Goal: Task Accomplishment & Management: Complete application form

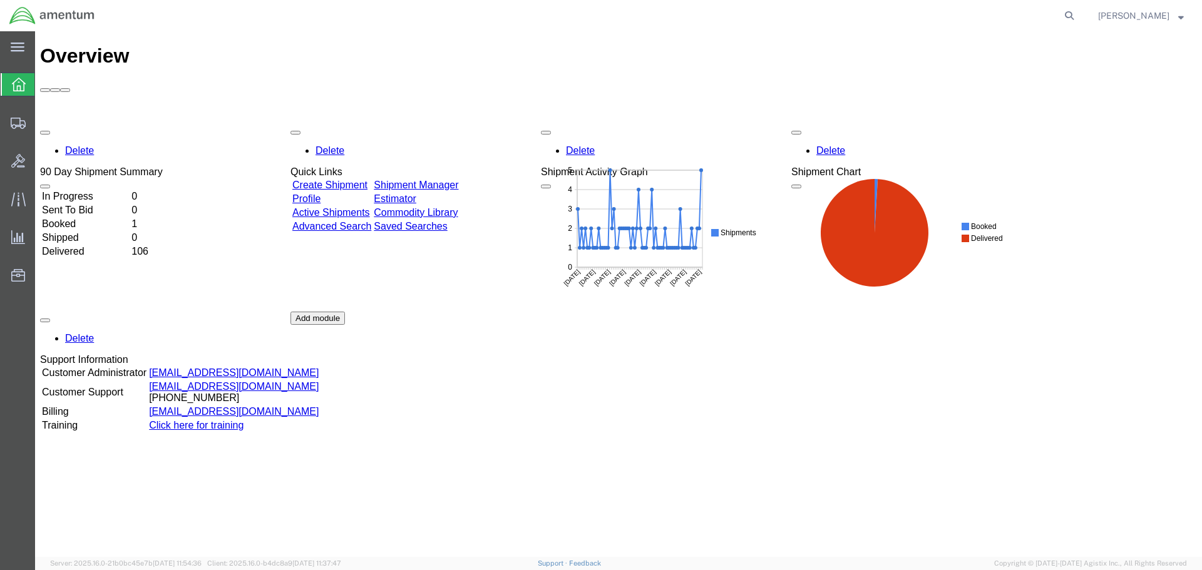
click at [342, 180] on link "Create Shipment" at bounding box center [329, 185] width 75 height 11
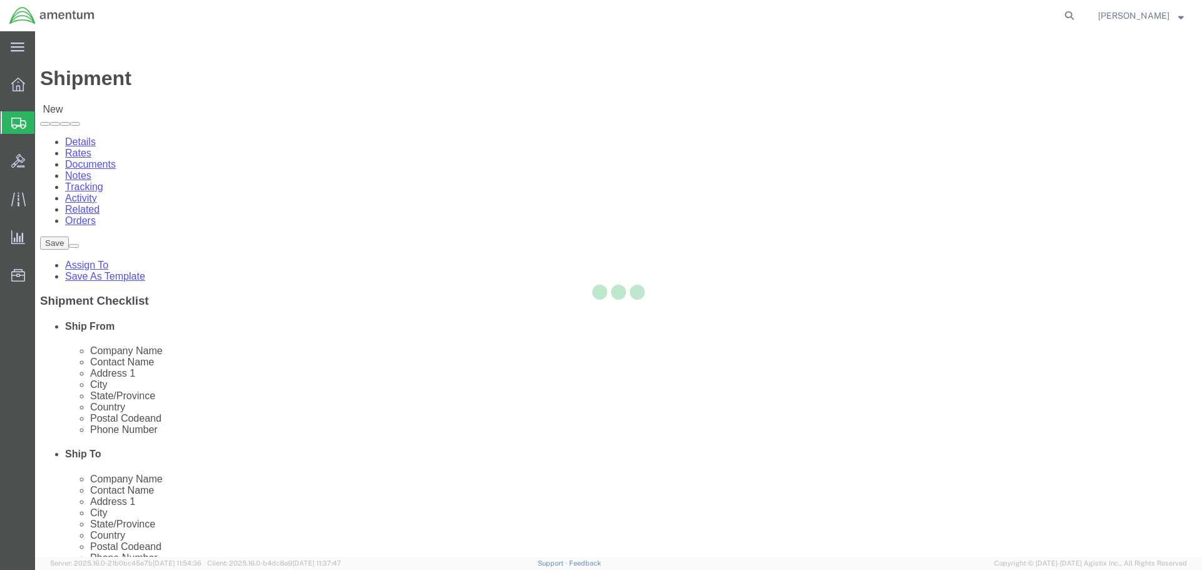
select select
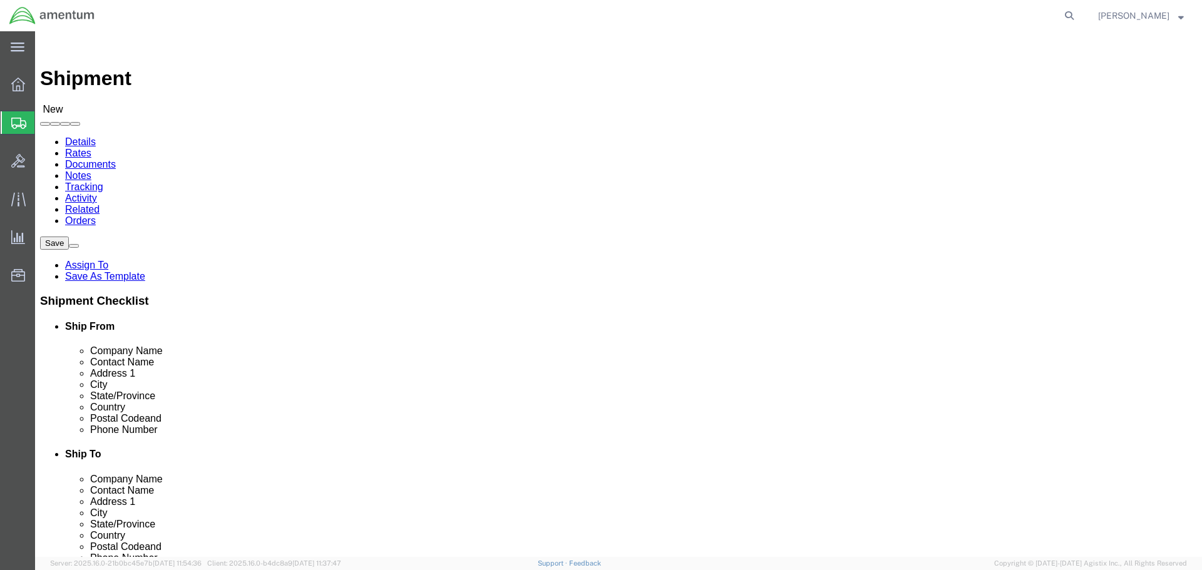
click input "text"
type input "[PERSON_NAME]"
click p "- U.S. Dept. of Defense - ([PERSON_NAME]) [GEOGRAPHIC_DATA][PERSON_NAME], UC35 …"
select select
type input "U.S. Dept. of Defense"
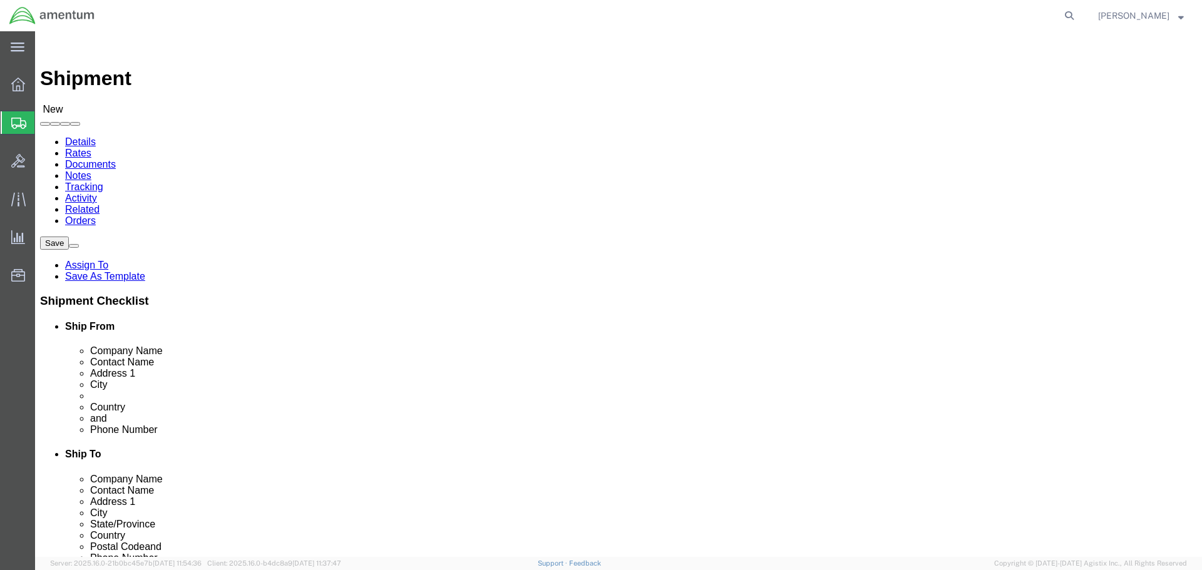
type input "[PERSON_NAME]"
type input "6002 Ali Al Salem AB"
type input "UC35 [MEDICAL_DATA], APO AE 09855, FB5820"
type input "ALI AL [GEOGRAPHIC_DATA]"
type input "[PHONE_NUMBER]"
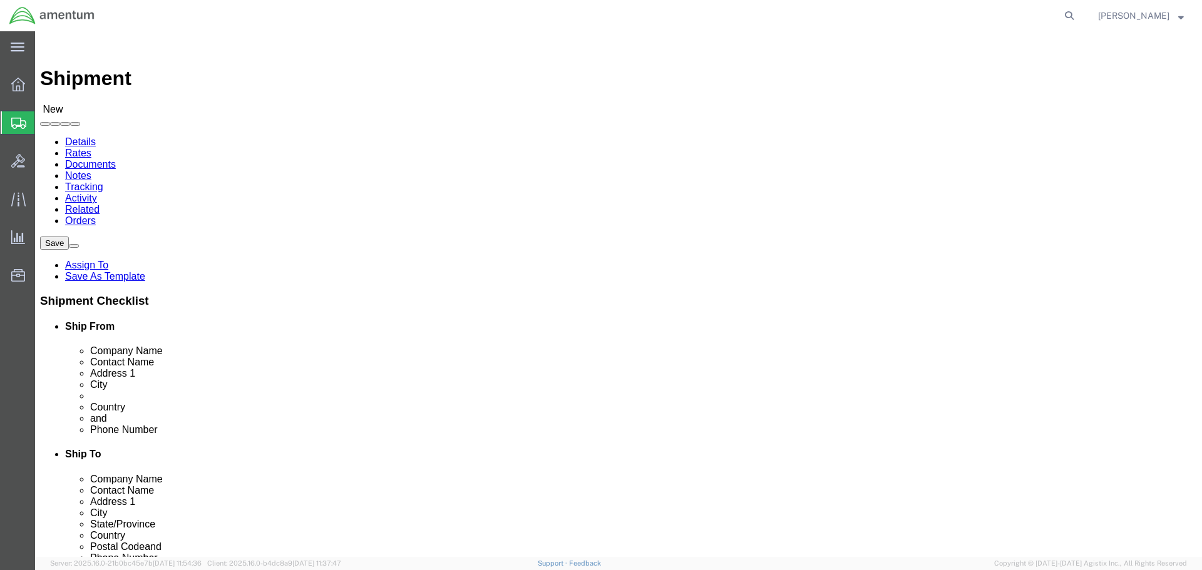
click input "[PERSON_NAME]"
drag, startPoint x: 257, startPoint y: 257, endPoint x: 154, endPoint y: 262, distance: 103.4
click div "[PERSON_NAME] [PERSON_NAME]"
type input "c"
type input "[PERSON_NAME]"
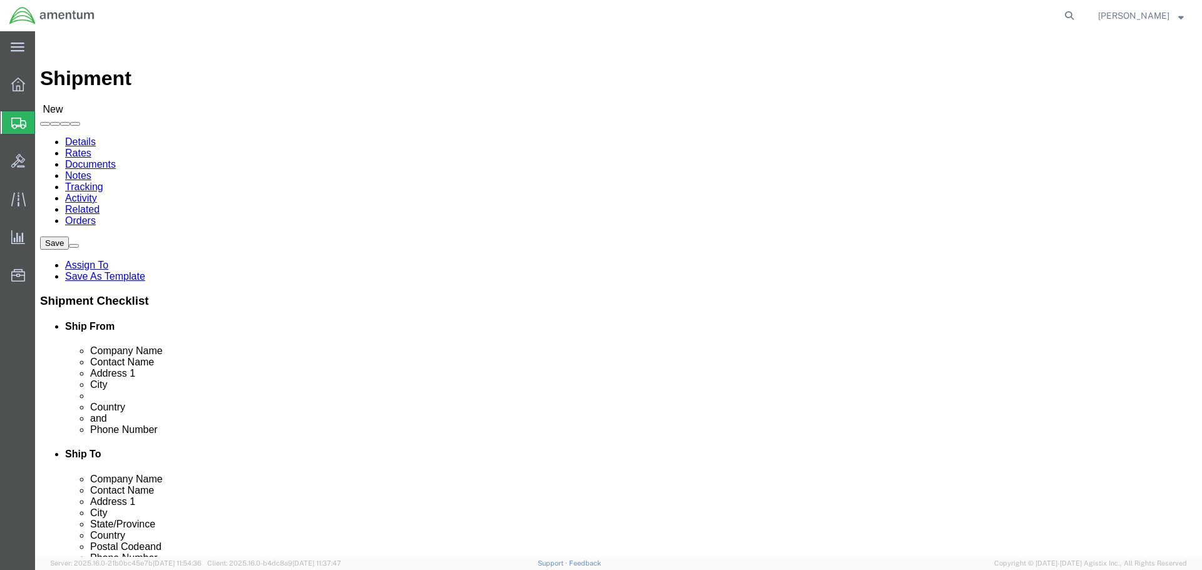
click input "text"
type input "j"
type input "[PERSON_NAME]"
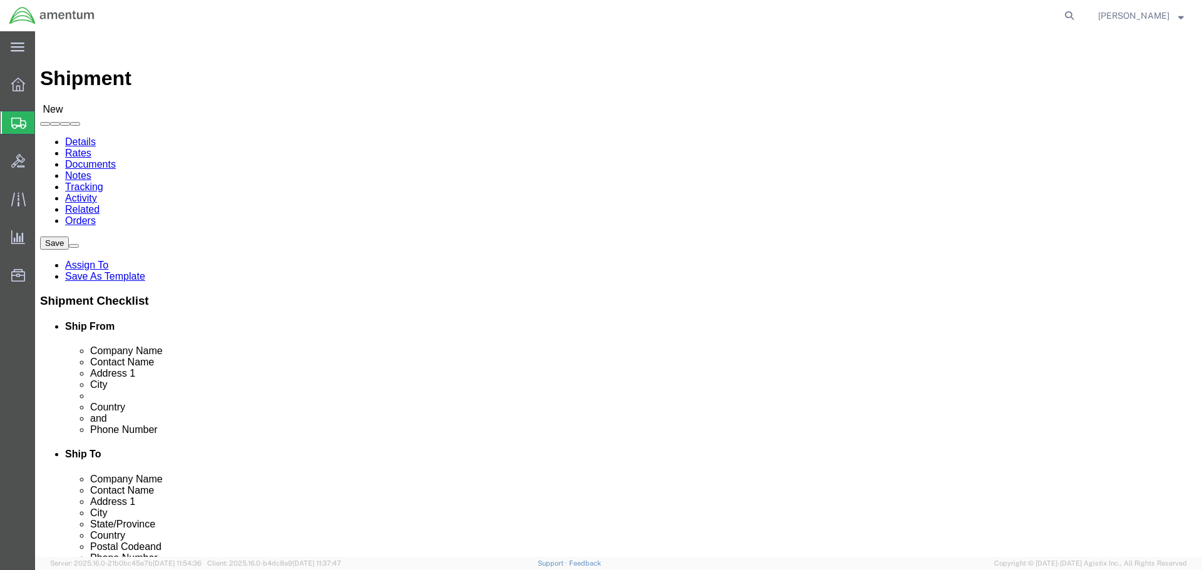
click input "text"
type input "538 [PERSON_NAME]"
select select
type input "[STREET_ADDRESS][PERSON_NAME]"
select select
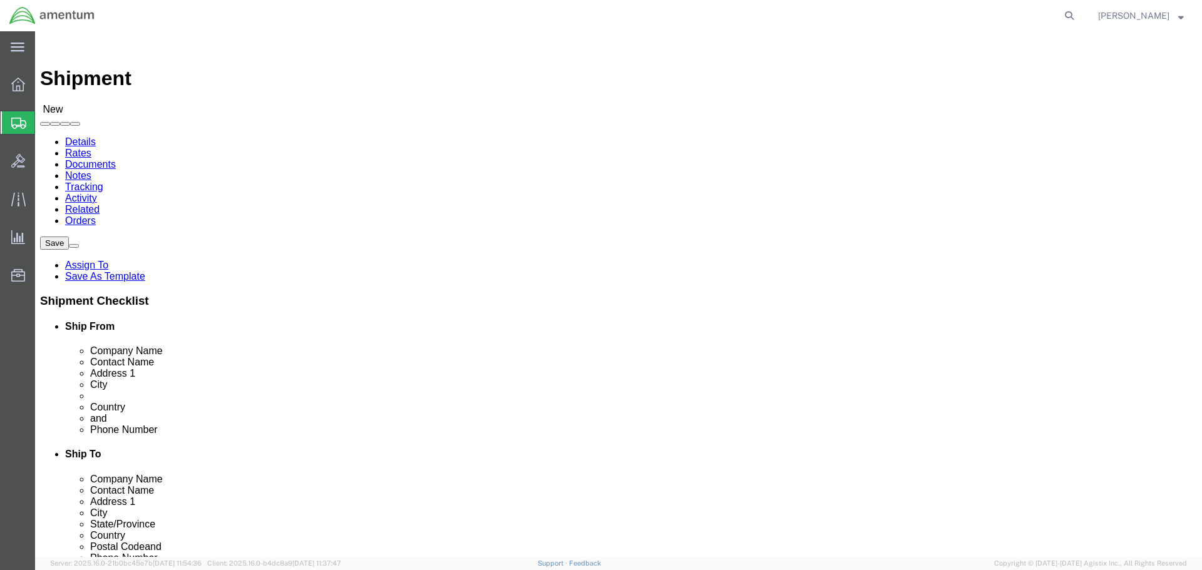
click input "text"
type input "CLYO"
select select
click input "Postal Code"
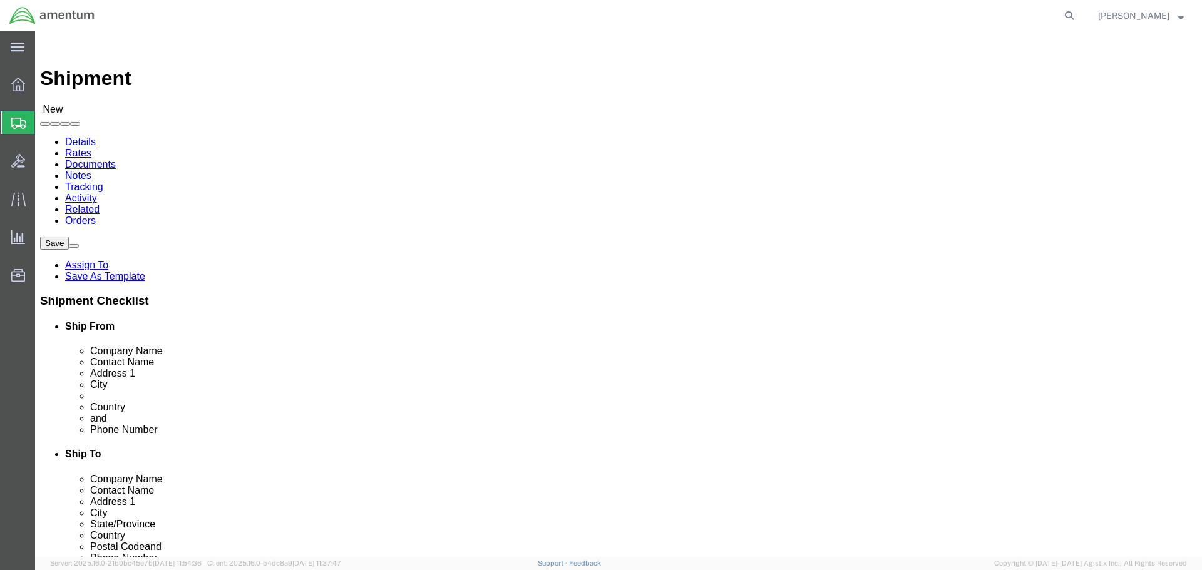
type input "31303"
select select
click input "text"
click input "912-"
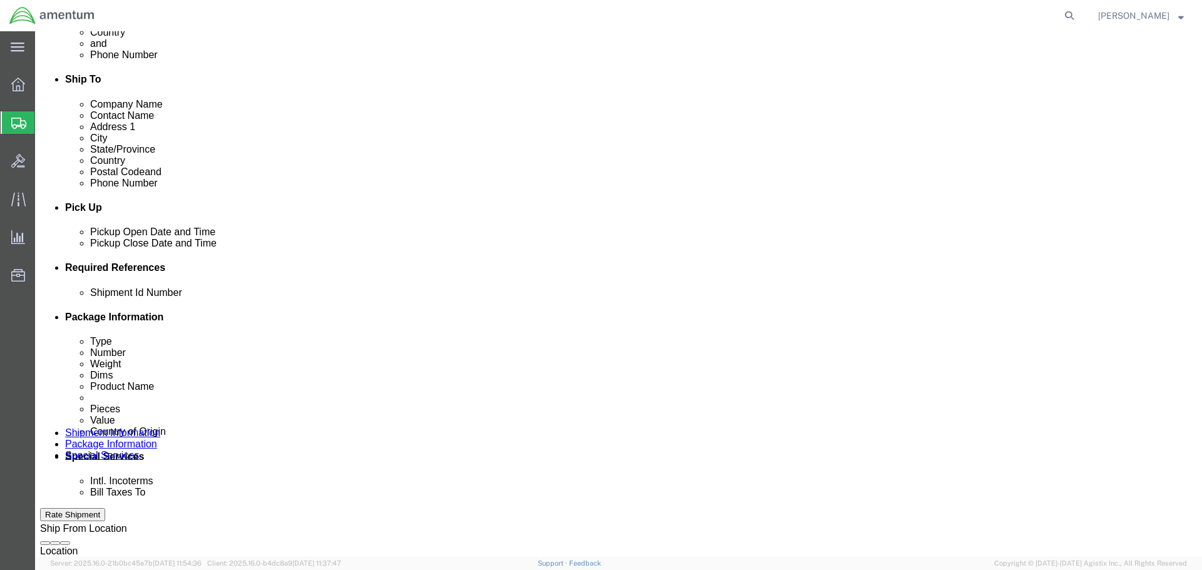
scroll to position [376, 0]
type input "[PHONE_NUMBER]"
click input "text"
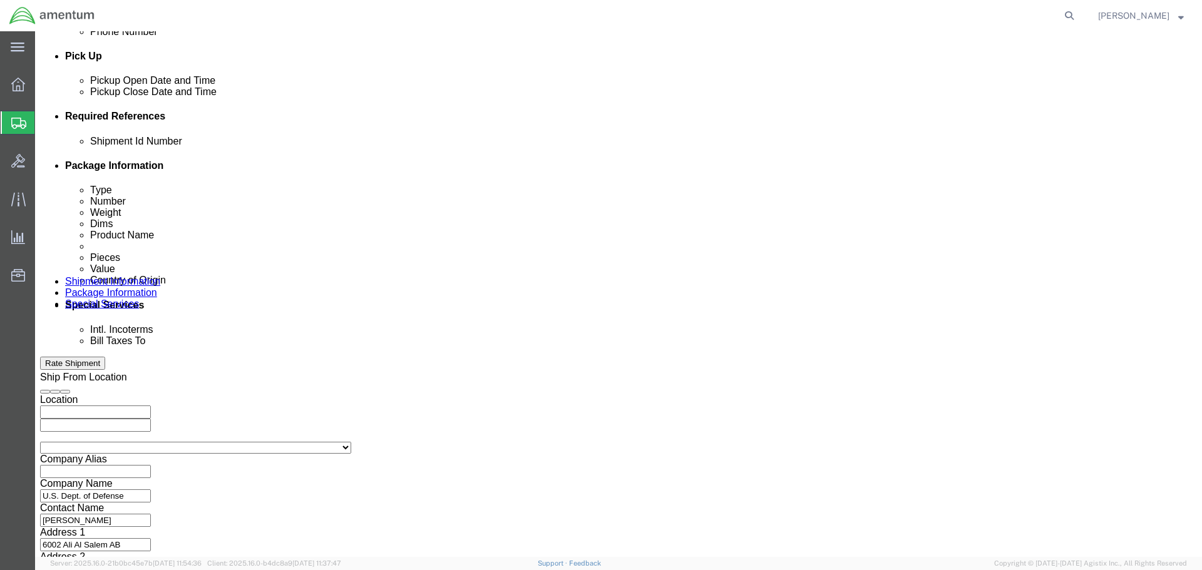
scroll to position [549, 0]
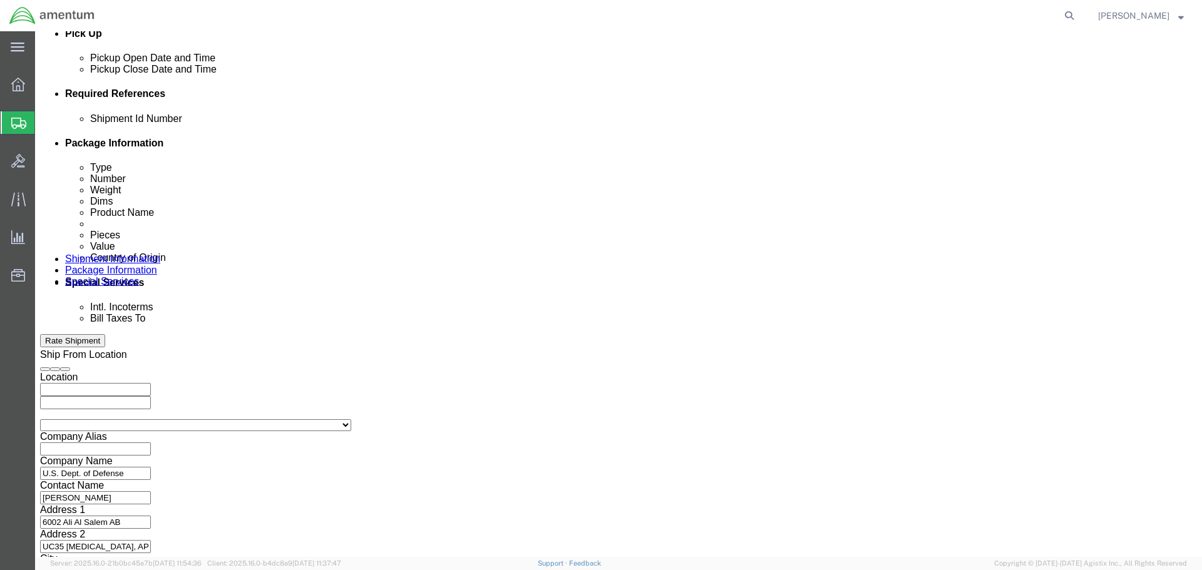
type input "25228001"
click button "Continue"
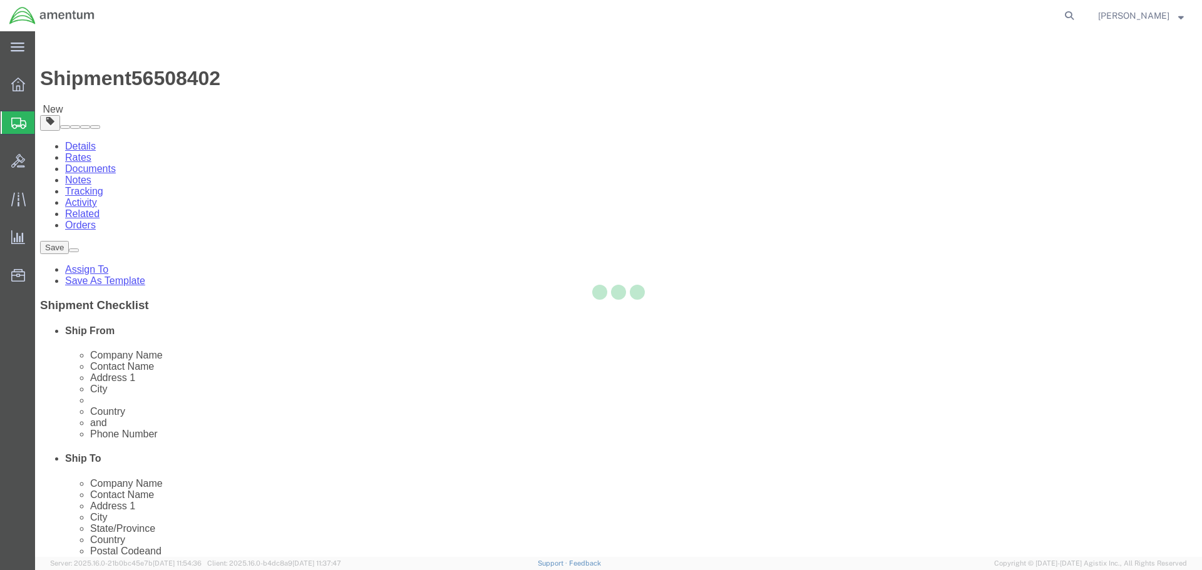
select select "CBOX"
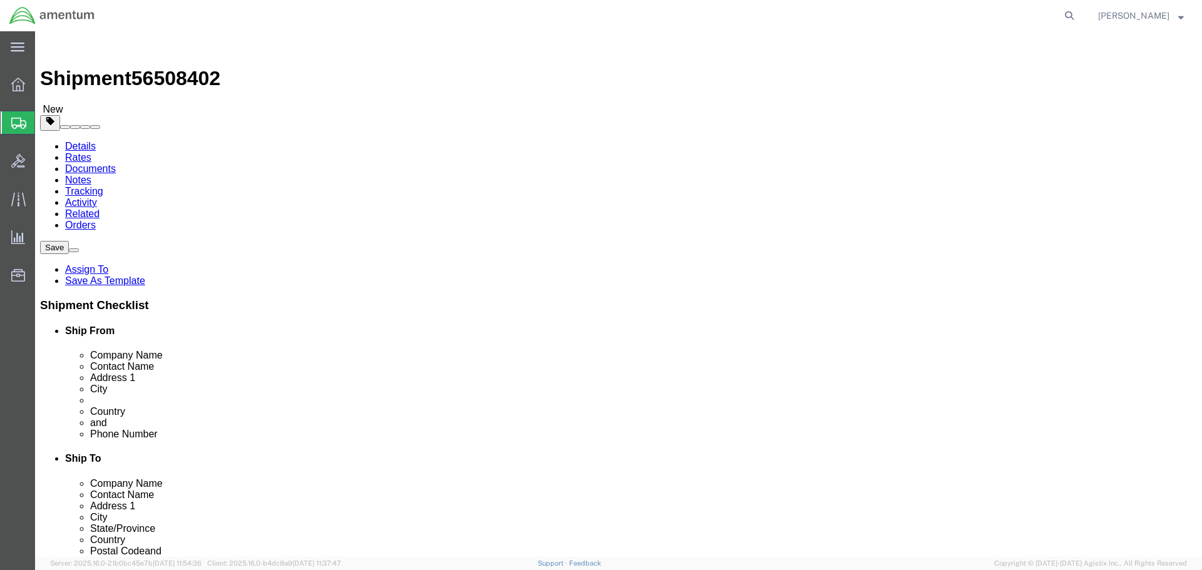
click input "text"
type input "48"
click input "text"
type input "40"
click input "text"
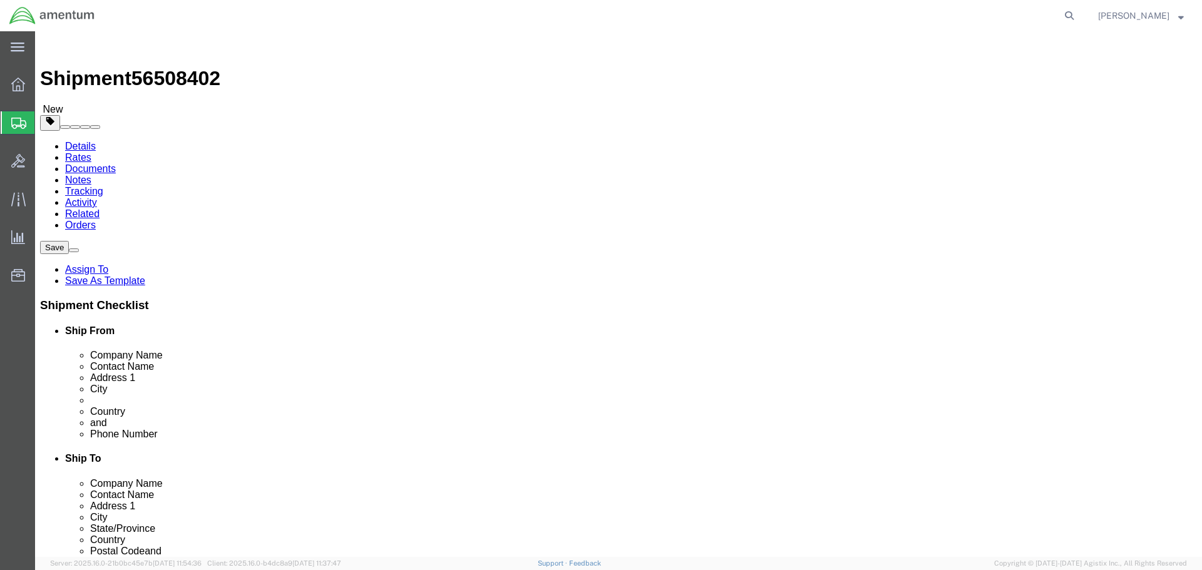
type input "45"
click input "0.00"
type input "0"
type input "450"
click ul
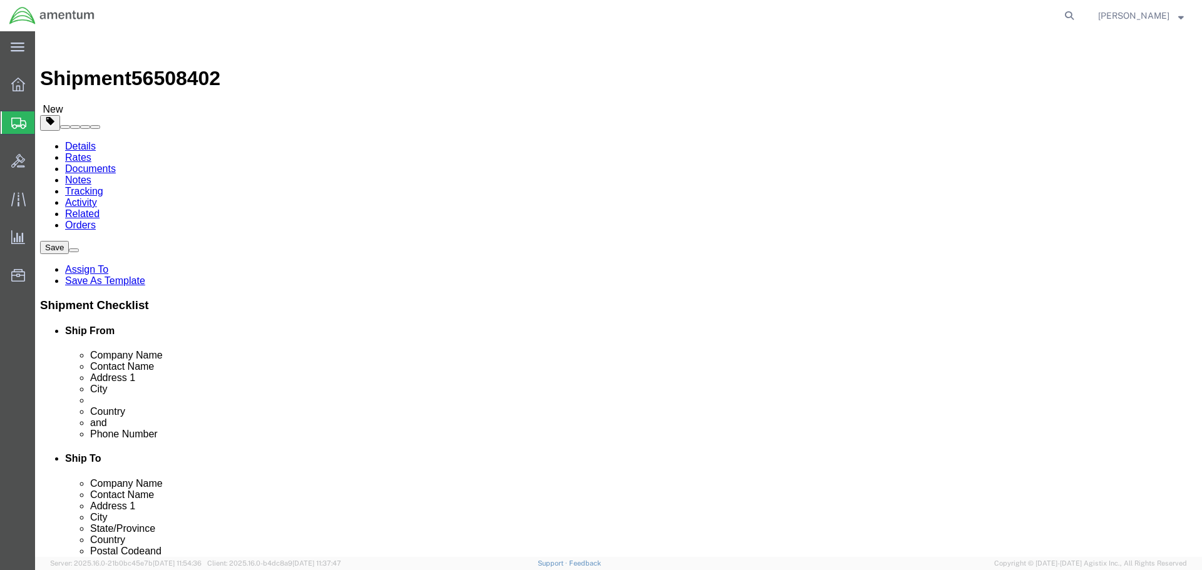
click button "Continue"
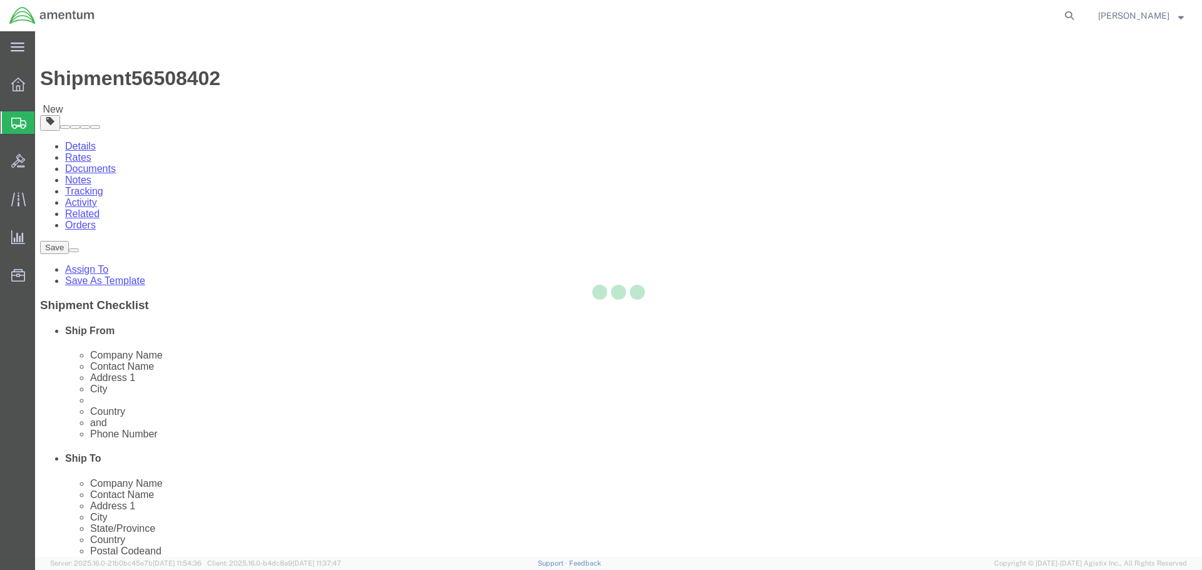
select select
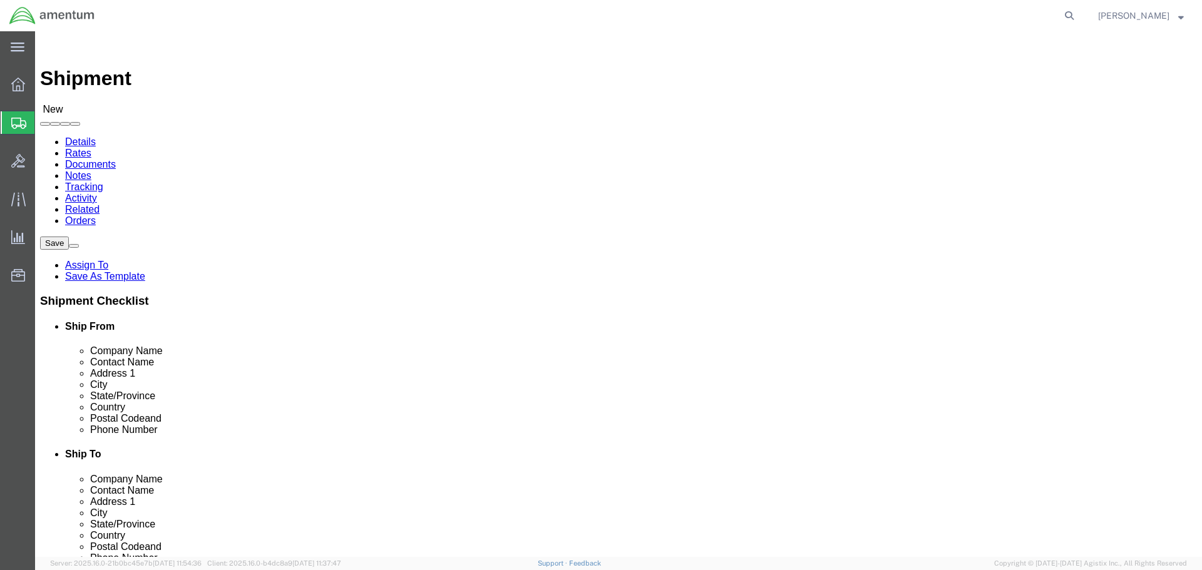
click input "text"
click p "- U.S. Dept. of Defense - ([PERSON_NAME]) [GEOGRAPHIC_DATA][PERSON_NAME], UC35 …"
drag, startPoint x: 249, startPoint y: 259, endPoint x: 121, endPoint y: 260, distance: 127.1
click div "Contact Name [PERSON_NAME] [PERSON_NAME]"
type input "[PERSON_NAME]"
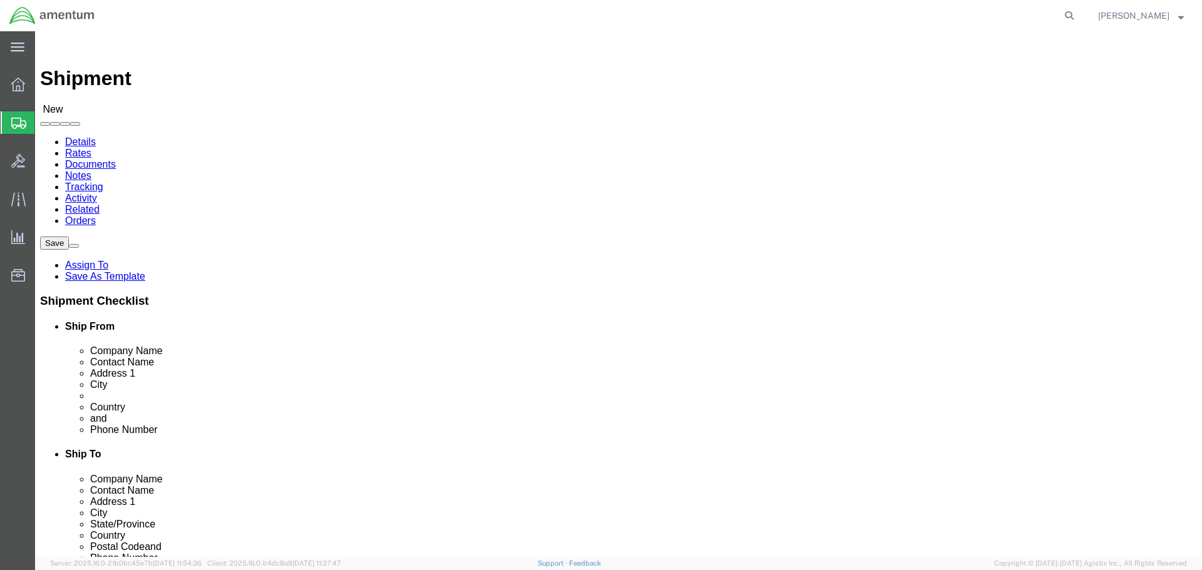
click input "text"
drag, startPoint x: 677, startPoint y: 234, endPoint x: 622, endPoint y: 234, distance: 54.5
click div "amentum amentum - Amentum - ([PERSON_NAME]) Bldg. 71006 Blacksheep Run, [GEOGRA…"
type input "u"
type input "U.S. Dept. of Defense"
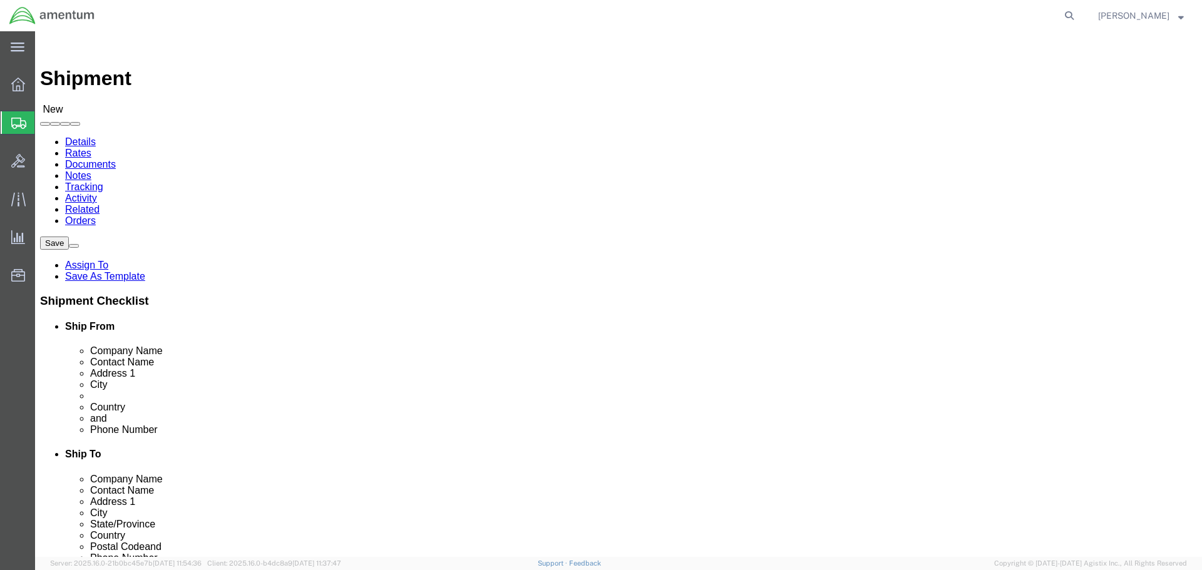
click div "Location Select Select My Profile Location [PHONE_NUMBER] [PHONE_NUMBER] [PHONE…"
click input "text"
type input "j"
type input "[PERSON_NAME]"
click input "text"
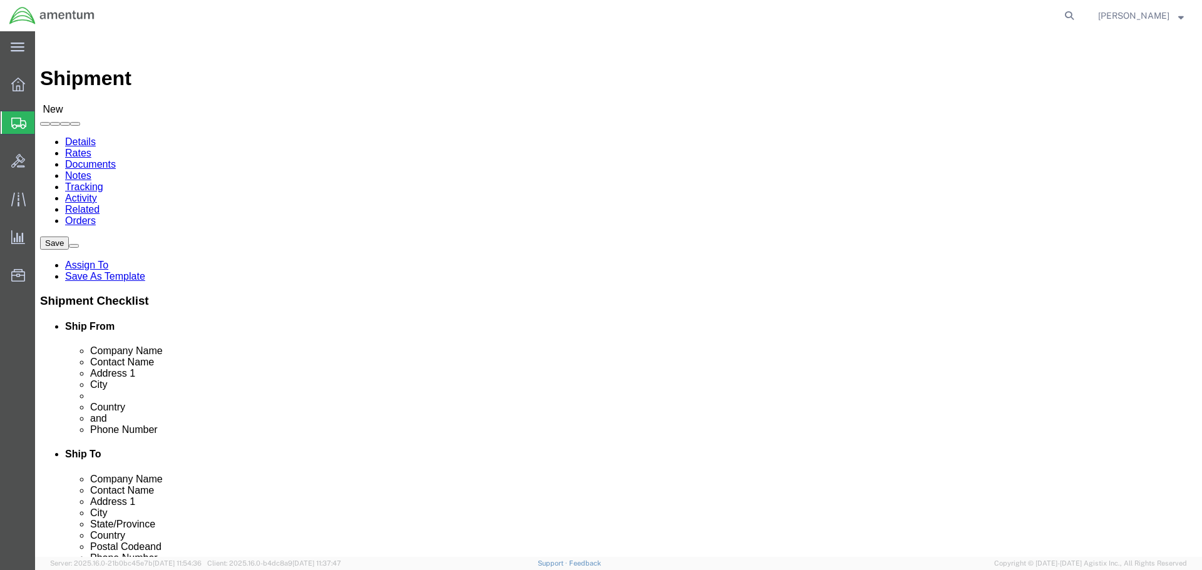
type input "H"
type input "[STREET_ADDRESS][PERSON_NAME]"
click input "text"
type input "CLYO"
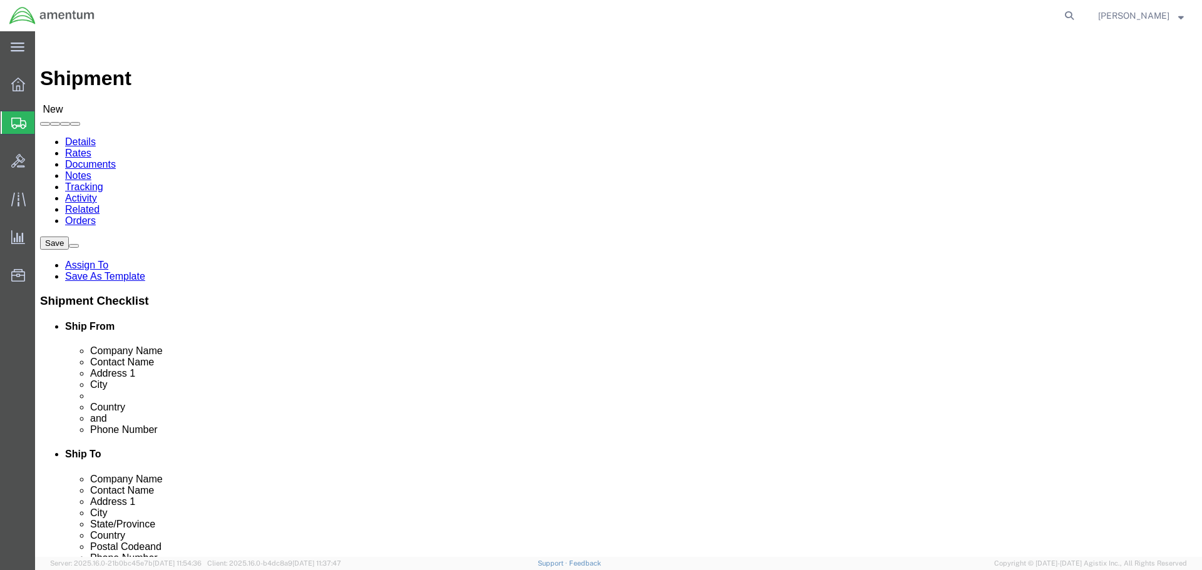
click input "Postal Code"
type input "31303"
click input "text"
type input "[PHONE_NUMBER]"
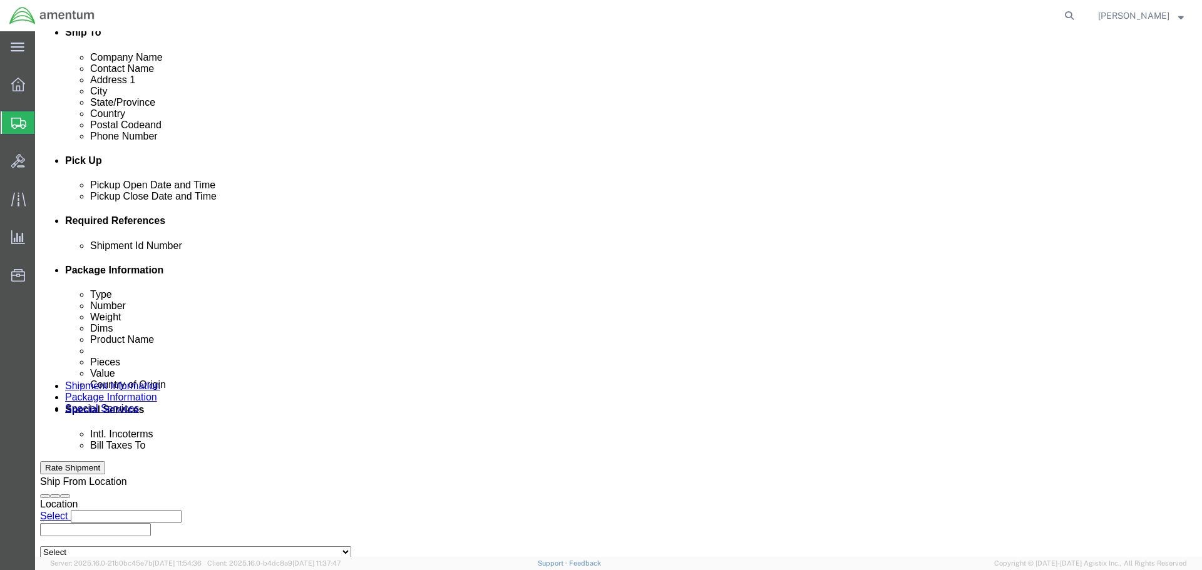
scroll to position [438, 0]
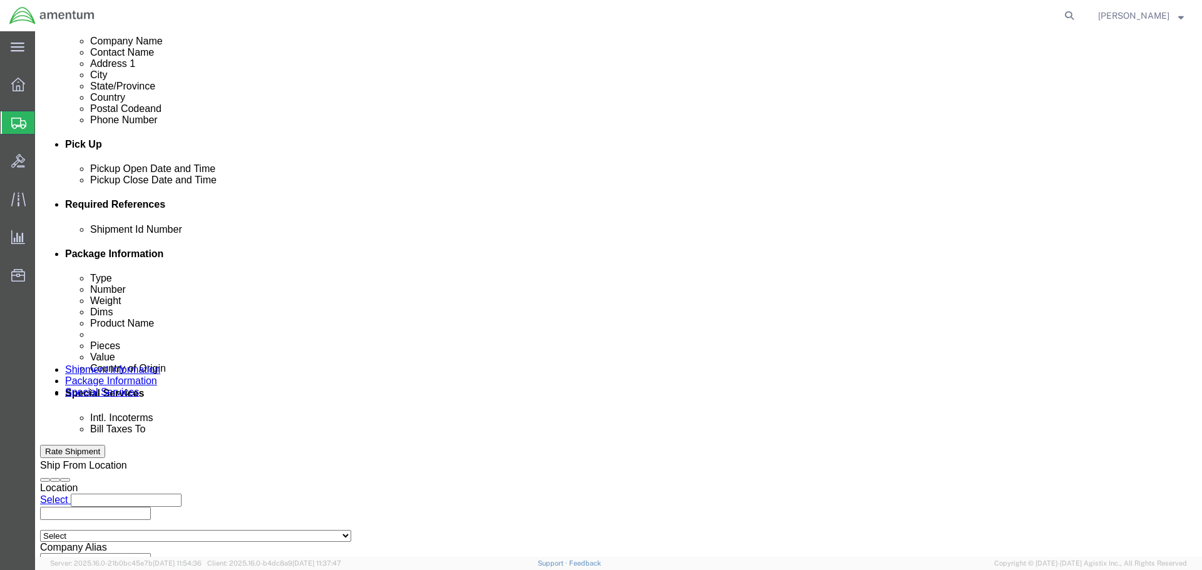
click input "text"
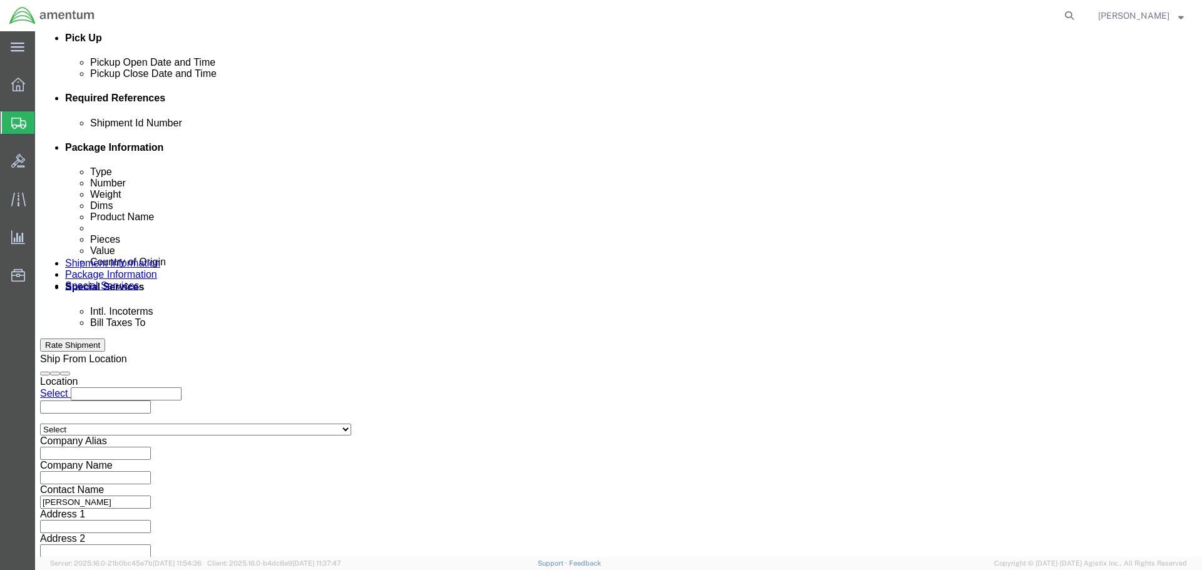
scroll to position [549, 0]
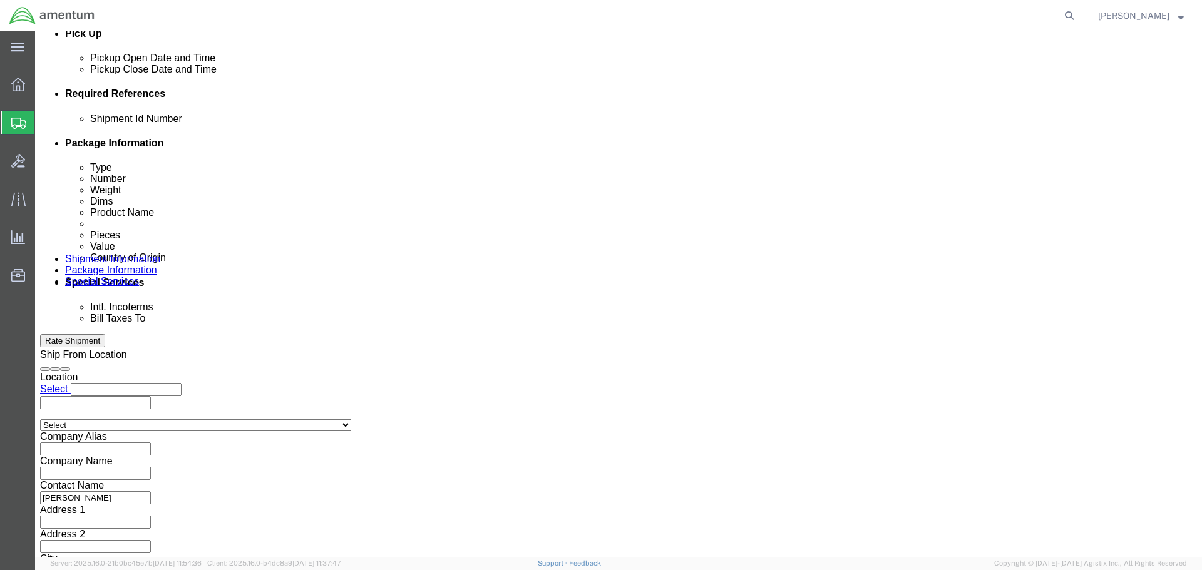
type input "25228001AOR02"
click button "Continue"
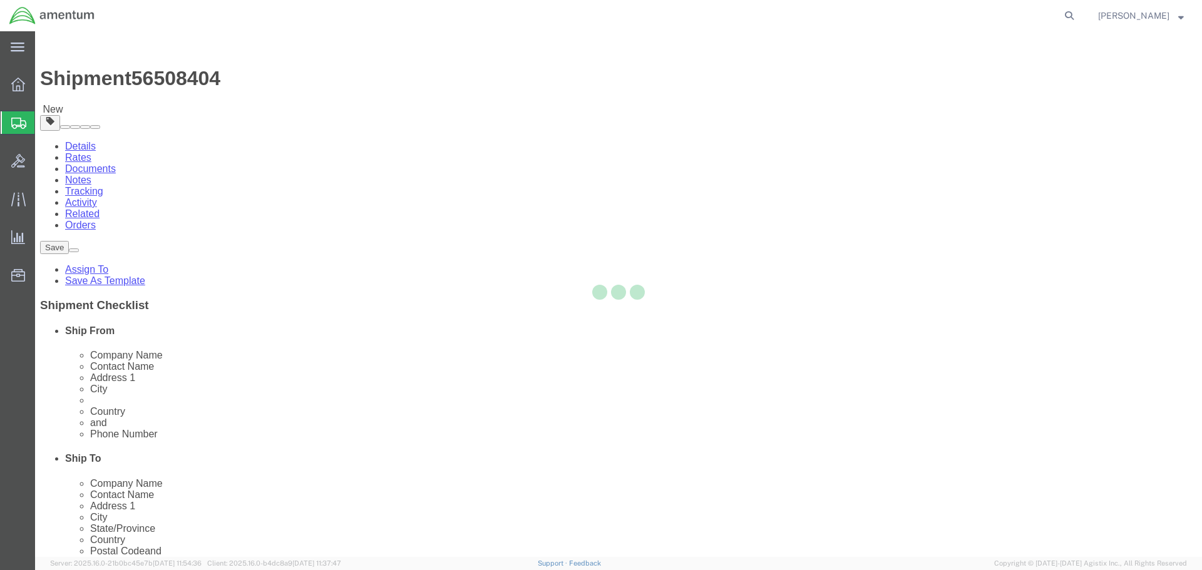
select select "CBOX"
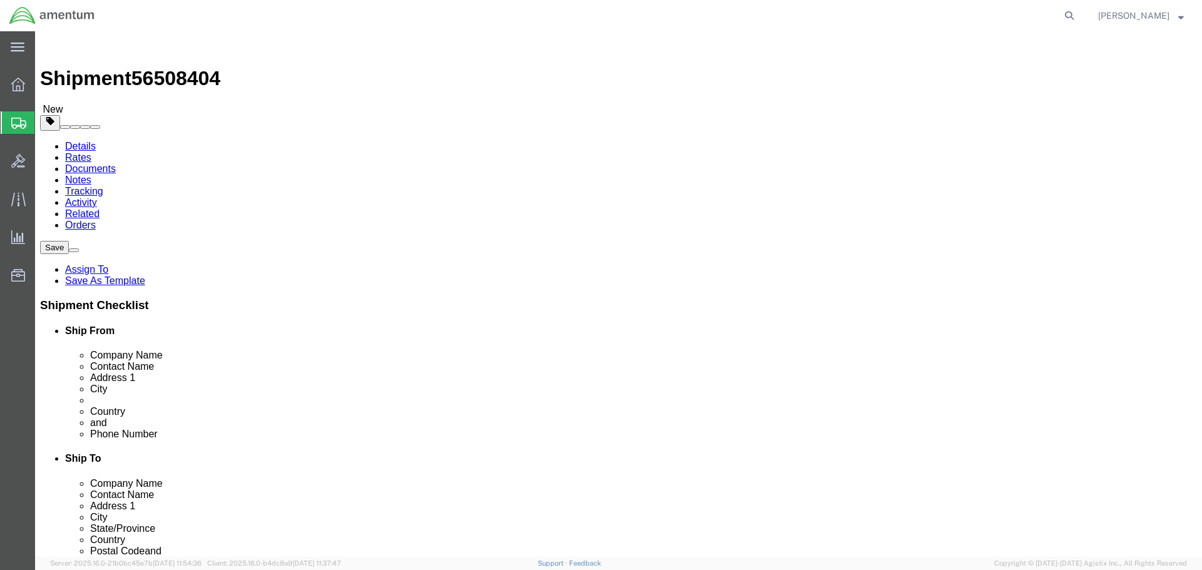
click select "Select BCK Boxes Bale(s) Basket(s) Bolt(s) Bottle(s) Buckets Bulk Bundle(s) Can…"
click input "text"
type input "121.9"
click input "text"
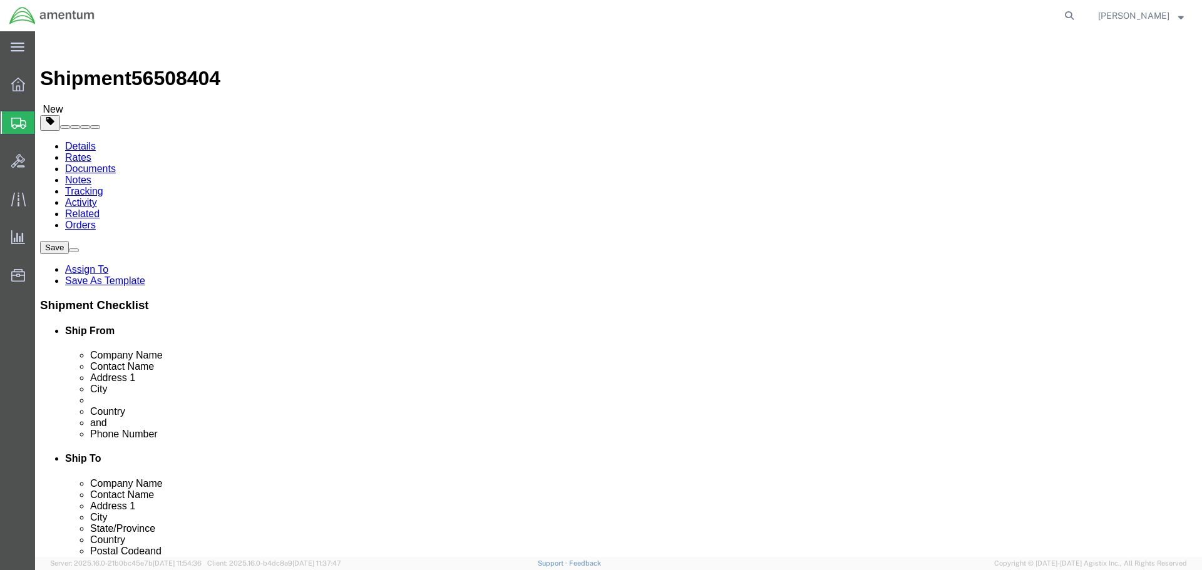
type input "101.6"
click input "text"
type input "114.3"
click select "Select cm ft in"
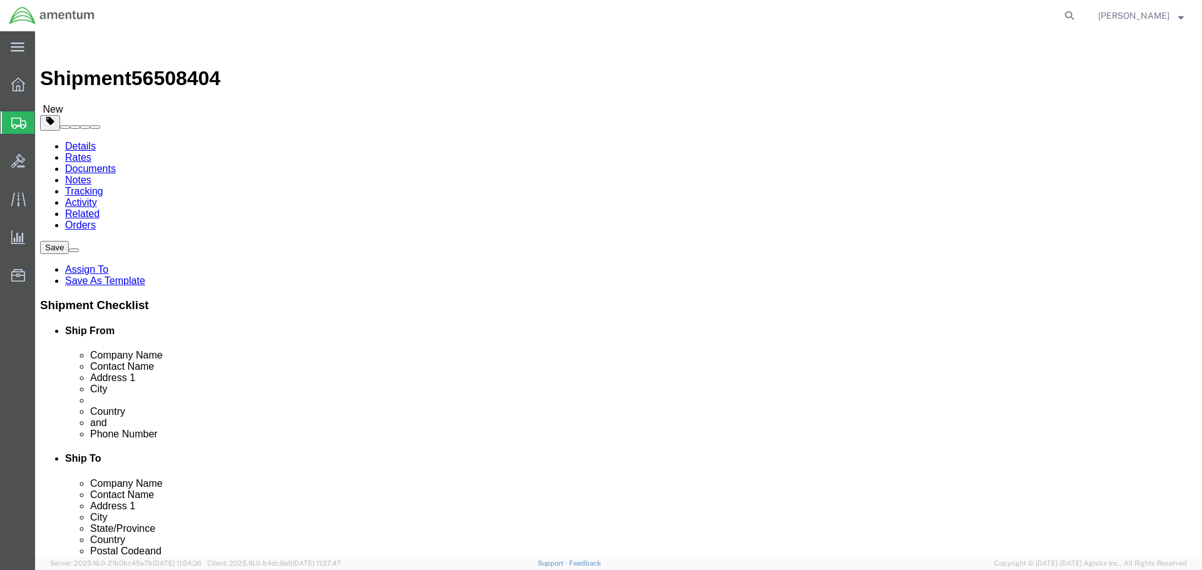
select select "CM"
click select "Select cm ft in"
type input "309.63"
type input "258.06"
type input "290.32"
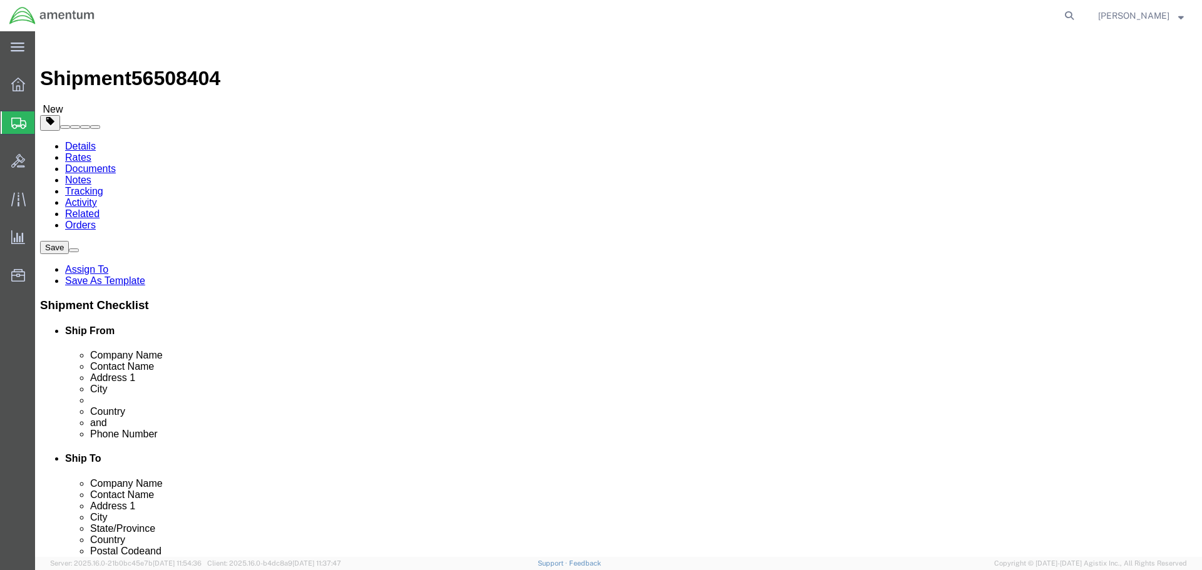
click input "0.00"
type input "0"
type input "452"
click div "Package Content # 1 x Package Type Select BCK Boxes Bale(s) Basket(s) Bolt(s) B…"
click button "Continue"
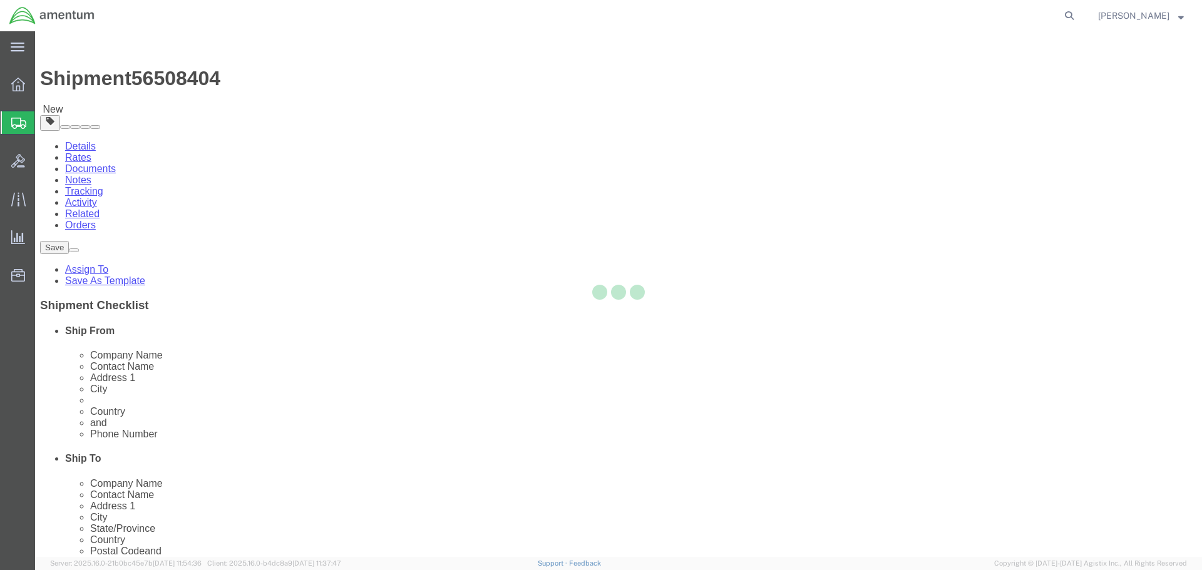
select select
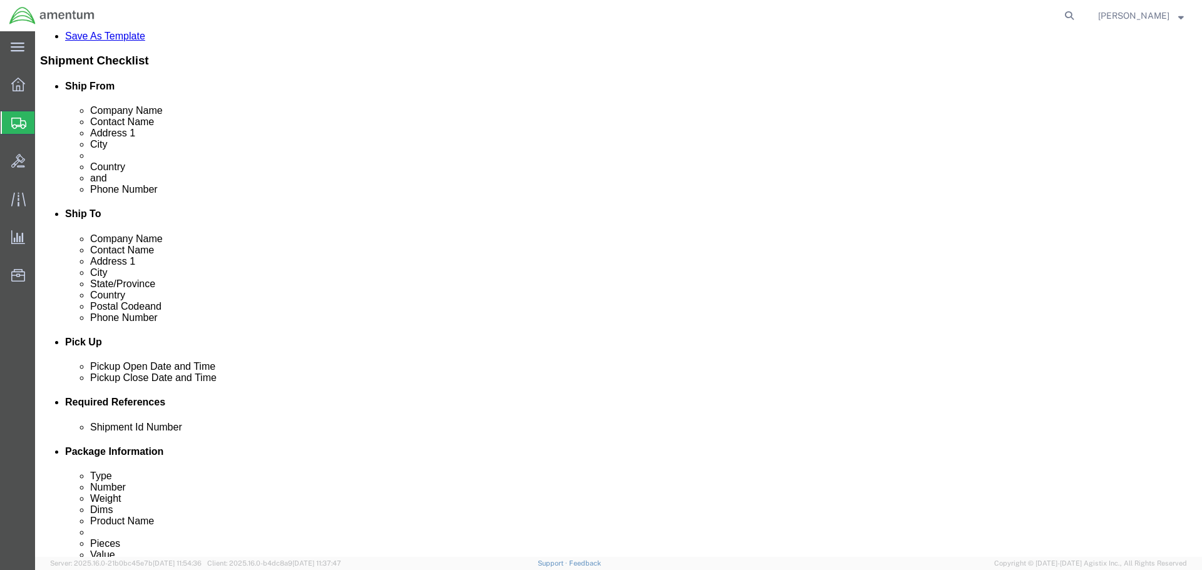
scroll to position [188, 0]
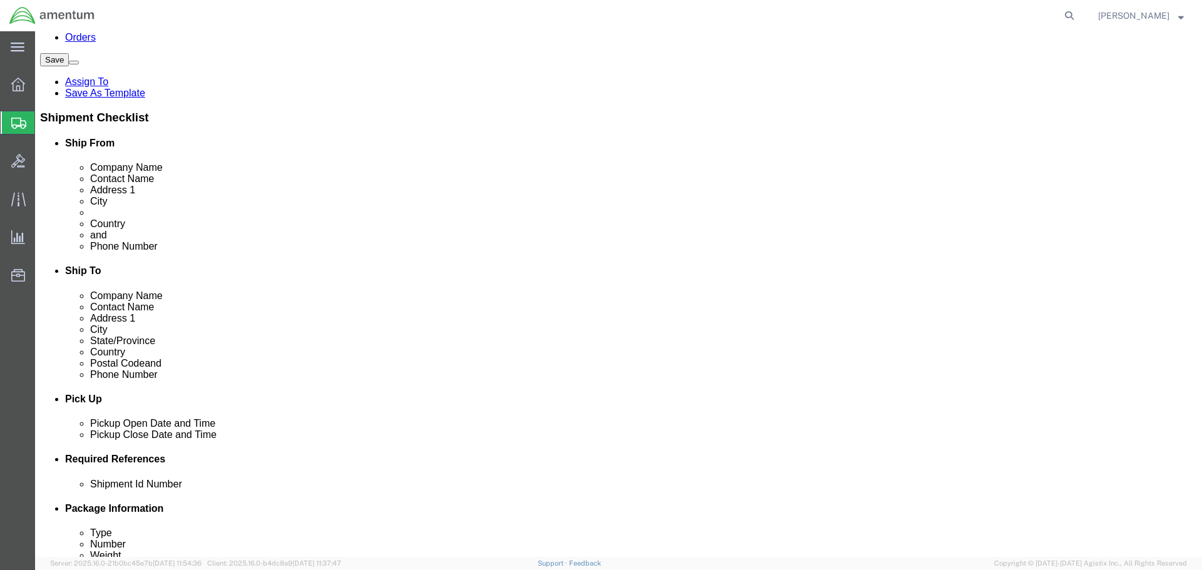
click img
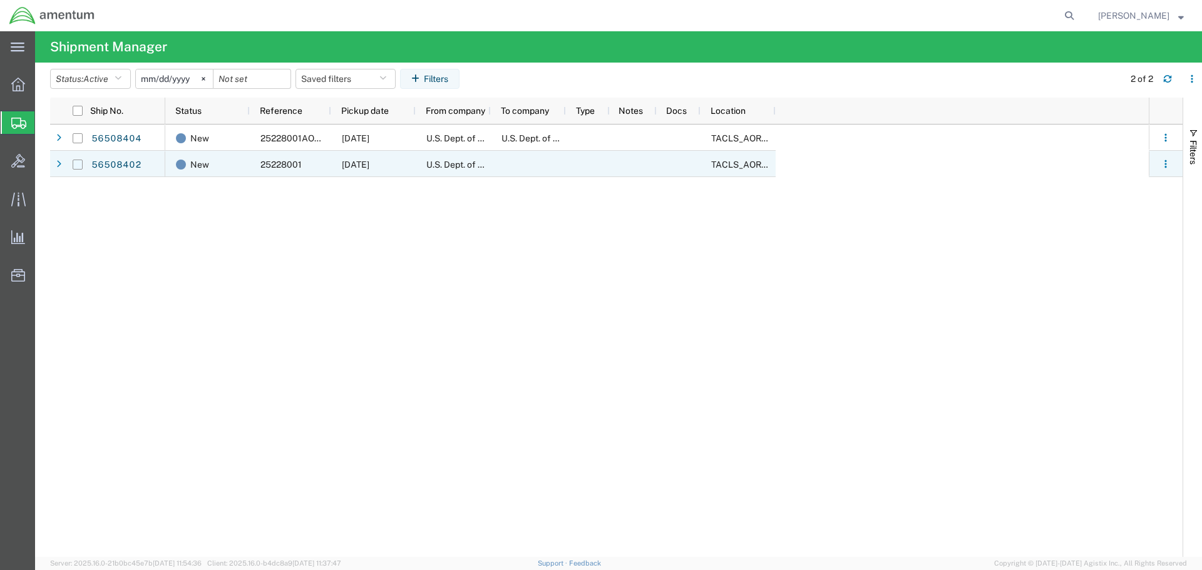
click at [80, 162] on input "Press Space to toggle row selection (unchecked)" at bounding box center [78, 165] width 10 height 10
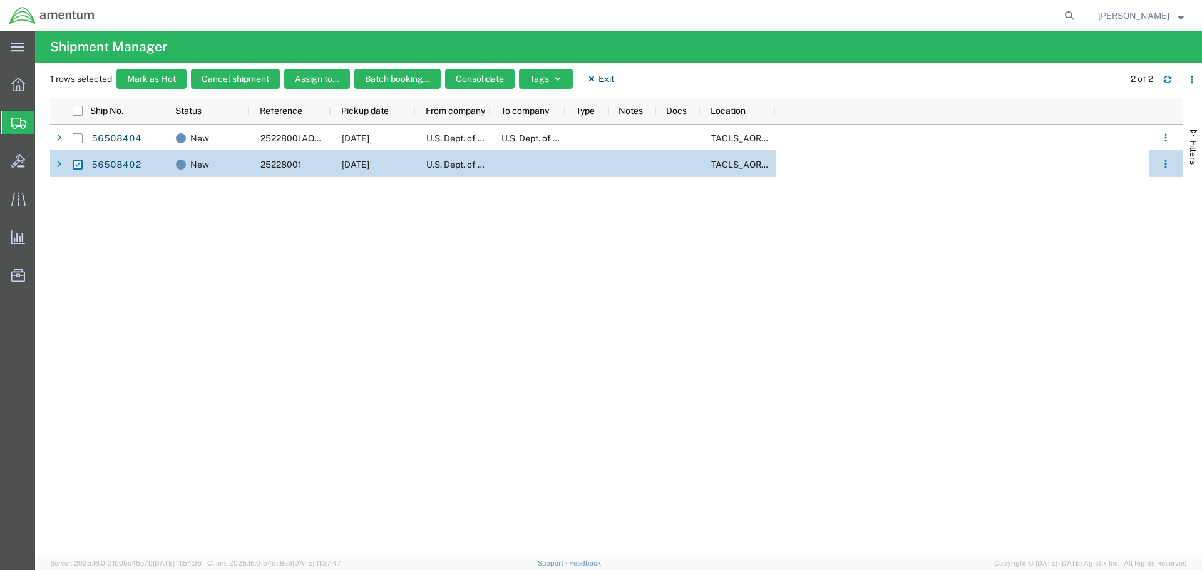
click at [80, 168] on input "Press Space to toggle row selection (checked)" at bounding box center [78, 165] width 10 height 10
checkbox input "false"
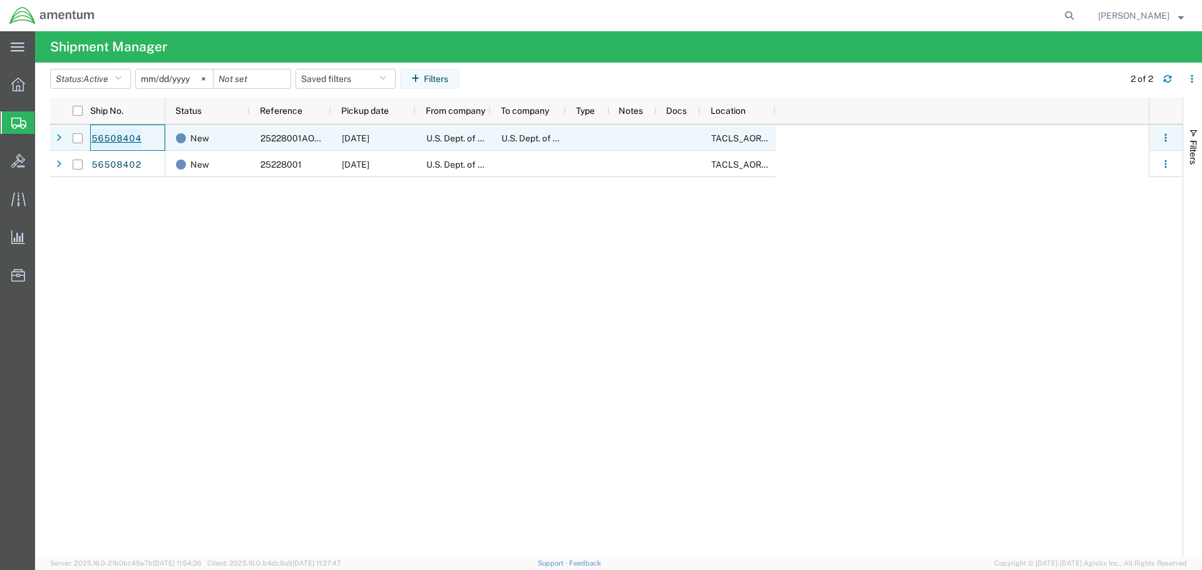
click at [125, 138] on link "56508404" at bounding box center [116, 139] width 51 height 20
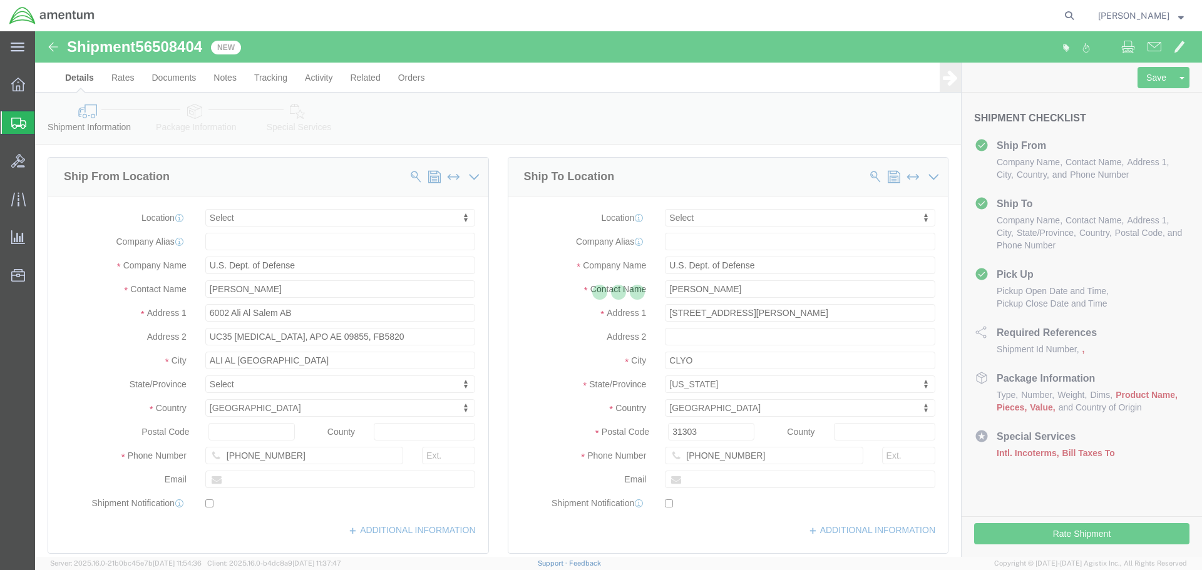
select select
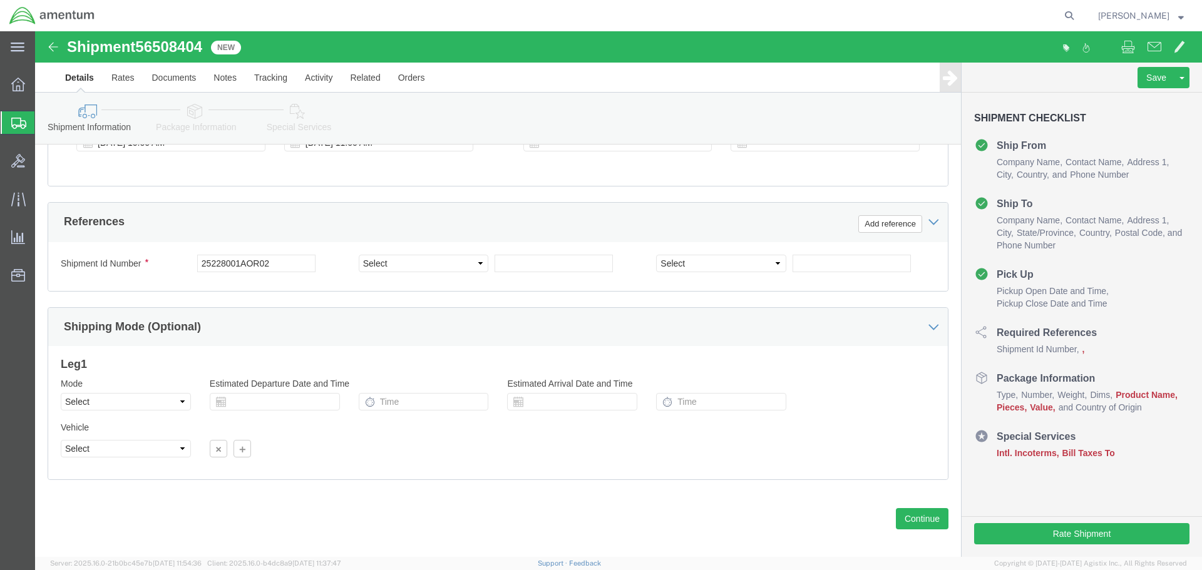
scroll to position [549, 0]
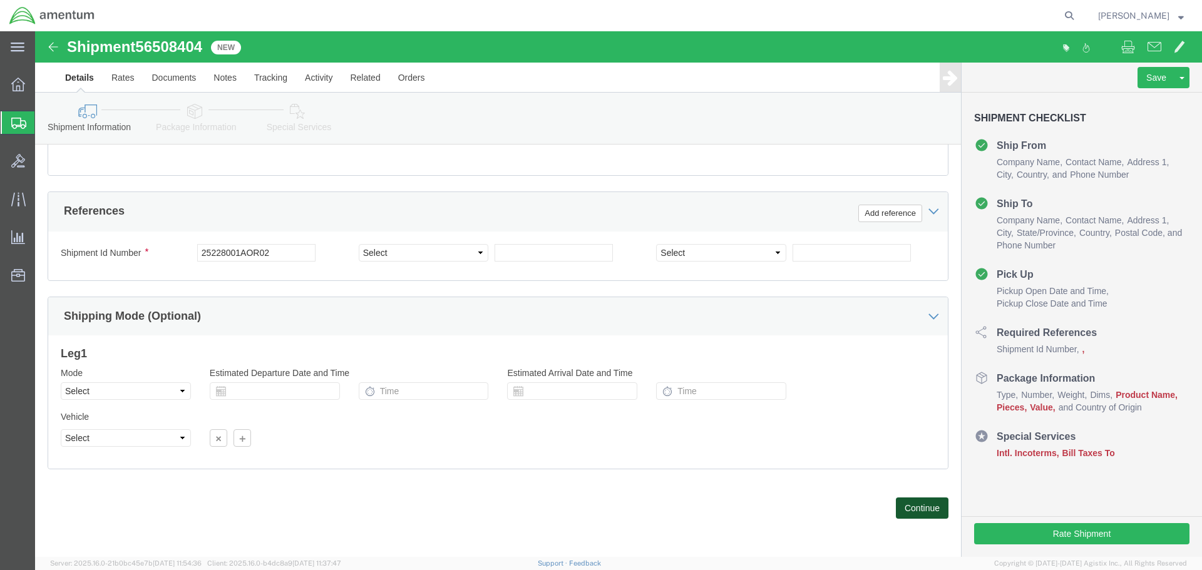
click button "Continue"
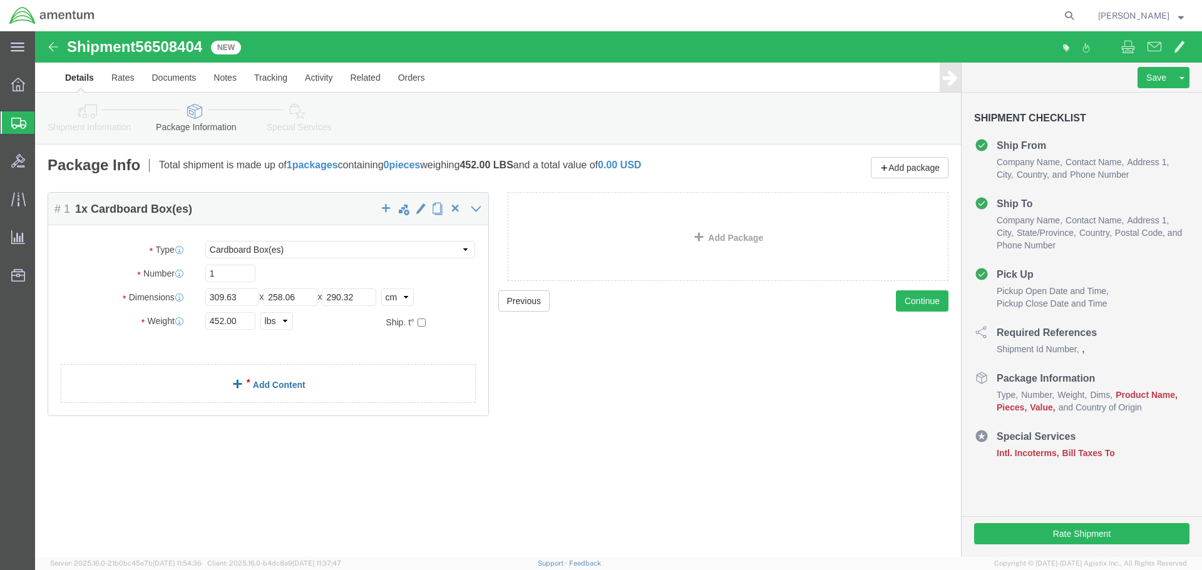
click span
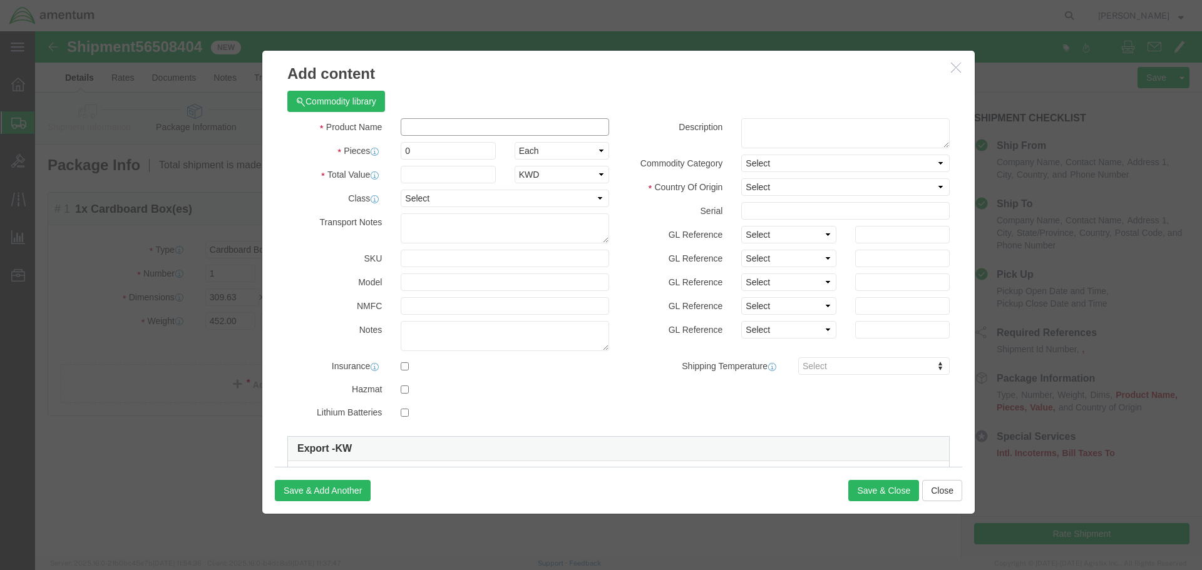
click input "text"
drag, startPoint x: 375, startPoint y: 96, endPoint x: 385, endPoint y: 101, distance: 11.5
click input "text"
type input "AVIATION TOOLS OF TRADE (MECHANIC'S TOOL BOX)"
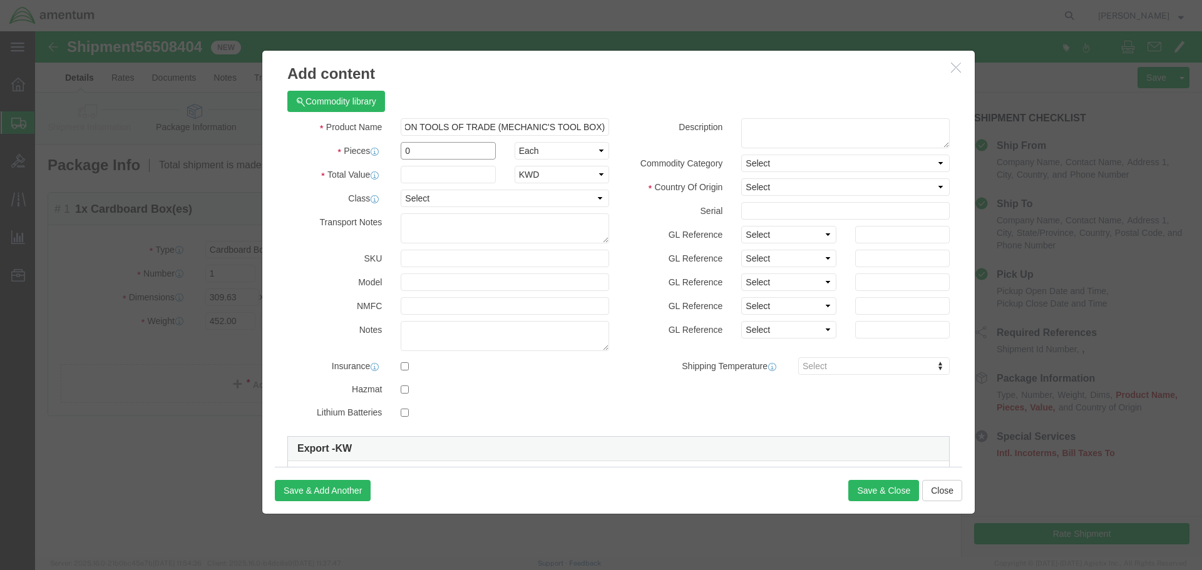
click input "0"
type input "1"
click input "text"
type input "9,197.00"
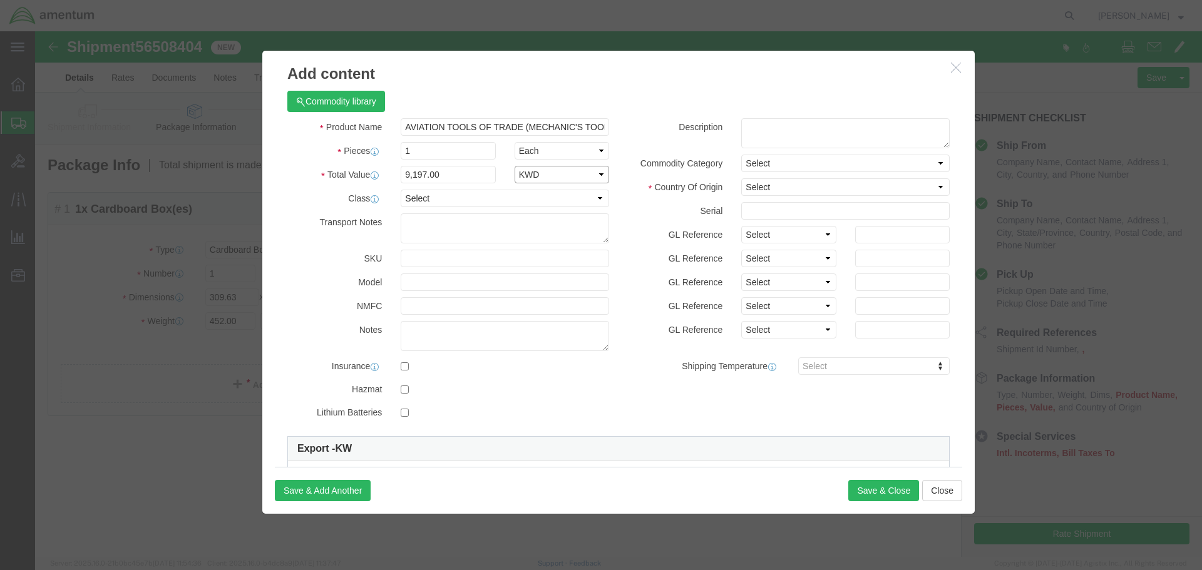
click select "Select ADP AED AFN ALL AMD AOA ARS ATS AUD AWG AZN BAM BBD BDT BGL BGN BHD BIF …"
select select "USD"
click select "Select ADP AED AFN ALL AMD AOA ARS ATS AUD AWG AZN BAM BBD BDT BGL BGN BHD BIF …"
click select "Select [GEOGRAPHIC_DATA] [GEOGRAPHIC_DATA] [GEOGRAPHIC_DATA] [GEOGRAPHIC_DATA] …"
select select "KW"
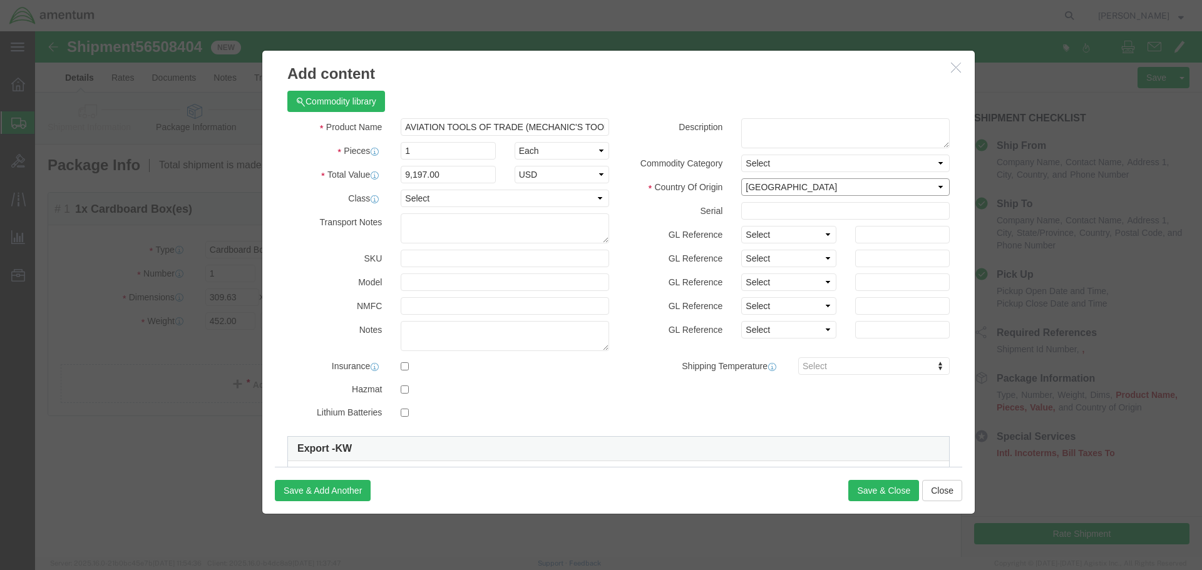
click select "Select [GEOGRAPHIC_DATA] [GEOGRAPHIC_DATA] [GEOGRAPHIC_DATA] [GEOGRAPHIC_DATA] …"
click button "Save & Close"
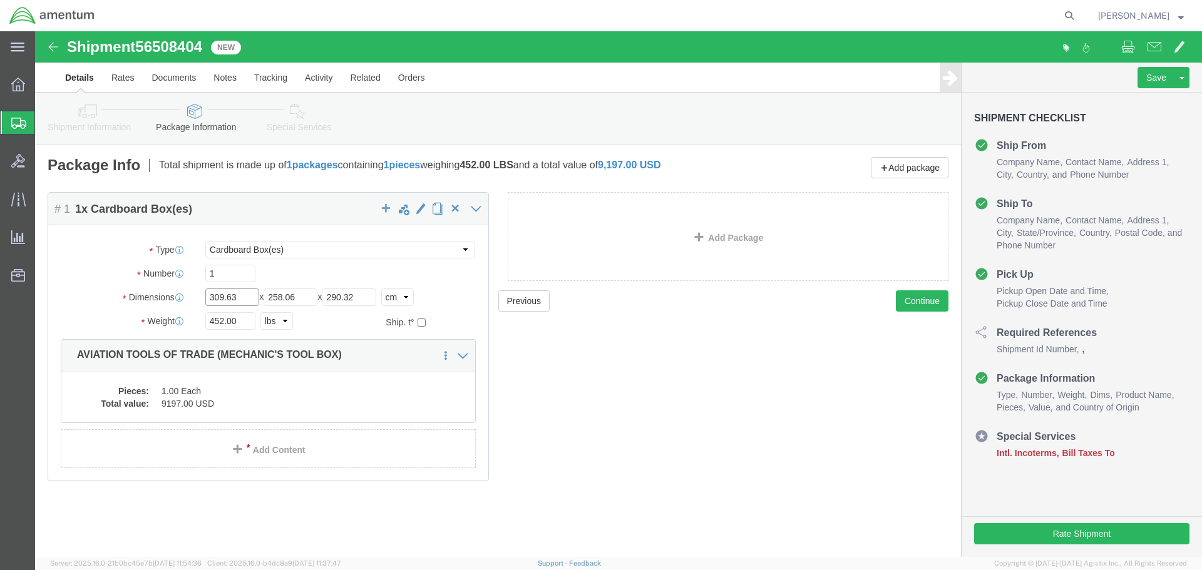
click input "309.63"
type input "3"
type input "121.9"
click input "258.06"
type input "2"
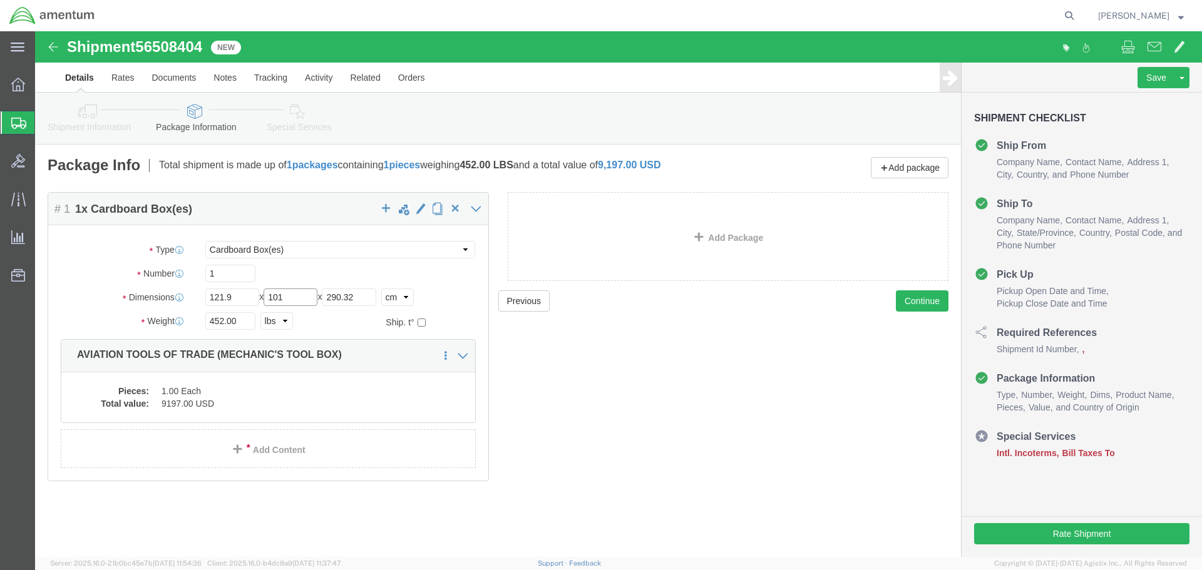
type input "101"
click input "290.32"
type input "2"
type input "114.3"
click button "Continue"
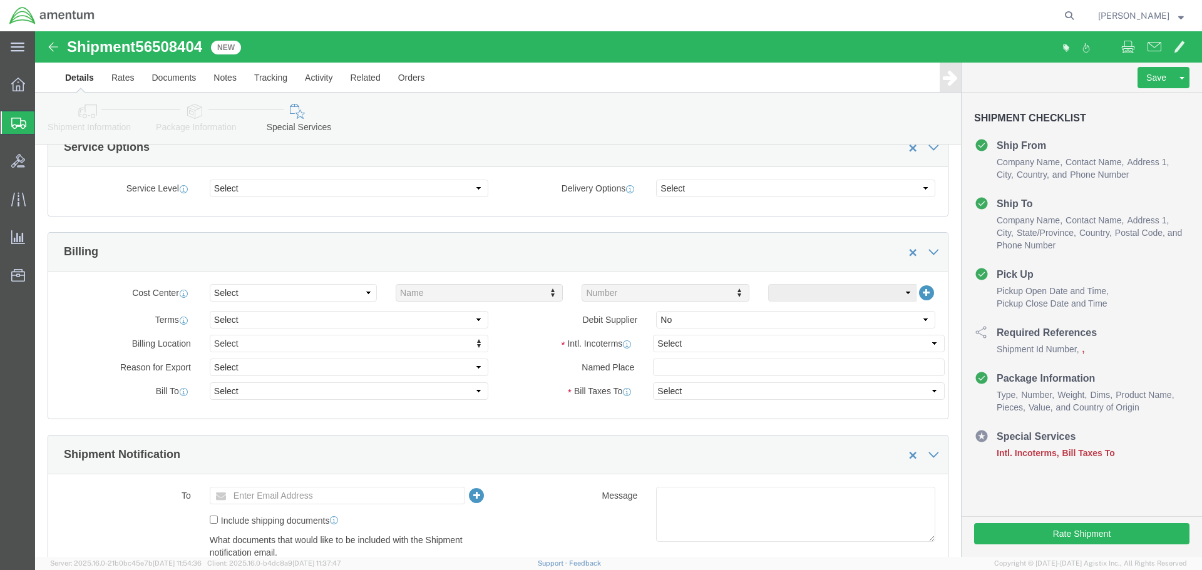
scroll to position [466, 0]
click select "Select Carriage Insurance Paid Carriage Paid To Cost and Freight Cost Insurance…"
select select "DDP"
click select "Select Carriage Insurance Paid Carriage Paid To Cost and Freight Cost Insurance…"
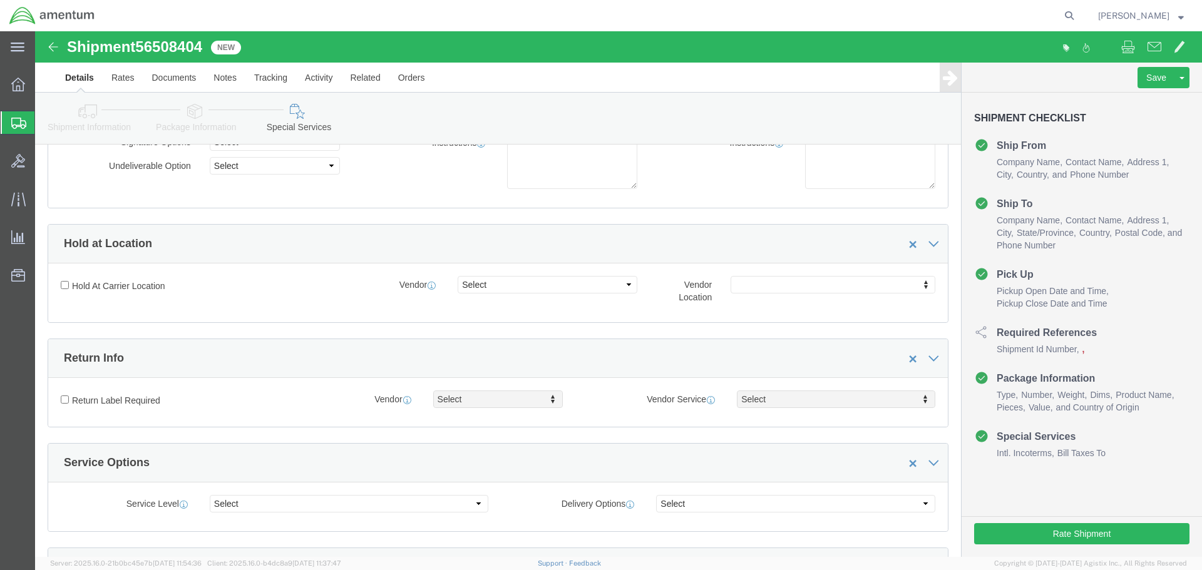
scroll to position [0, 0]
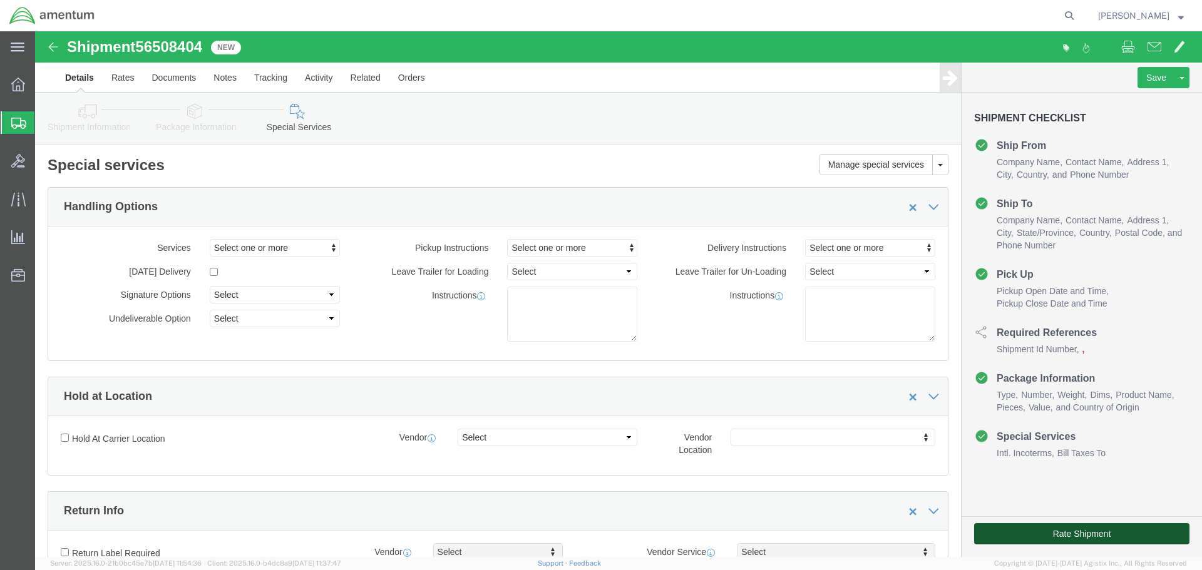
click button "Rate Shipment"
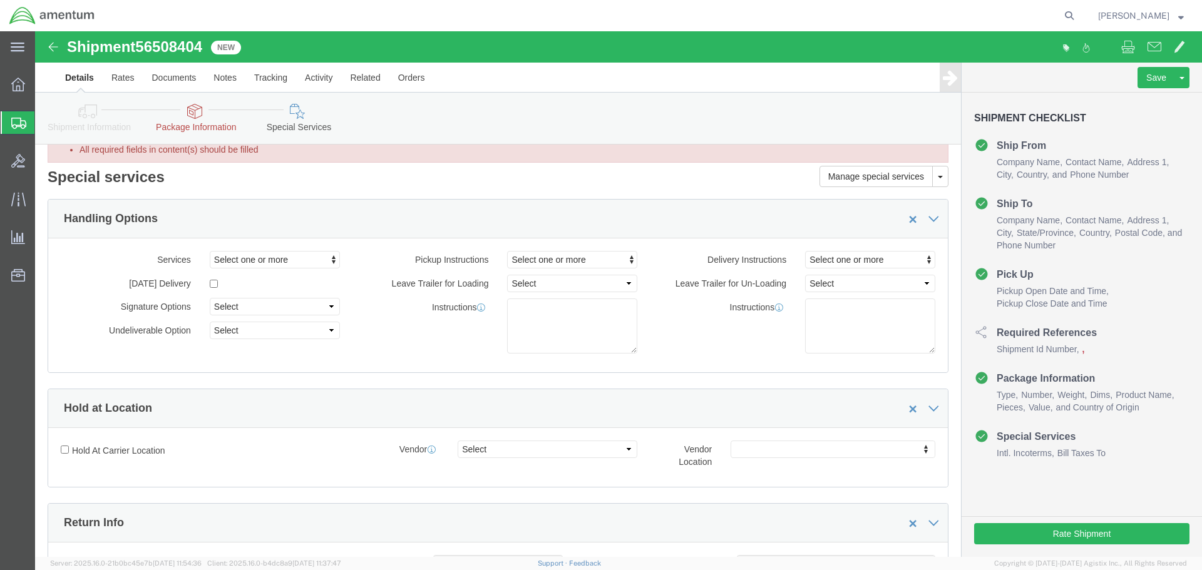
scroll to position [63, 0]
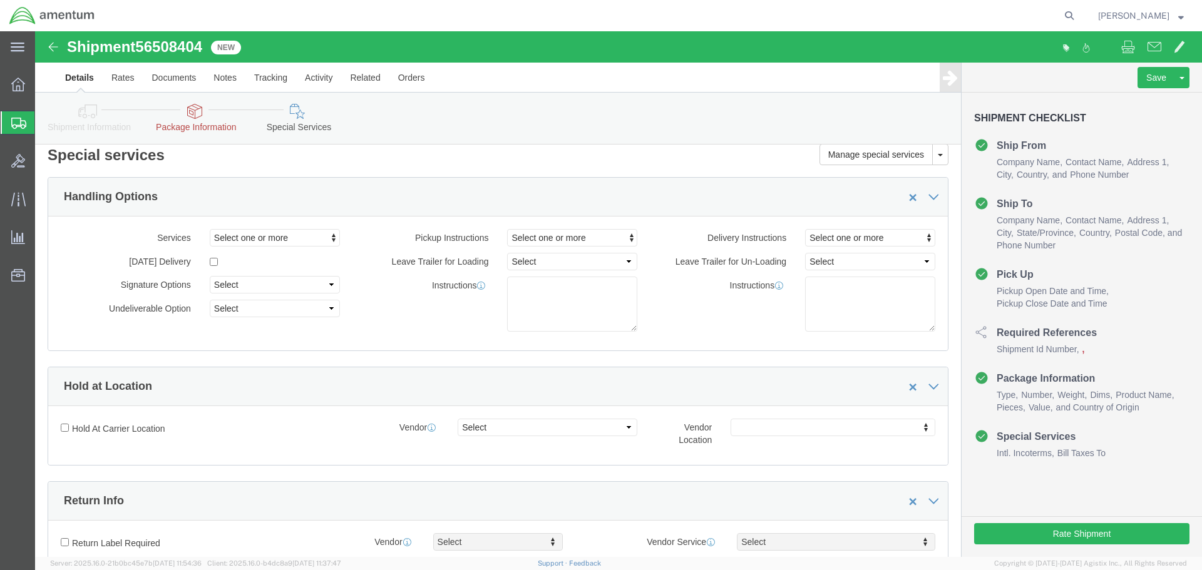
click icon
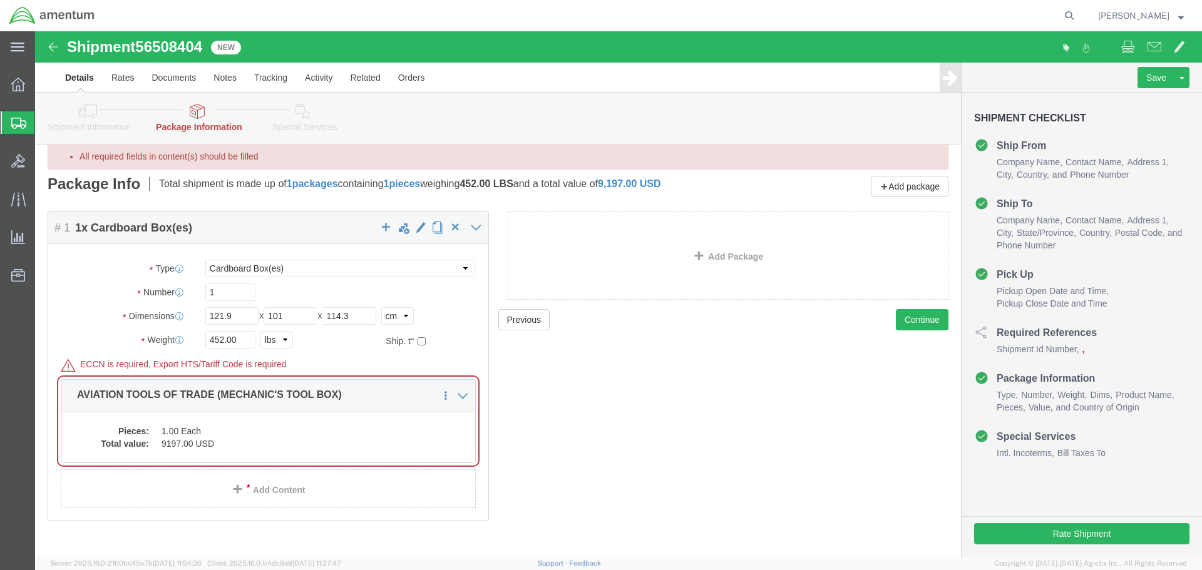
scroll to position [52, 0]
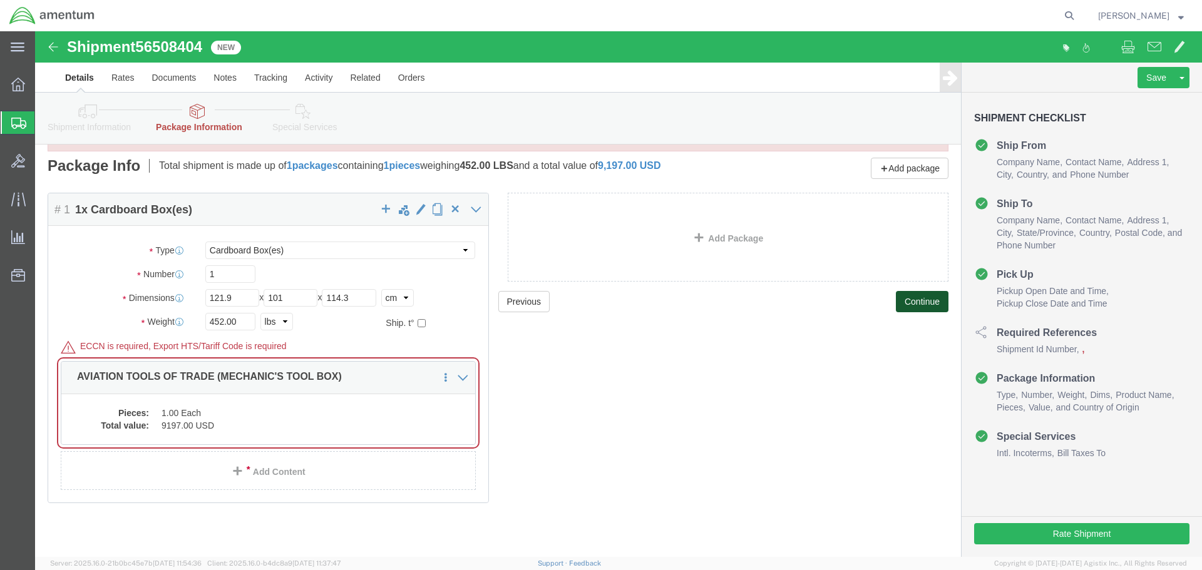
click button "Continue"
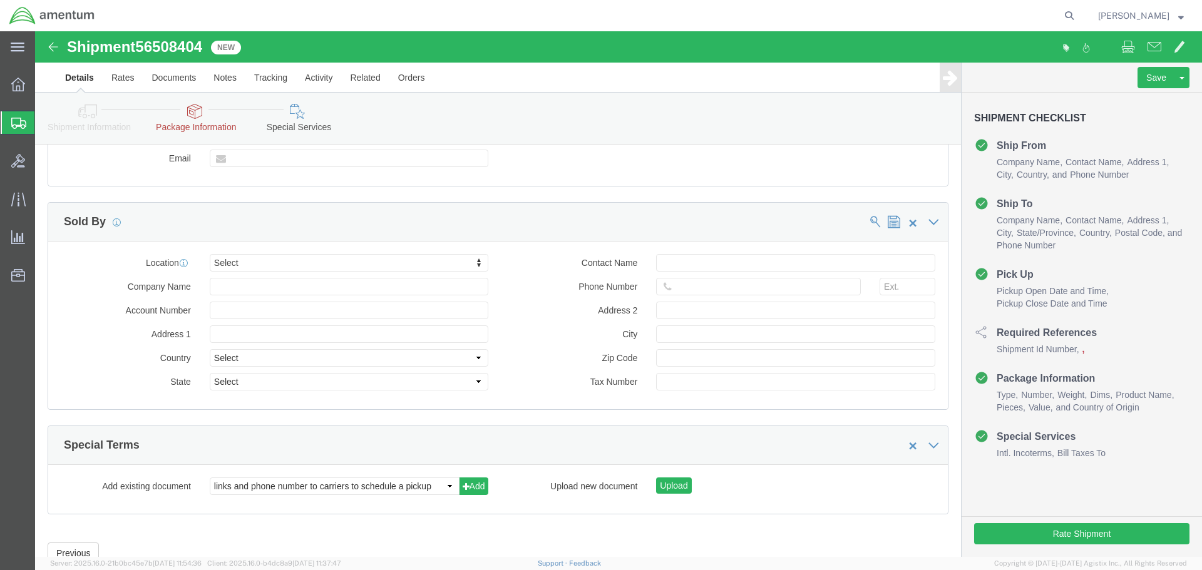
scroll to position [1332, 0]
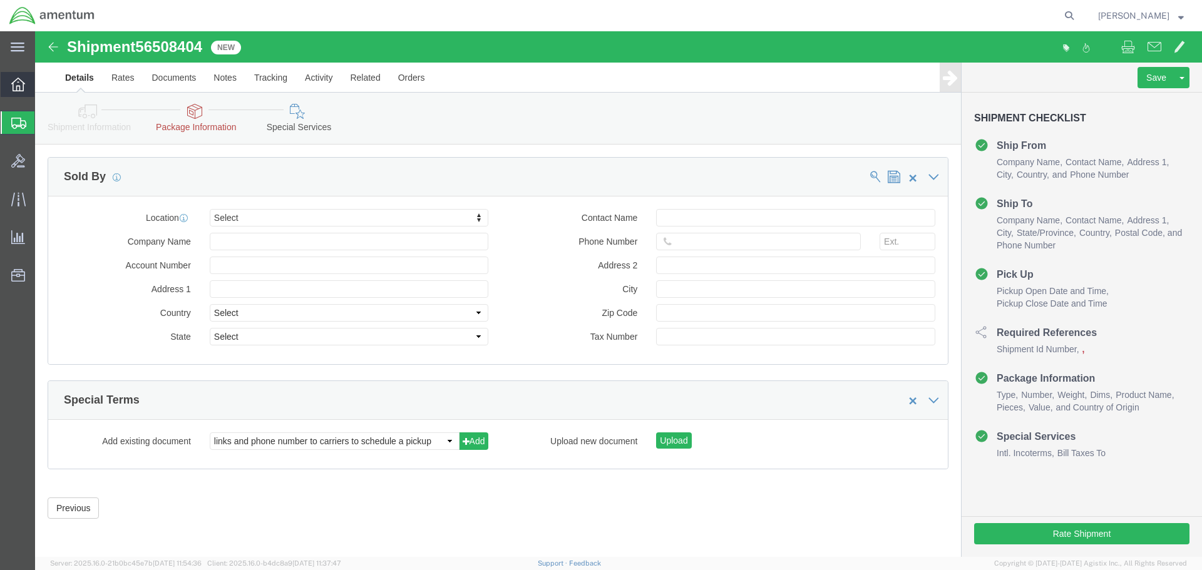
click at [18, 87] on icon at bounding box center [18, 85] width 14 height 14
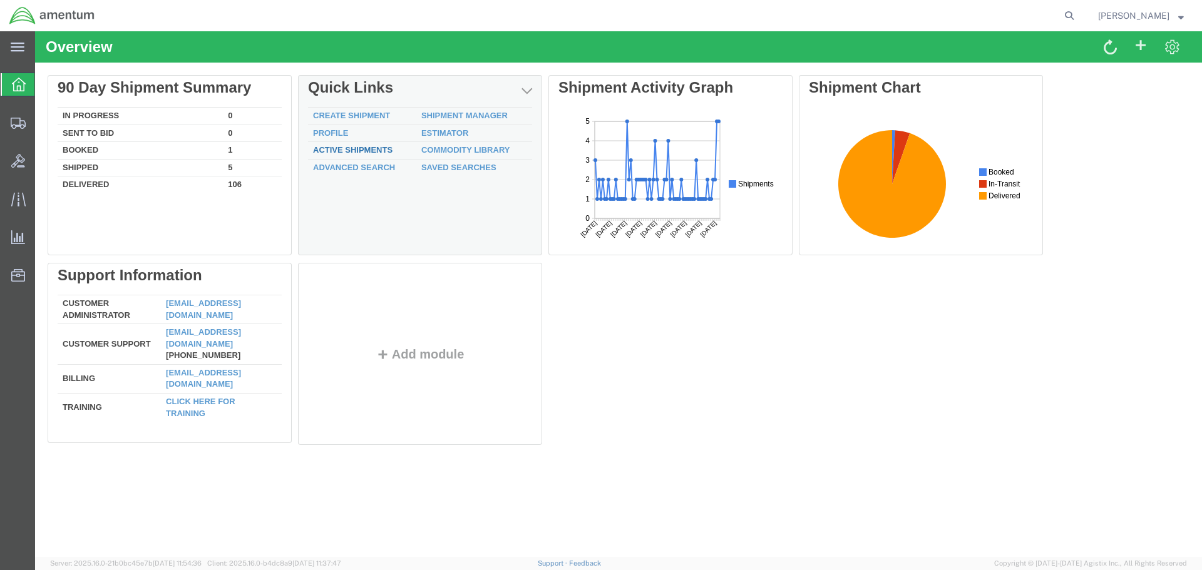
click at [351, 148] on link "Active Shipments" at bounding box center [353, 149] width 80 height 9
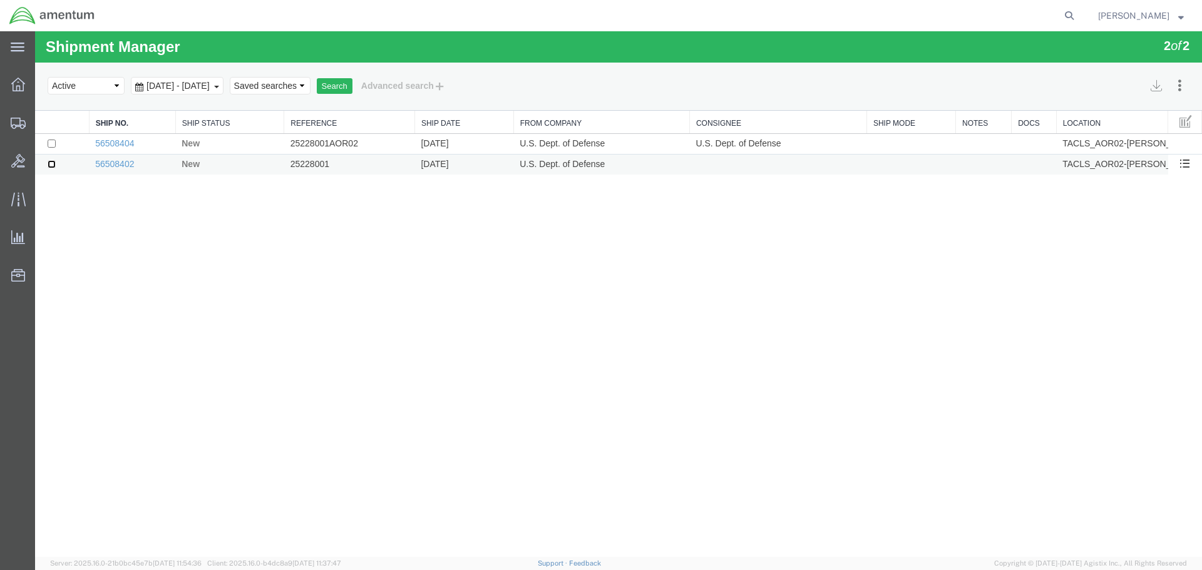
click at [55, 165] on input "checkbox" at bounding box center [52, 164] width 8 height 8
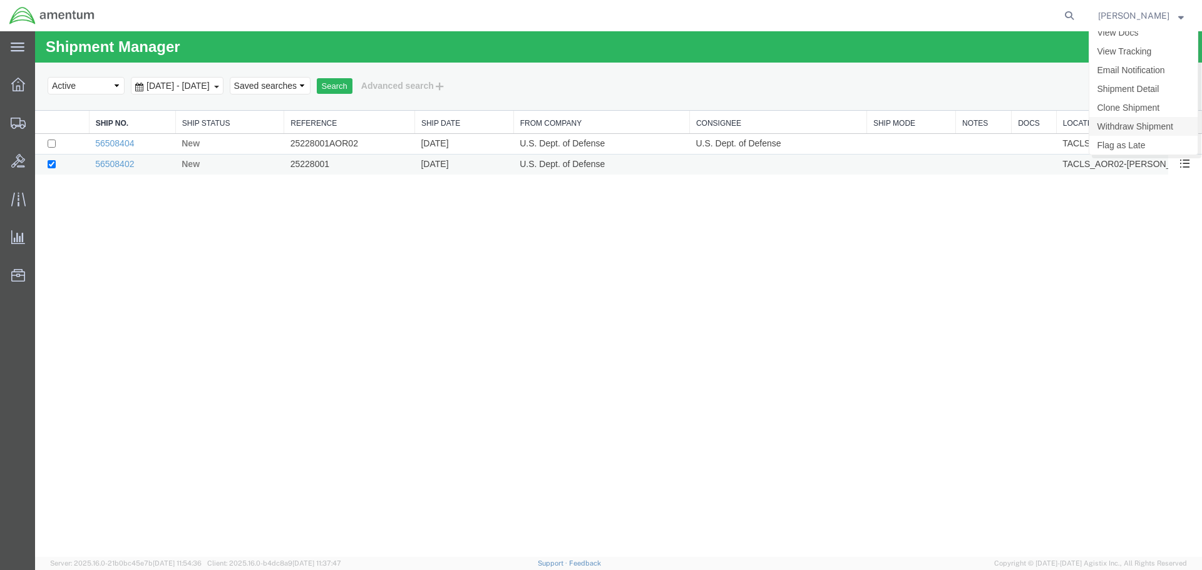
click at [1154, 127] on link "Withdraw Shipment" at bounding box center [1143, 126] width 108 height 19
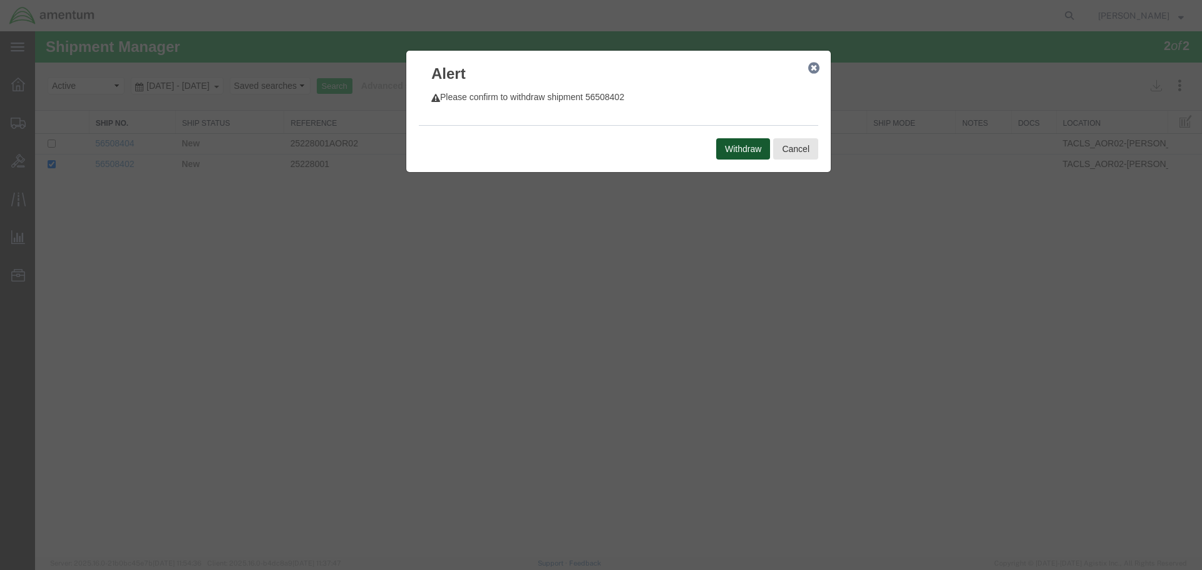
click at [753, 154] on button "Withdraw" at bounding box center [743, 148] width 54 height 21
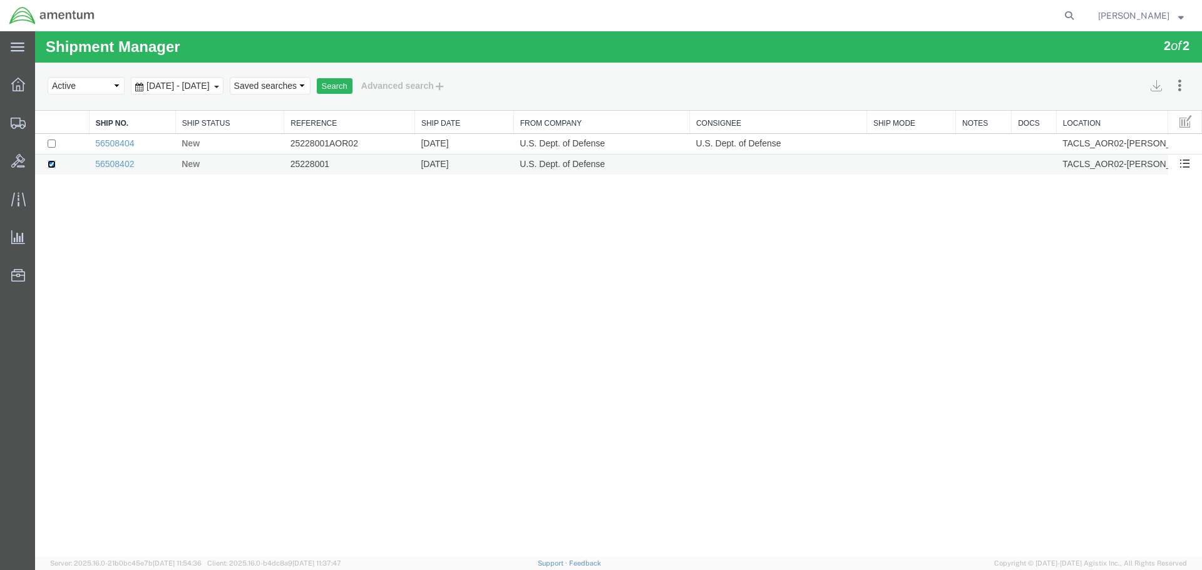
click at [54, 167] on input "checkbox" at bounding box center [52, 164] width 8 height 8
checkbox input "false"
click at [118, 145] on link "56508404" at bounding box center [114, 143] width 39 height 10
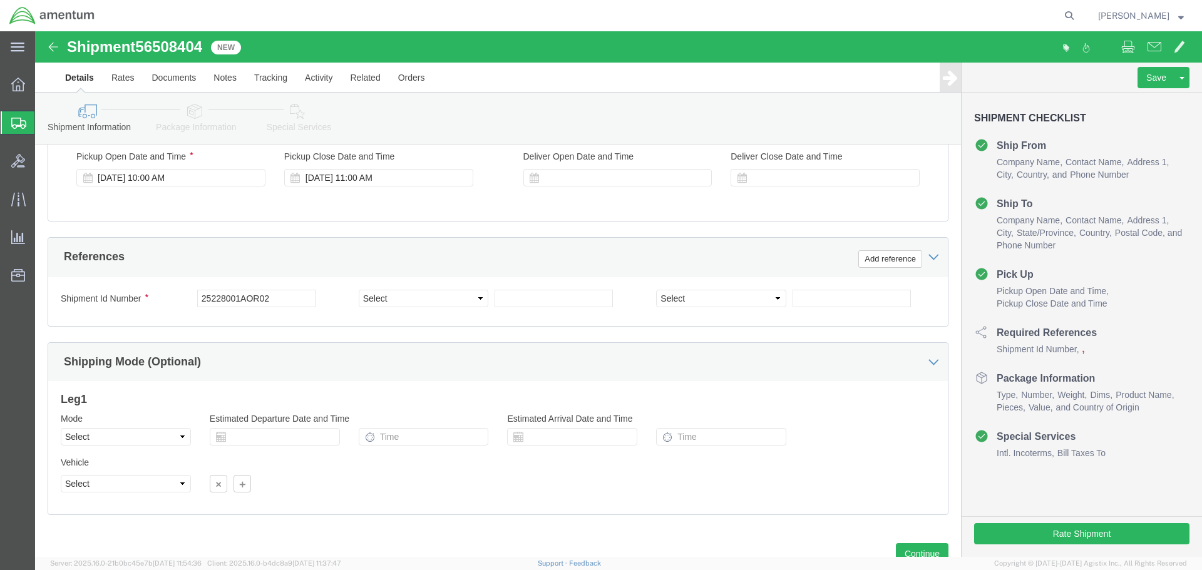
scroll to position [549, 0]
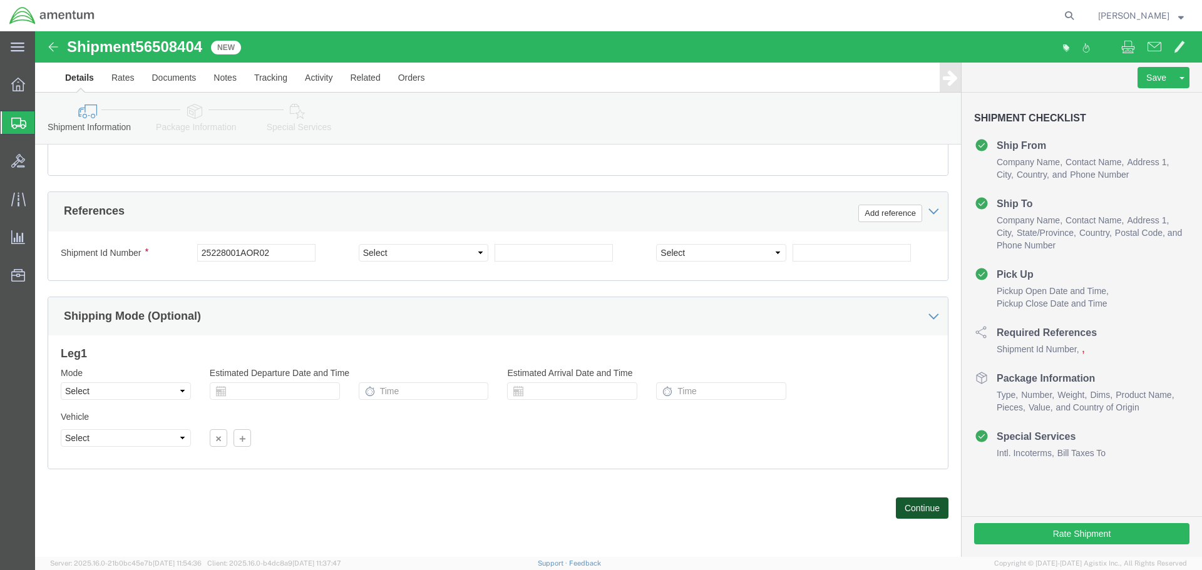
click button "Continue"
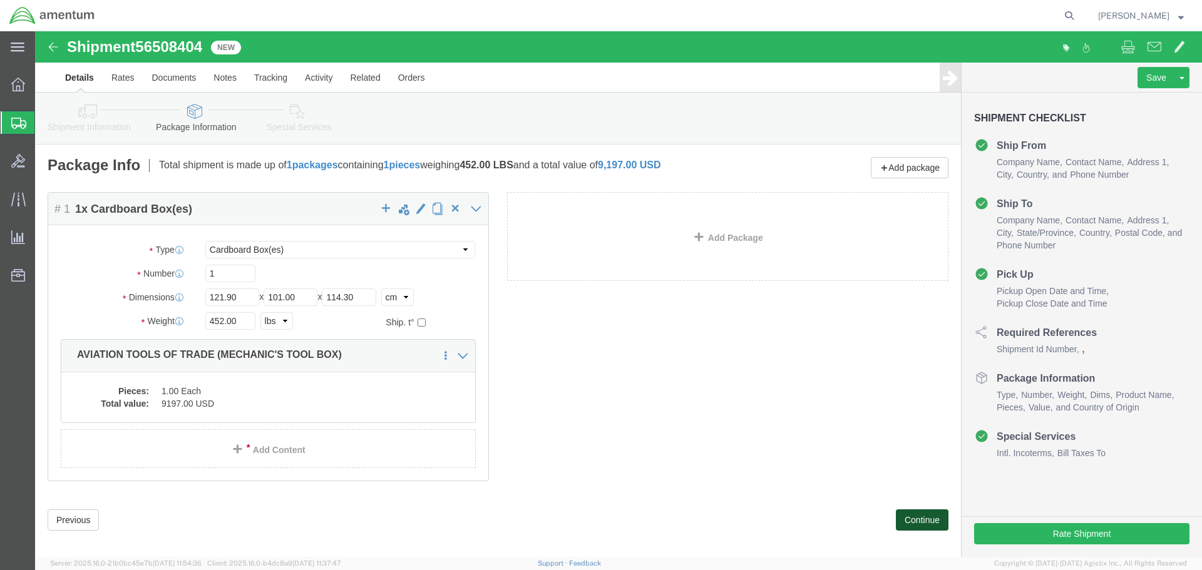
click button "Continue"
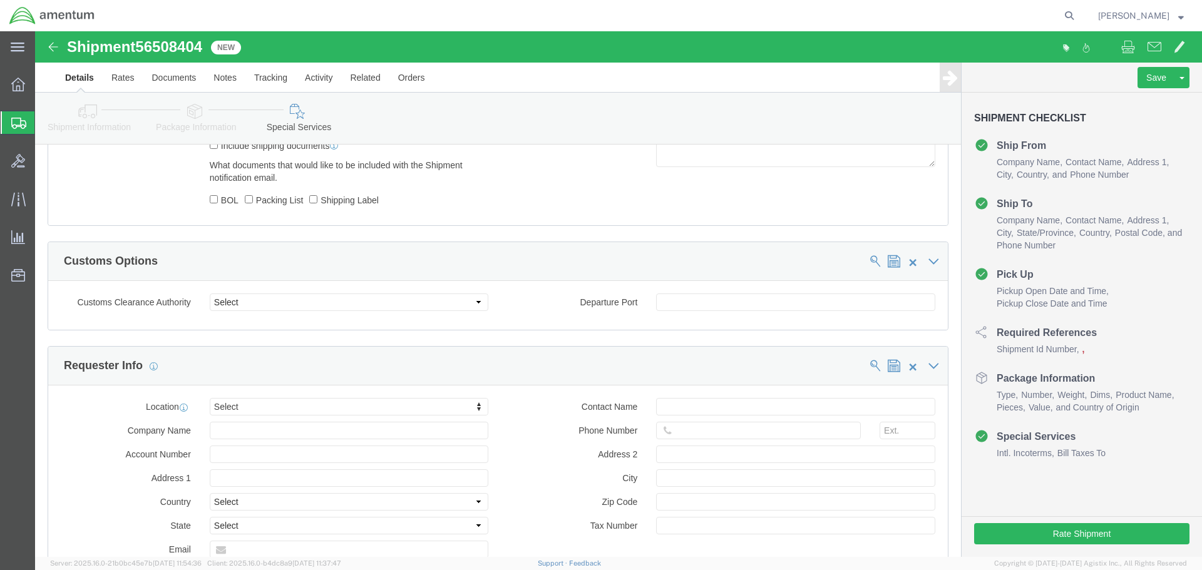
scroll to position [1002, 0]
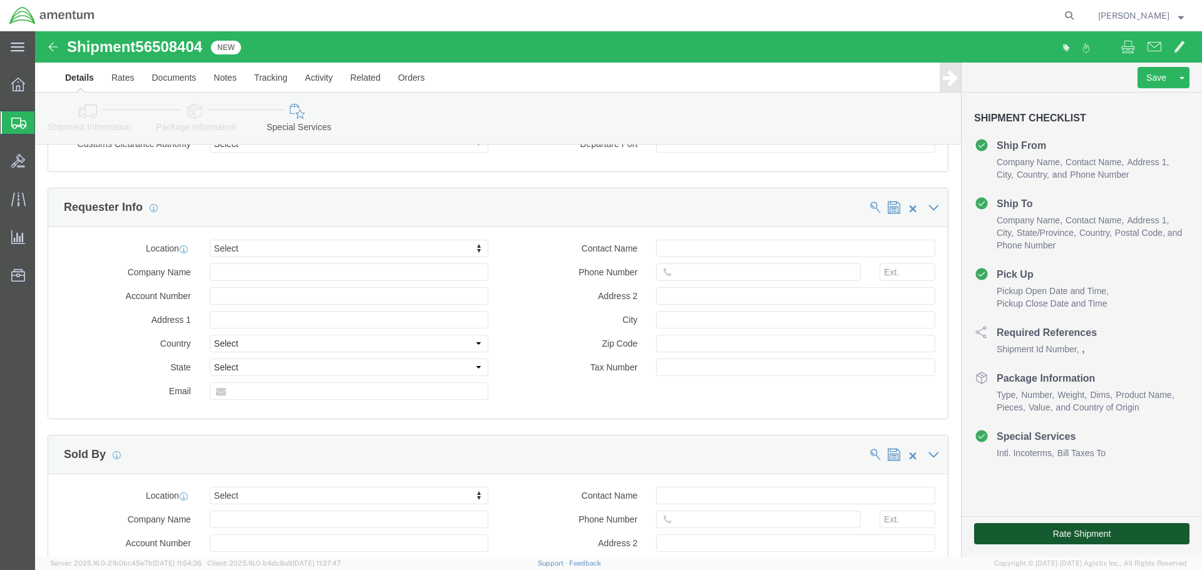
click button "Rate Shipment"
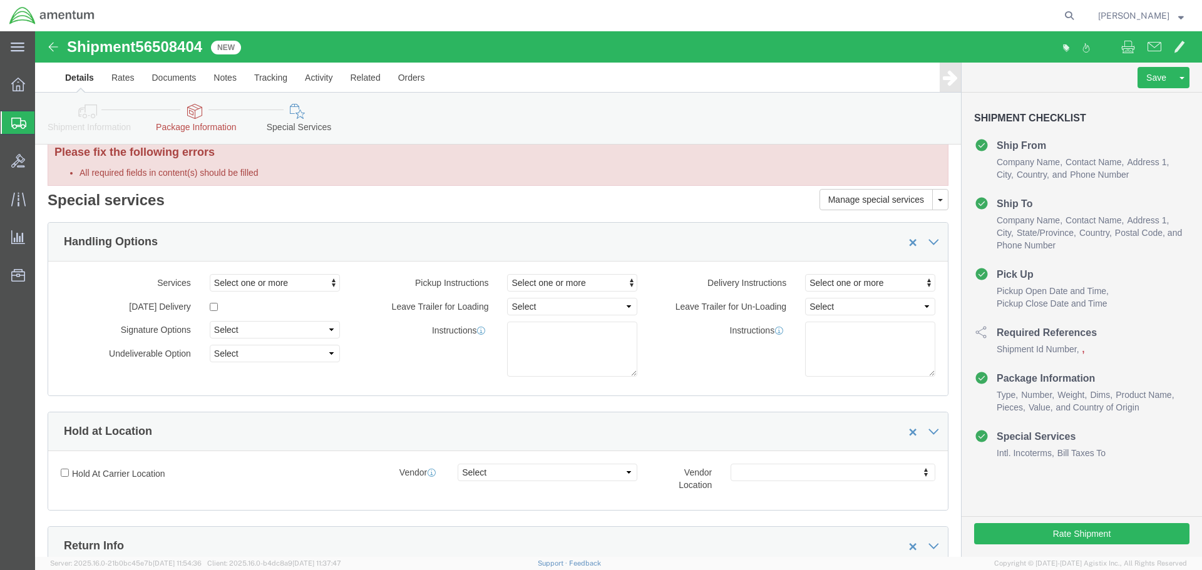
scroll to position [0, 0]
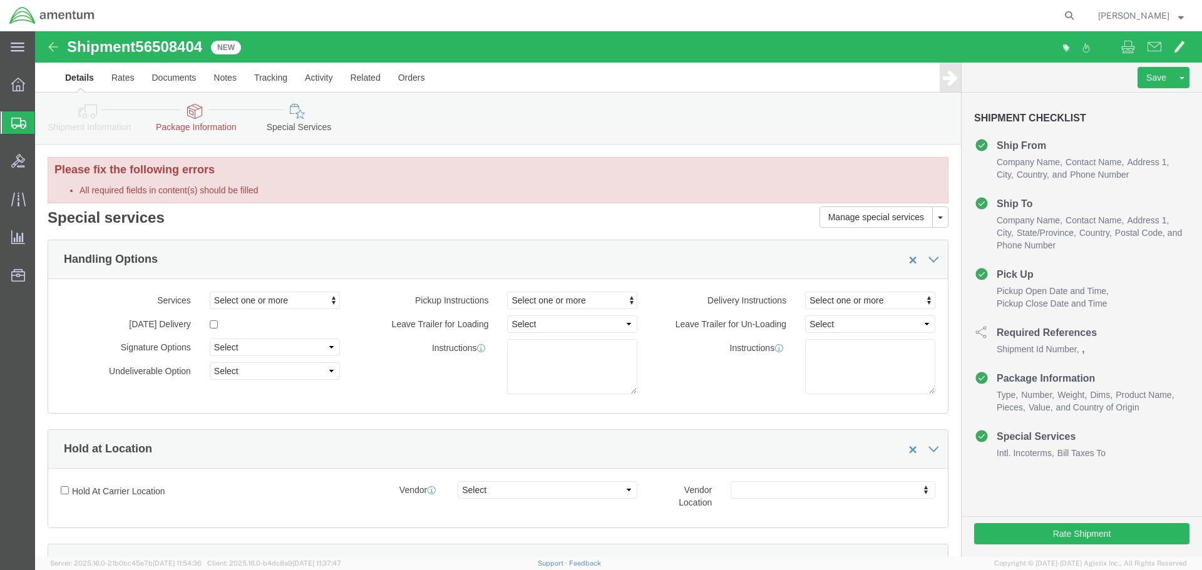
click icon
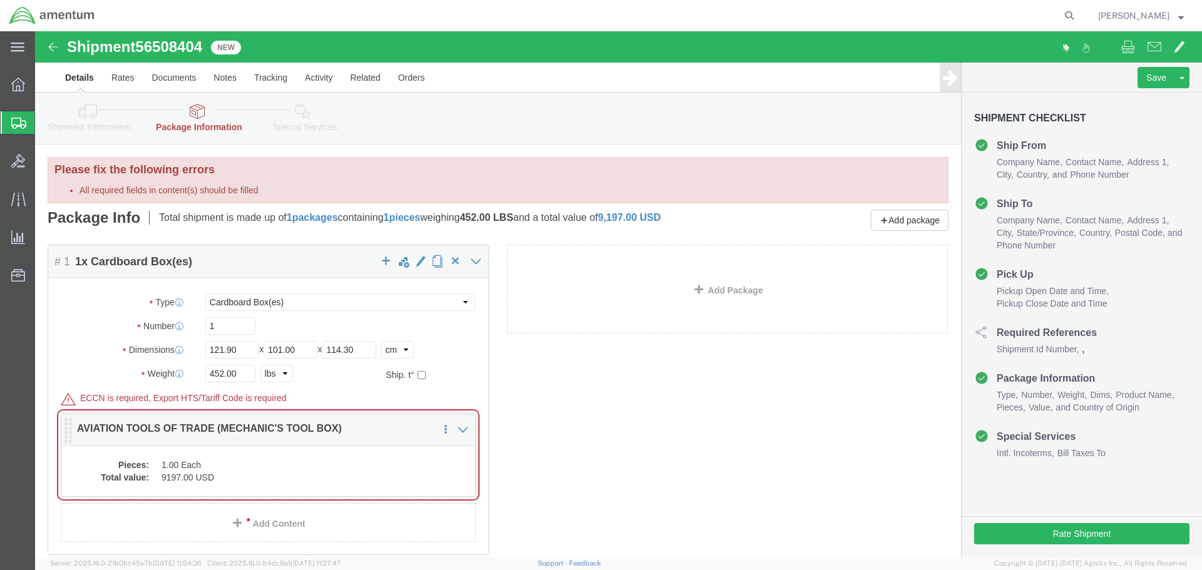
click dd "1.00 Each"
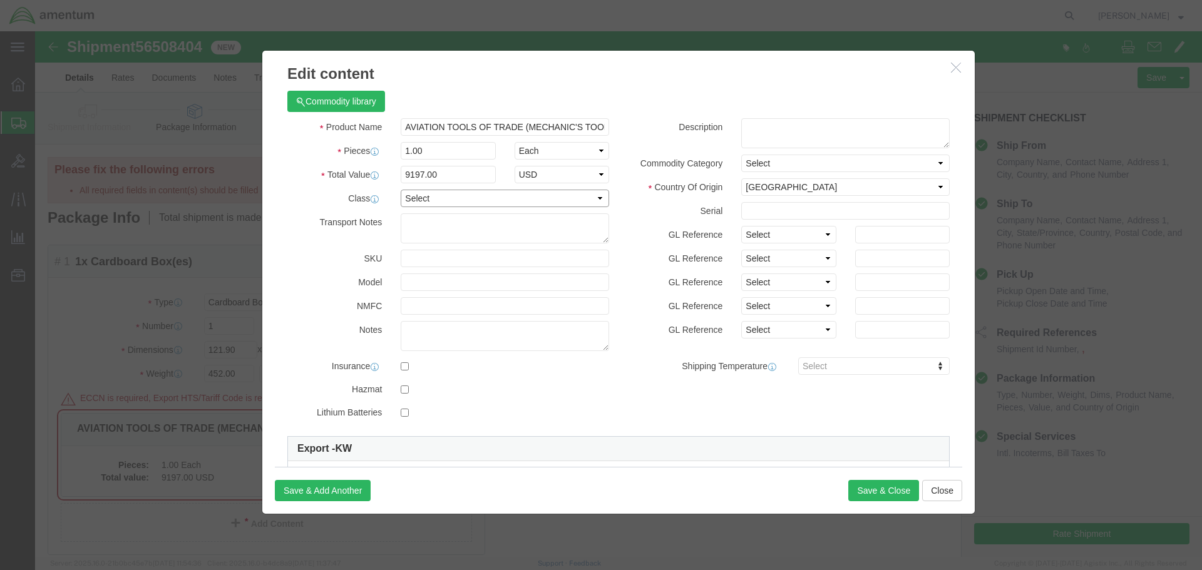
click select "Select 50 55 60 65 70 85 92.5 100 125 175 250 300 400"
click select "Select"
click button "Save & Close"
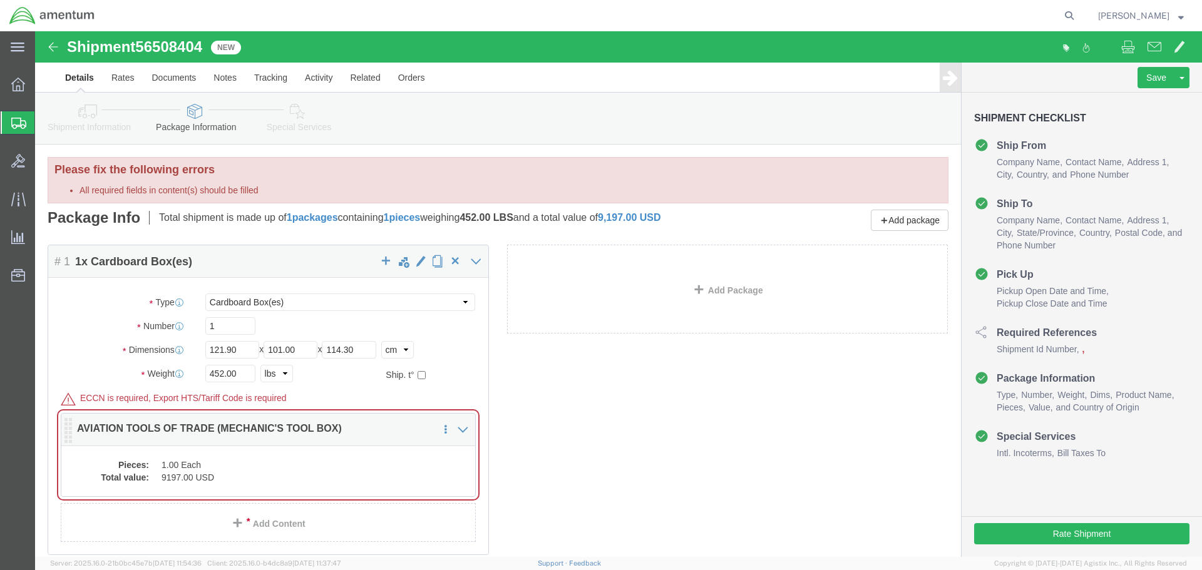
click dd "1.00 Each"
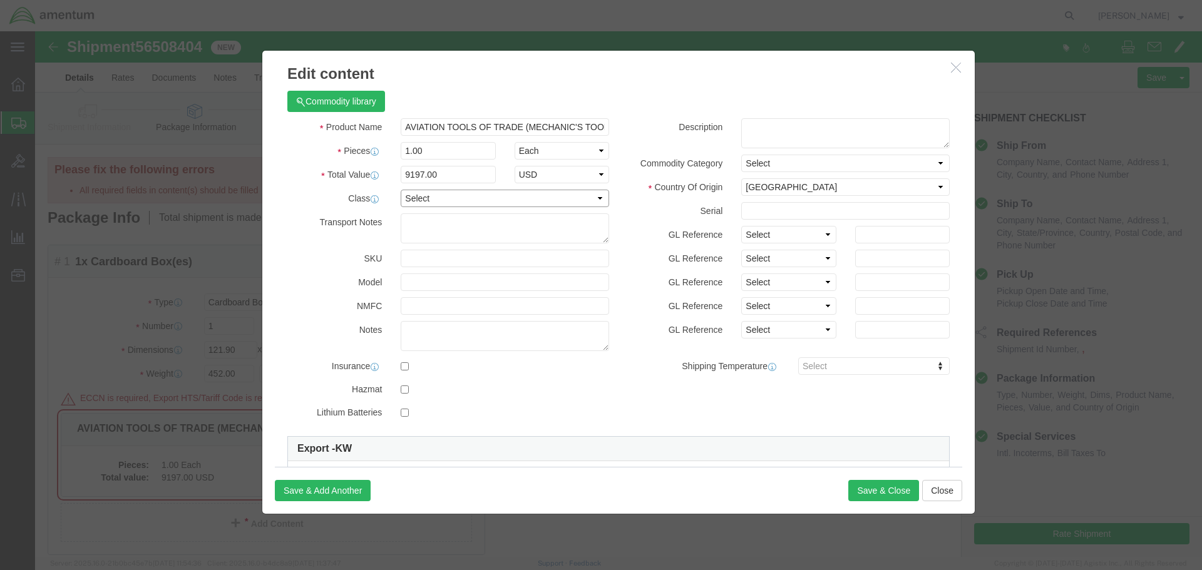
click select "Select 50 55 60 65 70 85 92.5 100 125 175 250 300 400"
click label "NMFC"
click button "Save & Close"
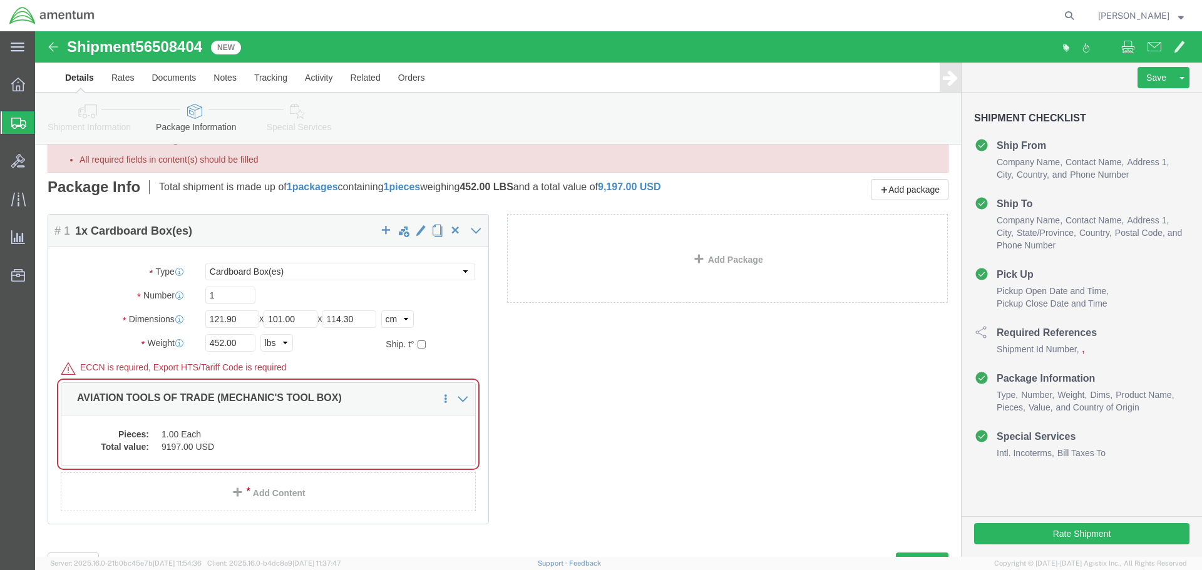
scroll to position [86, 0]
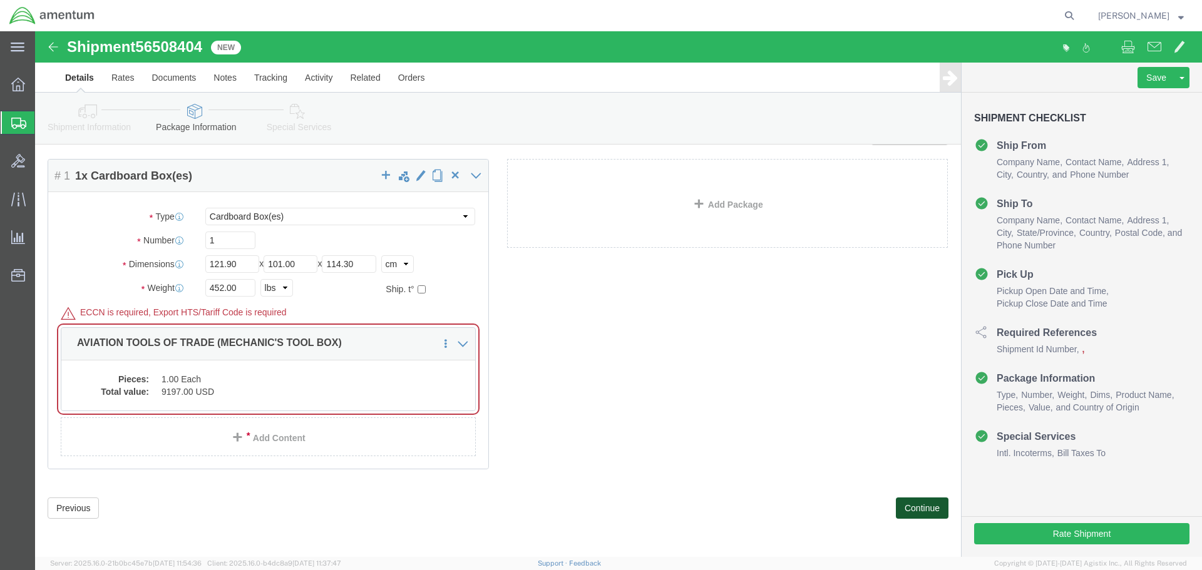
click button "Continue"
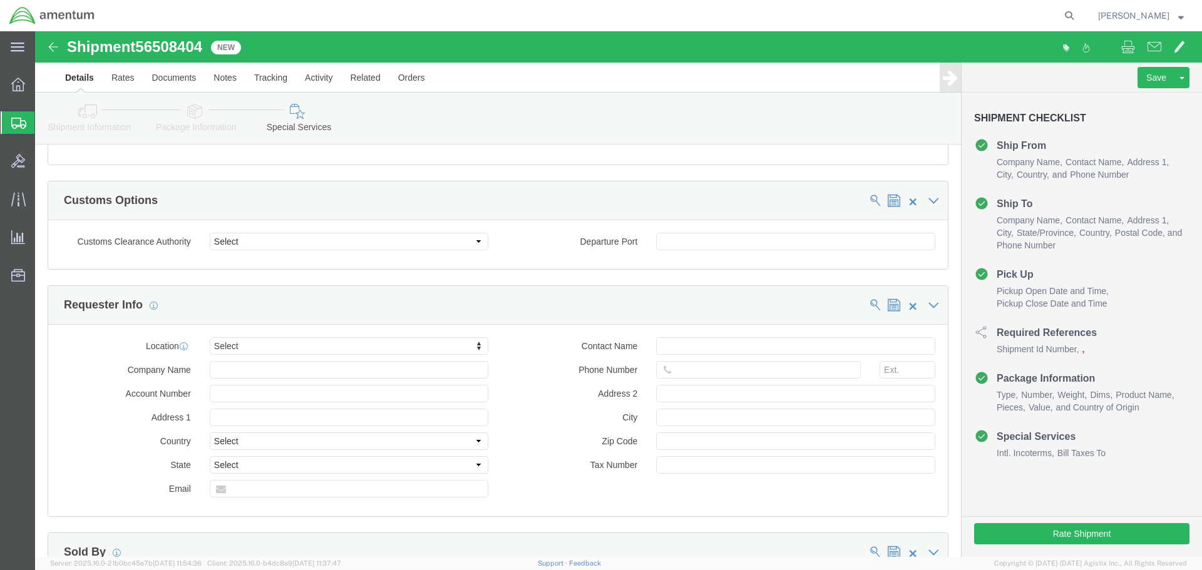
scroll to position [581, 0]
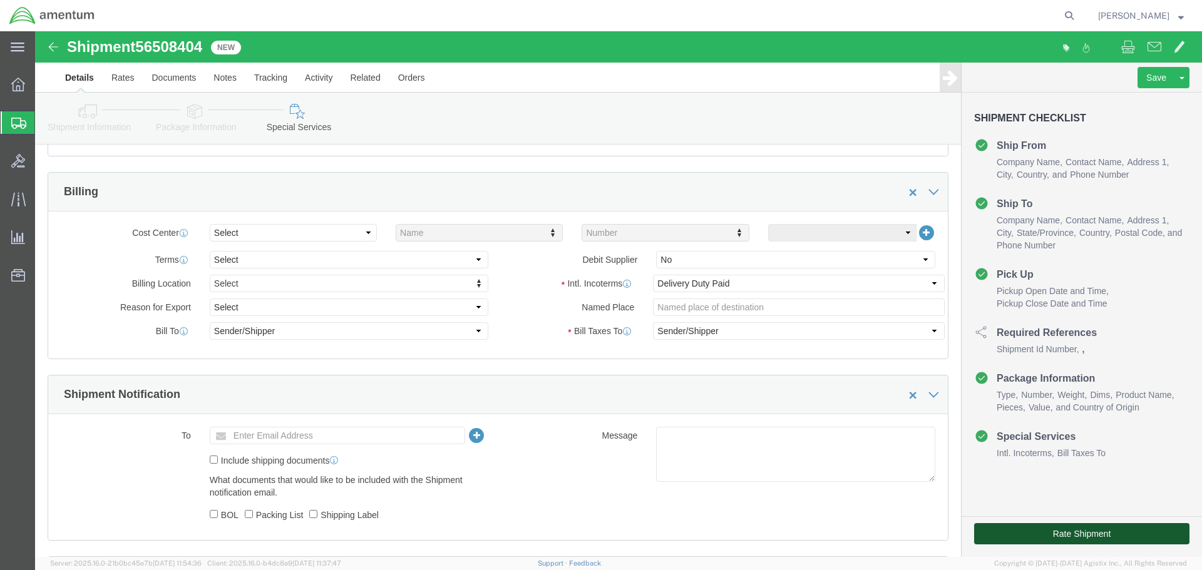
click button "Rate Shipment"
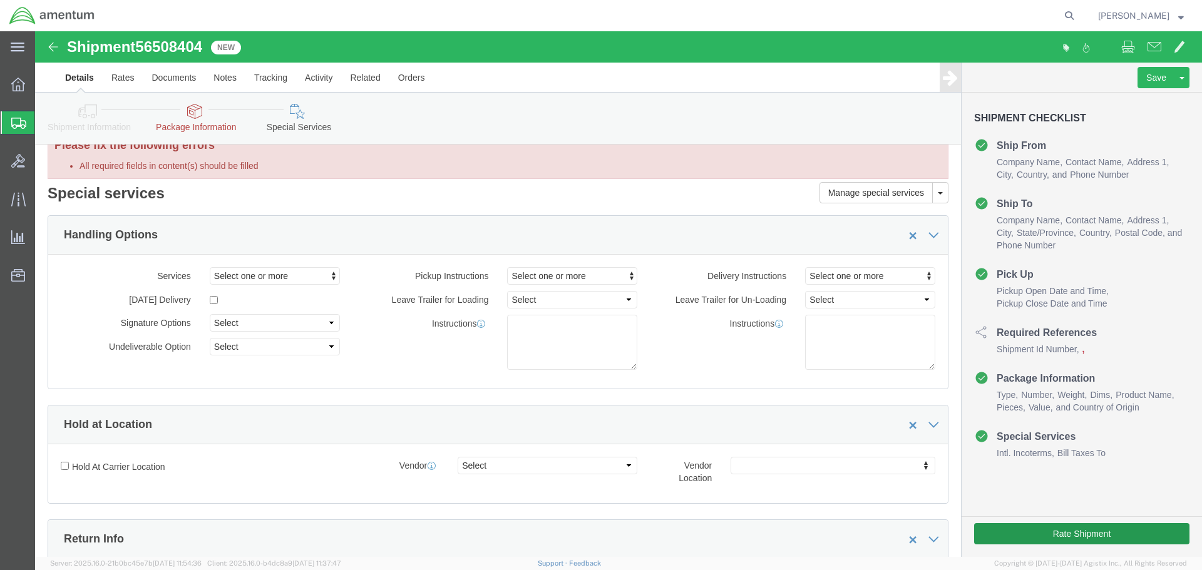
scroll to position [0, 0]
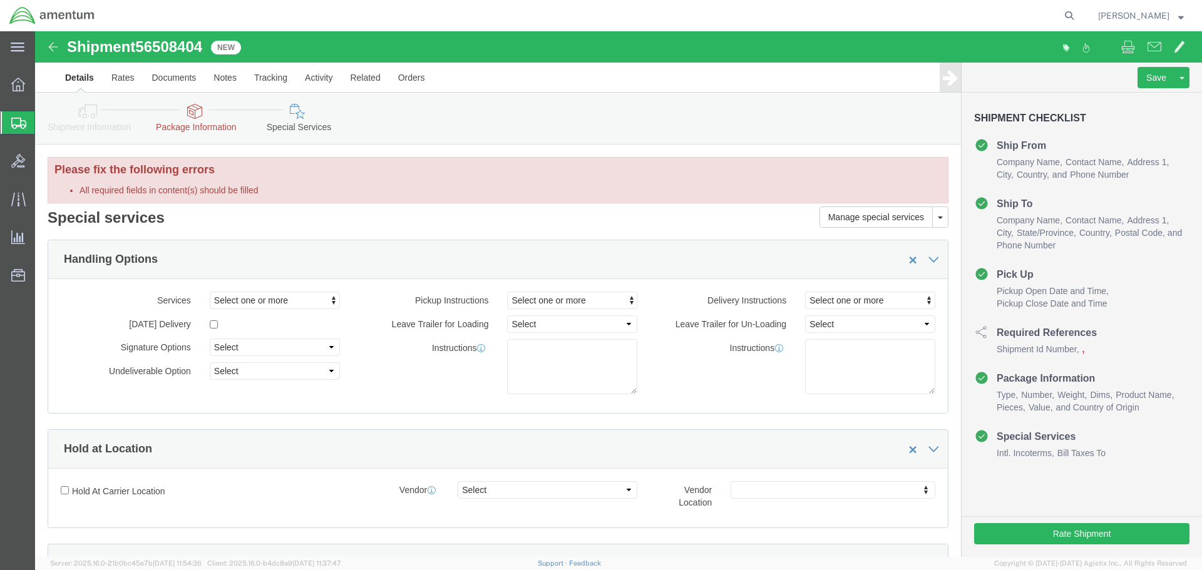
click div "Please fix the following errors All required fields in content(s) should be fil…"
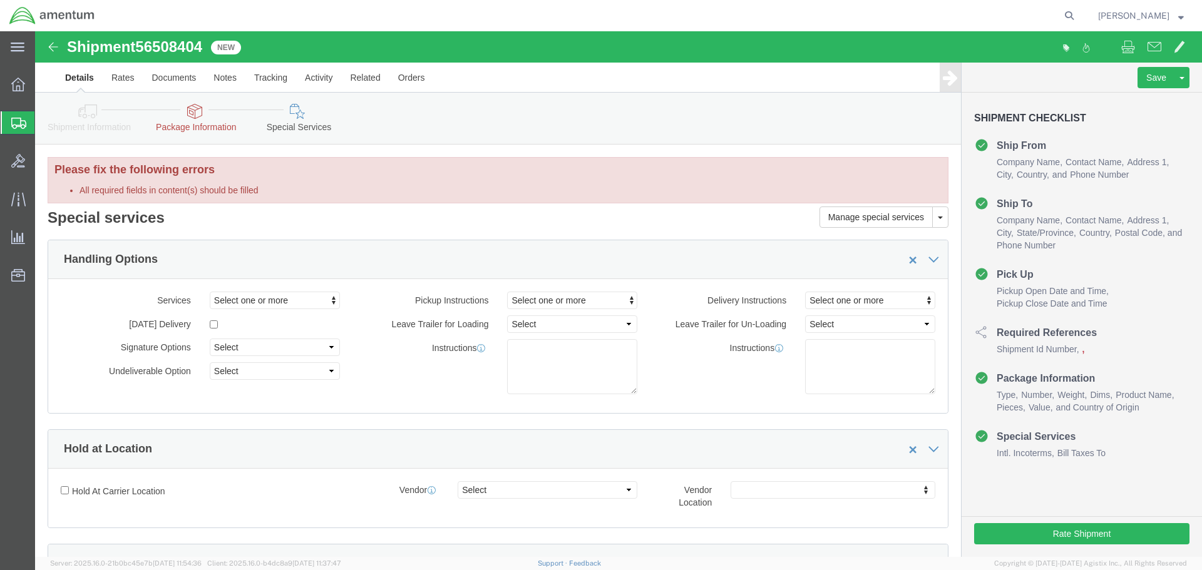
click at [44, 125] on span "Shipments" at bounding box center [39, 122] width 10 height 25
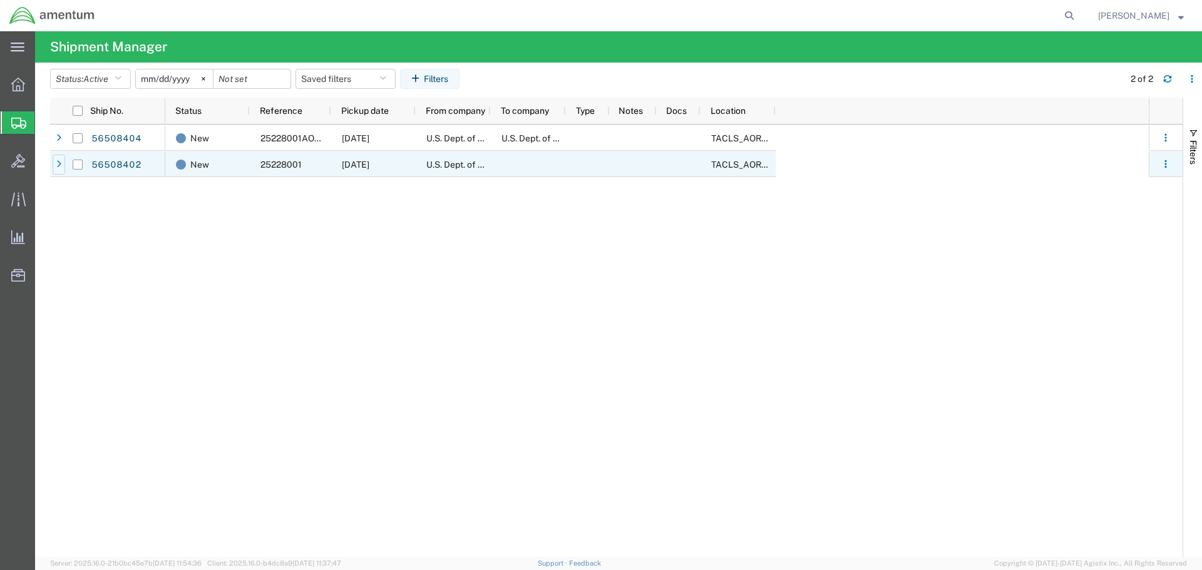
click at [62, 163] on div at bounding box center [59, 165] width 13 height 20
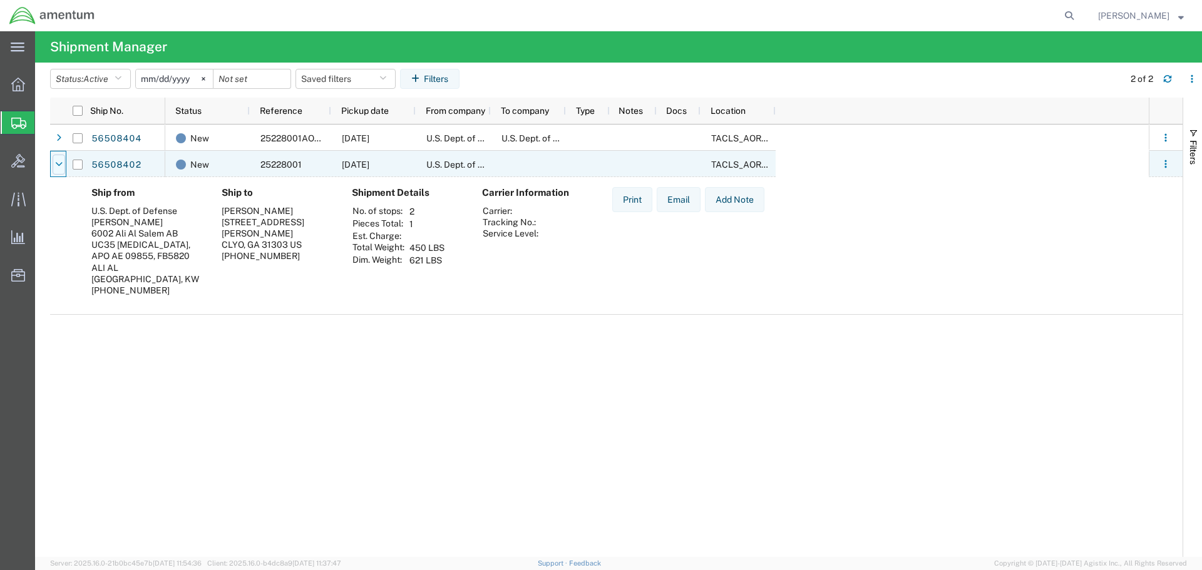
click at [63, 163] on div at bounding box center [59, 165] width 13 height 20
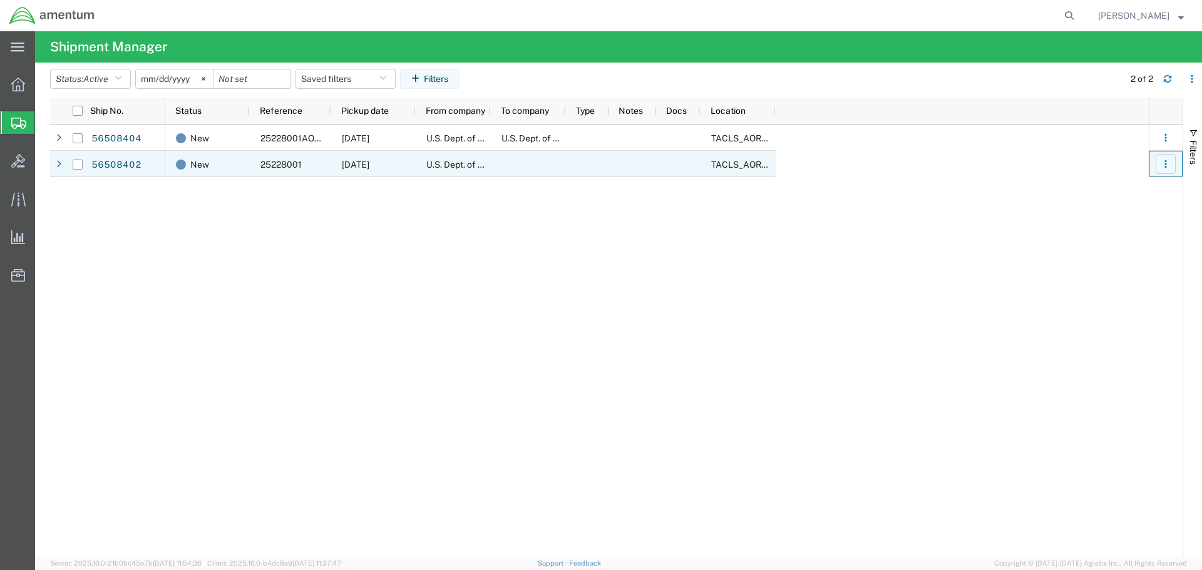
click at [1167, 165] on icon "button" at bounding box center [1165, 164] width 9 height 9
click at [1124, 242] on link "Cancel shipment" at bounding box center [1106, 243] width 111 height 23
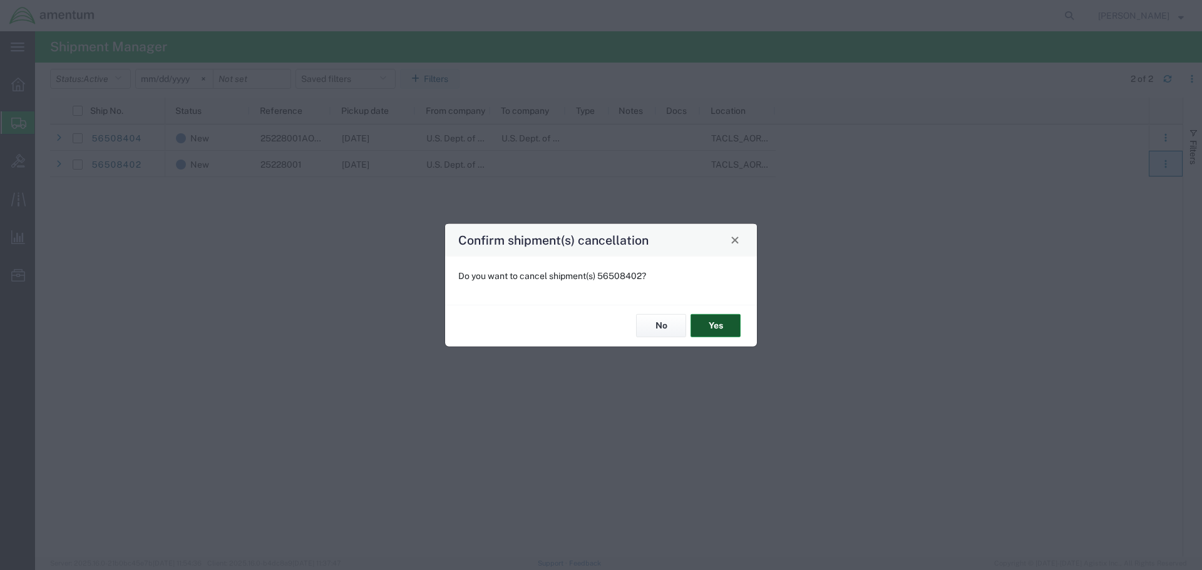
click at [724, 329] on button "Yes" at bounding box center [716, 325] width 50 height 23
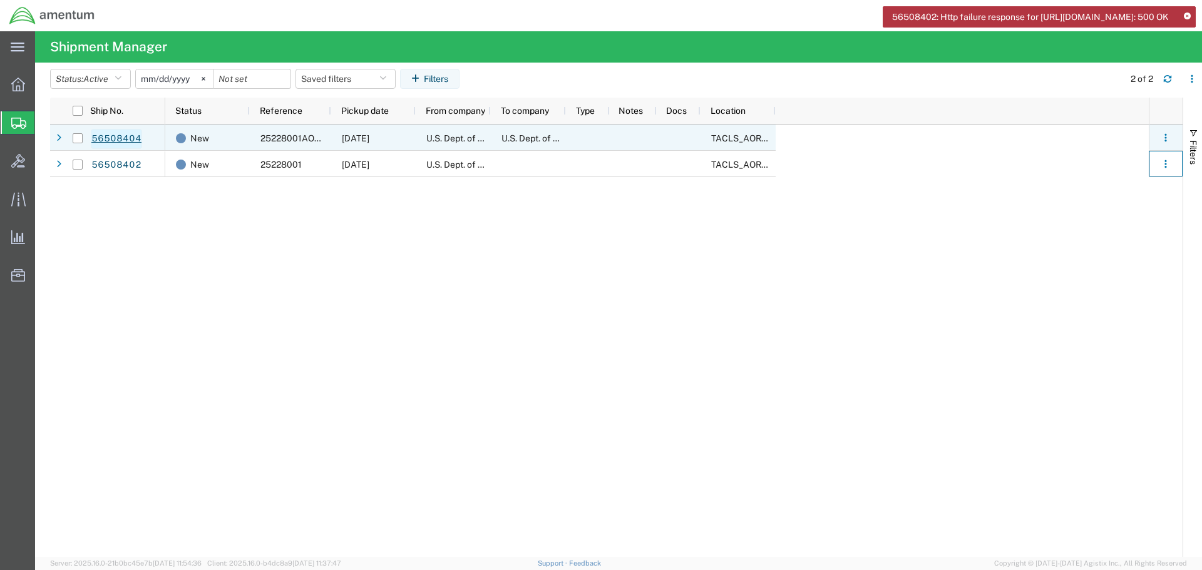
click at [123, 140] on link "56508404" at bounding box center [116, 139] width 51 height 20
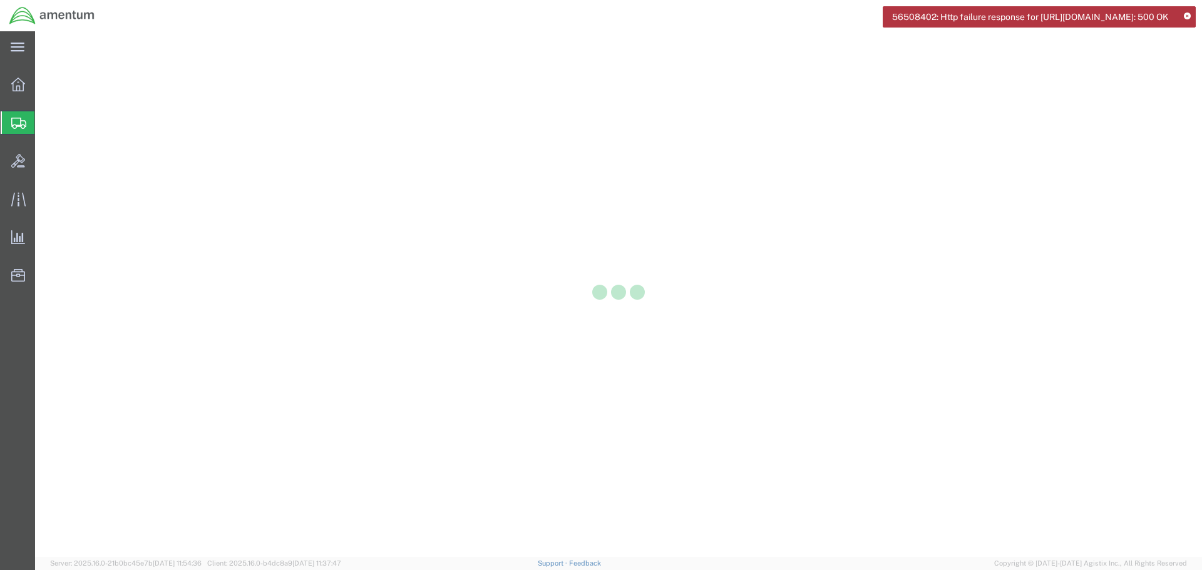
click at [1188, 16] on icon at bounding box center [1187, 16] width 7 height 7
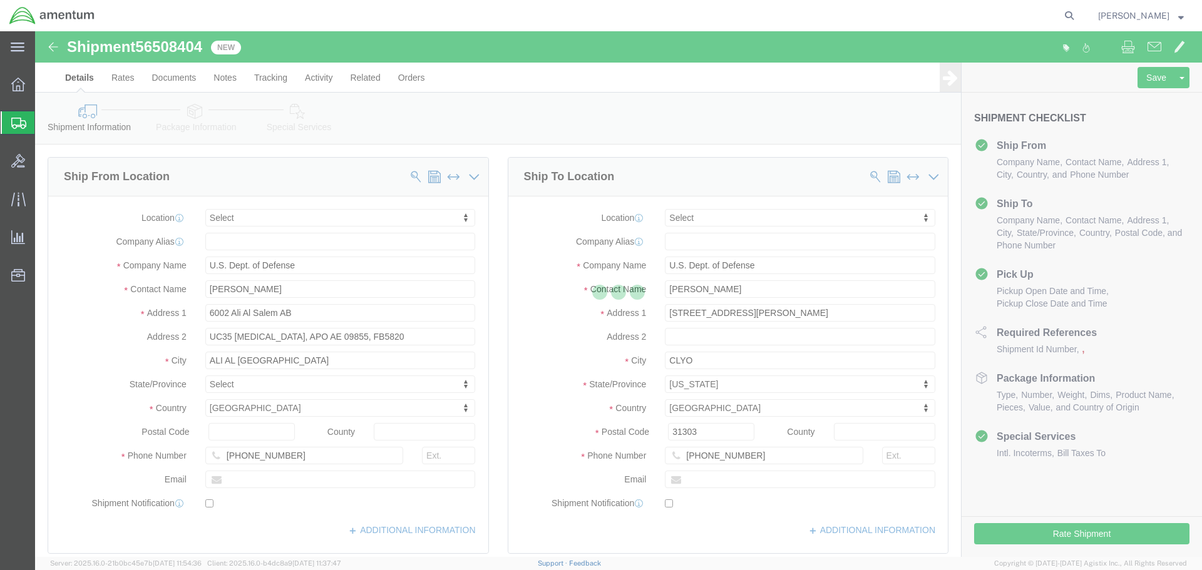
select select
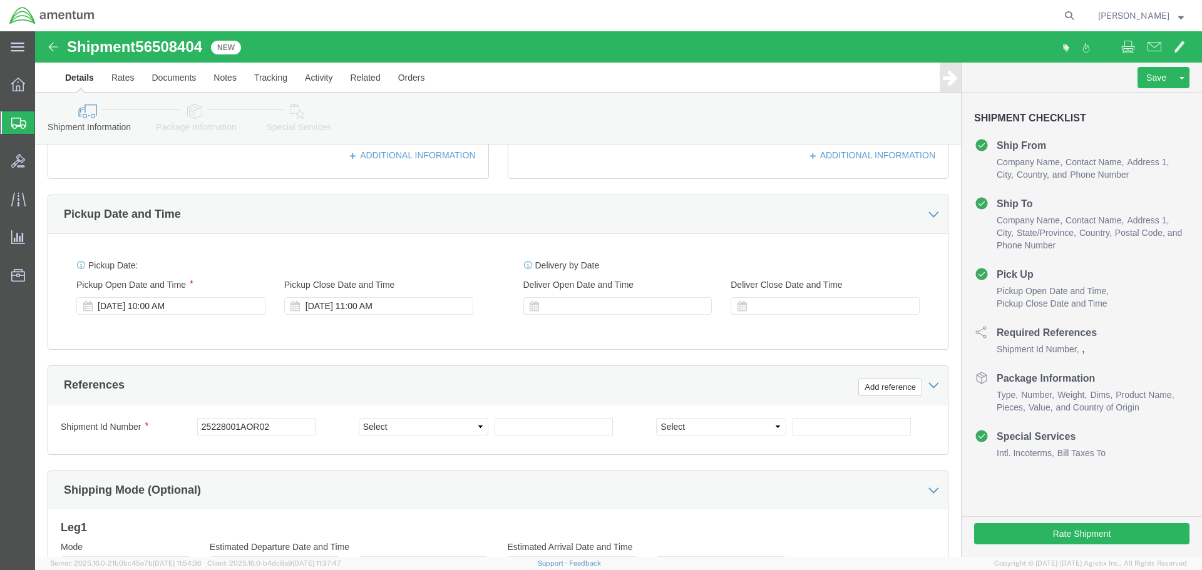
scroll to position [376, 0]
click select "Select Account Type Activity ID Airline Appointment Number ASN Batch Request # …"
click div "Shipment Id Number 25228001AOR02 Select Account Type Activity ID Airline Appoin…"
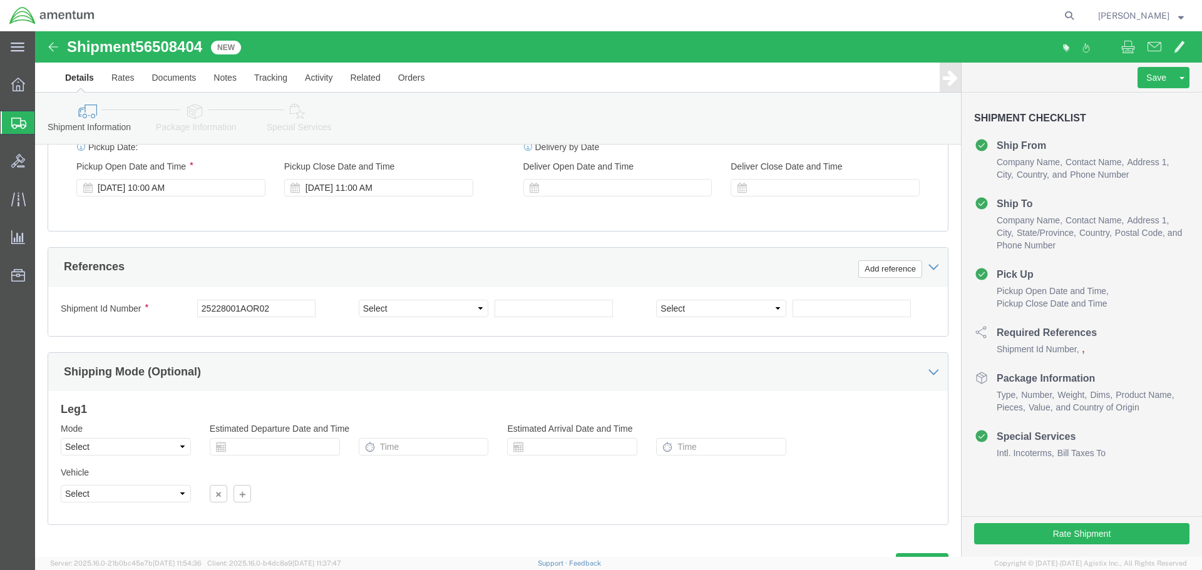
scroll to position [501, 0]
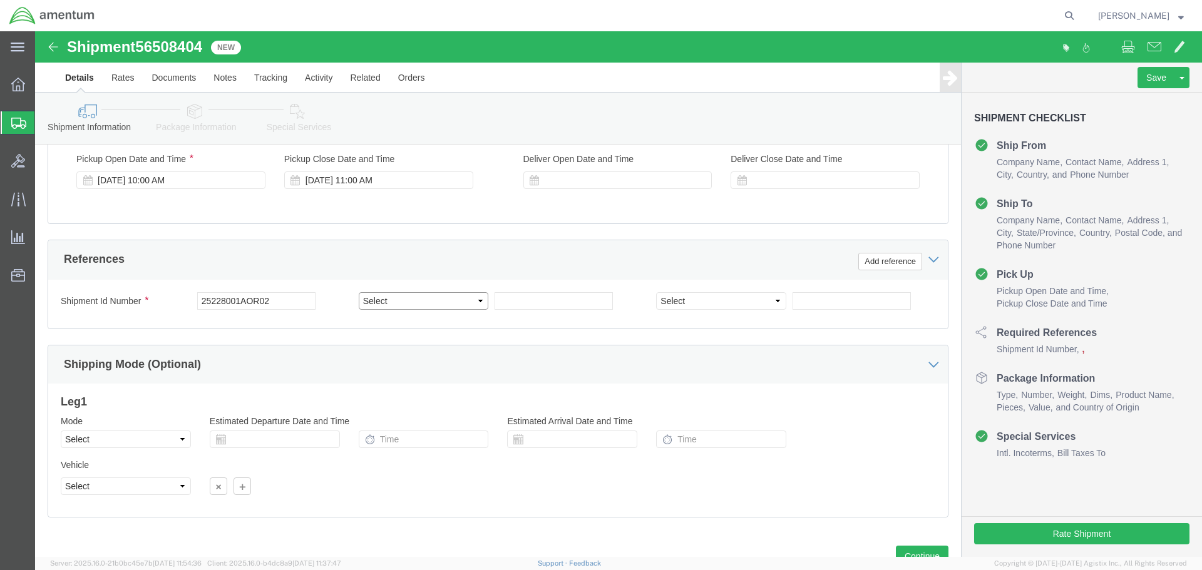
click select "Select Account Type Activity ID Airline Appointment Number ASN Batch Request # …"
click div "Ship From Location Location My Profile Location [PHONE_NUMBER] [PHONE_NUMBER] […"
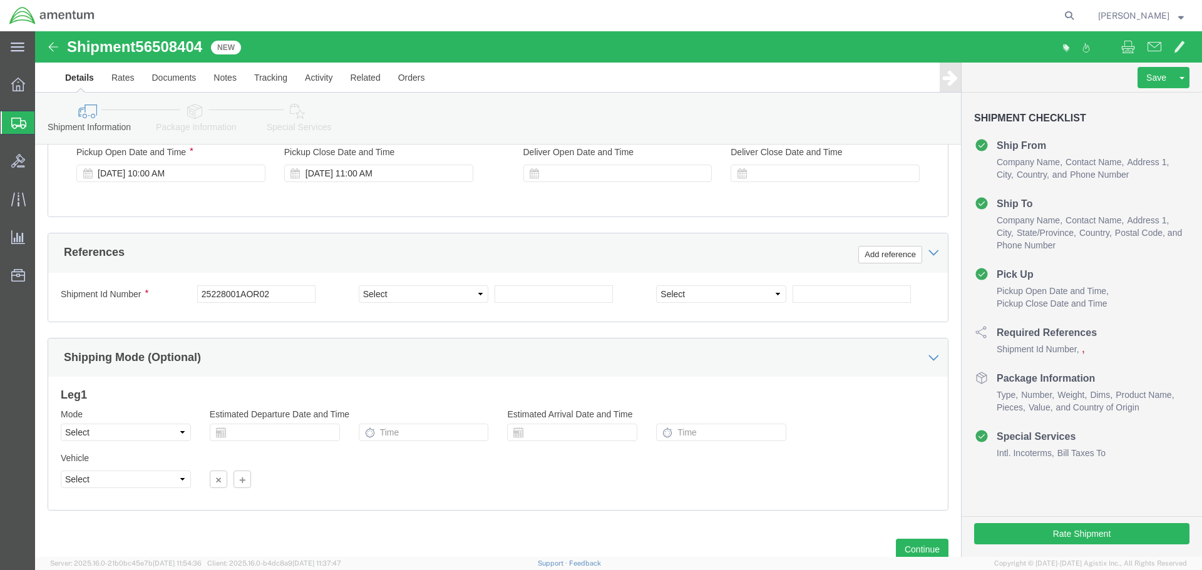
scroll to position [549, 0]
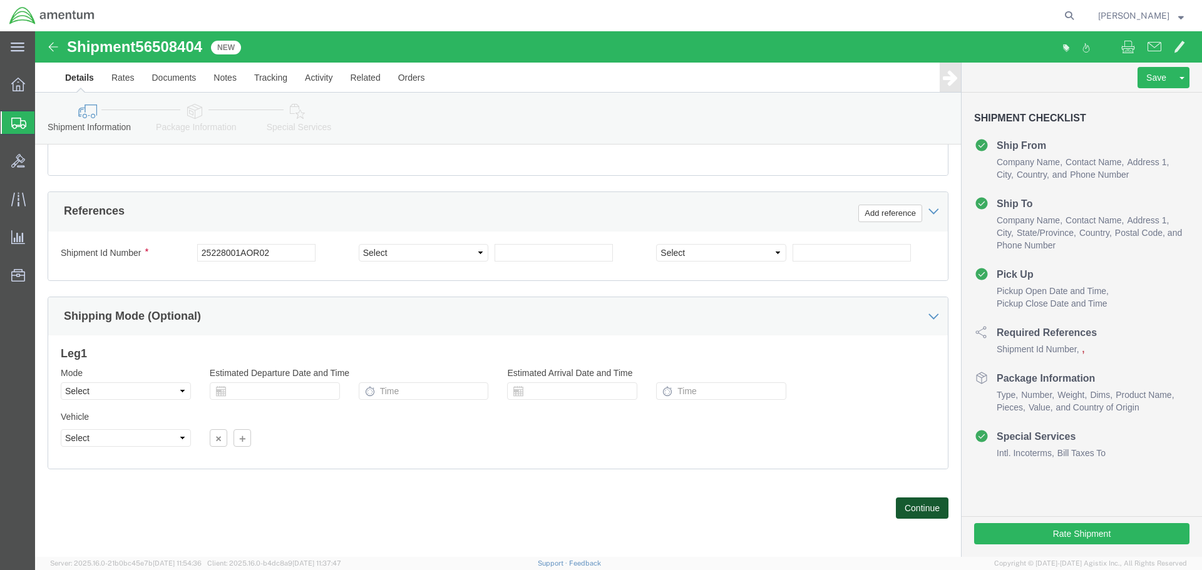
click button "Continue"
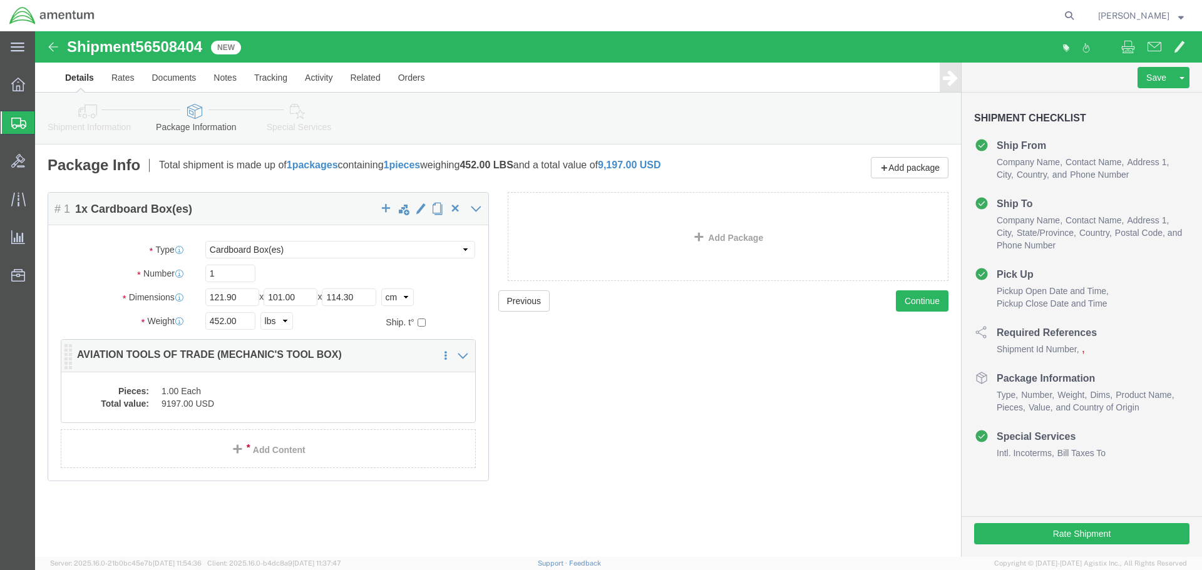
click dd "1.00 Each"
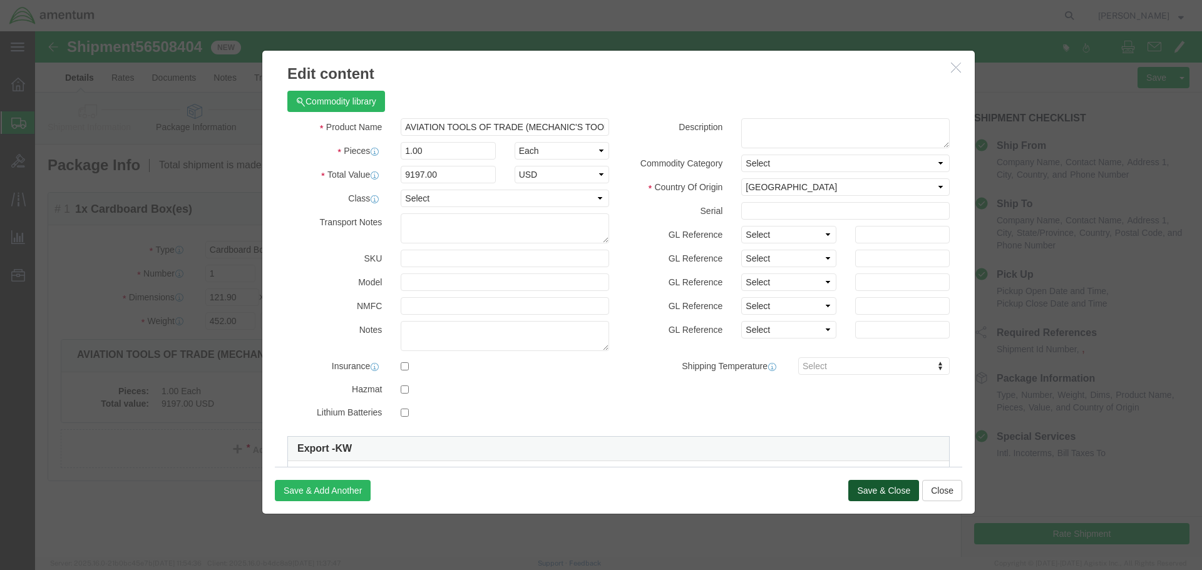
click button "Save & Close"
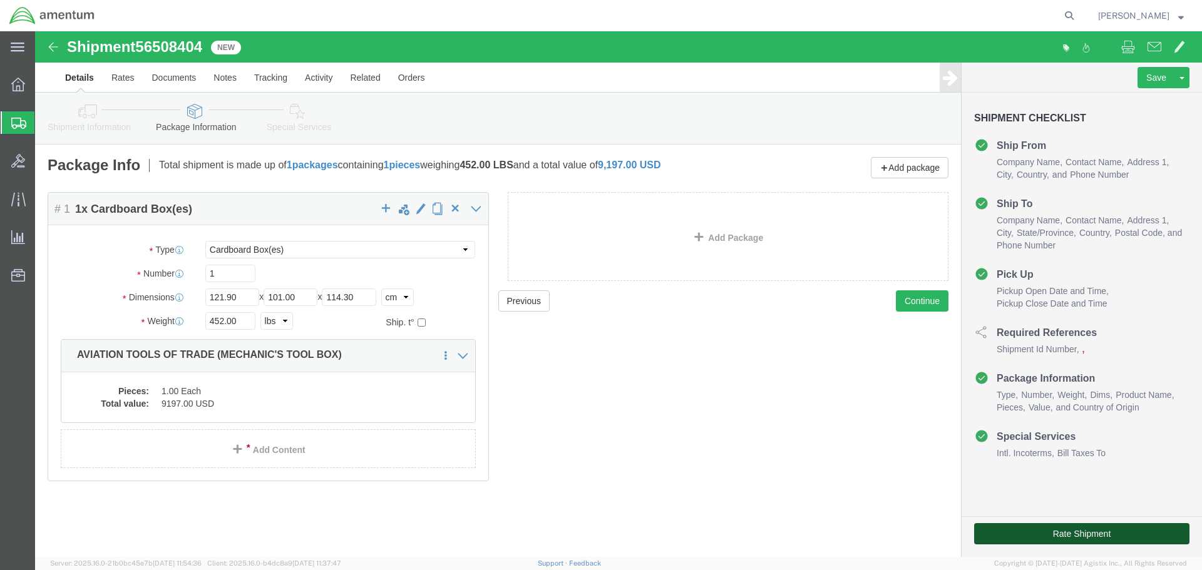
click button "Rate Shipment"
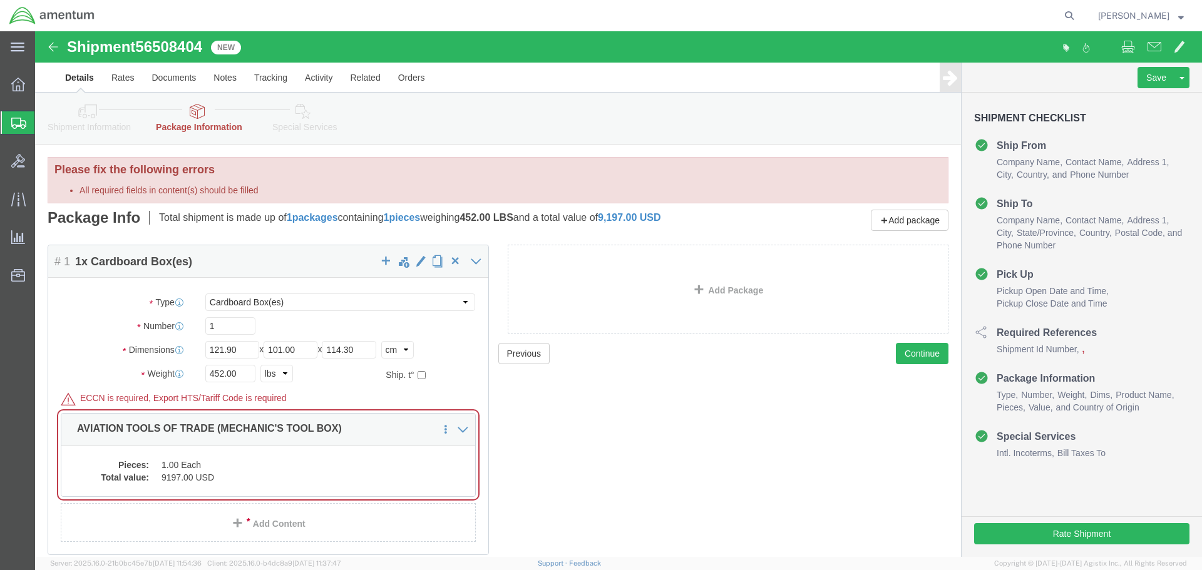
click link "Package Information"
click icon
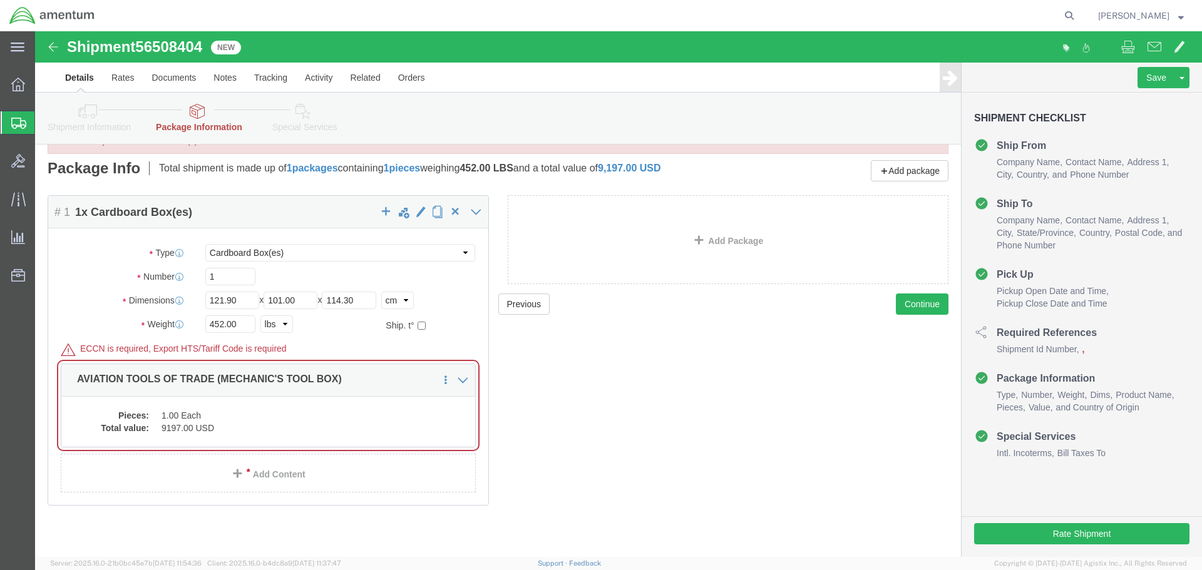
scroll to position [52, 0]
click dd "1.00 Each"
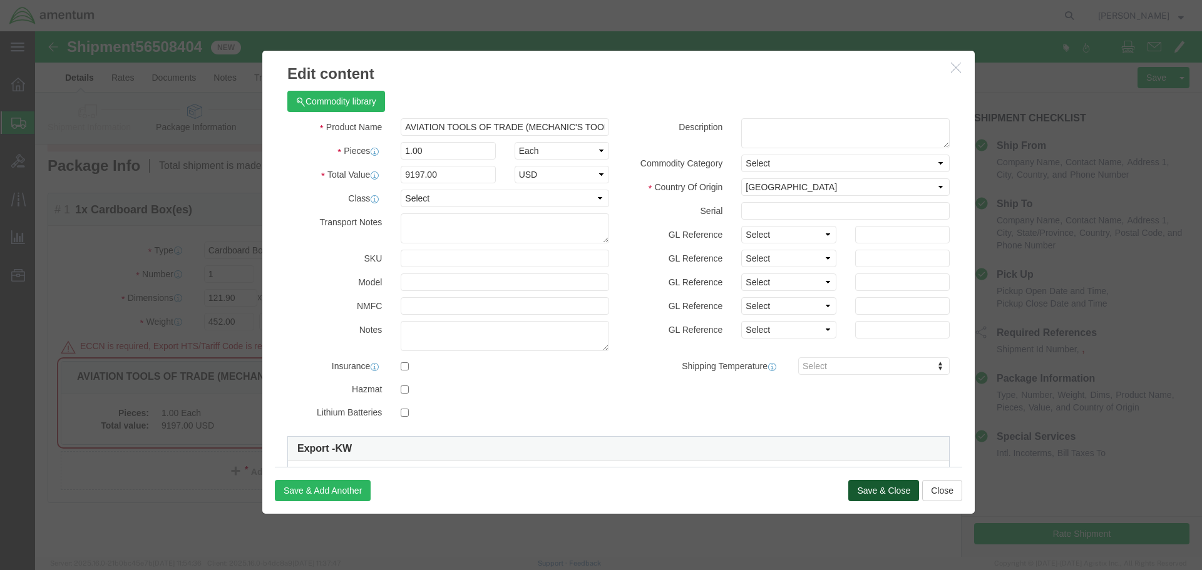
click button "Save & Close"
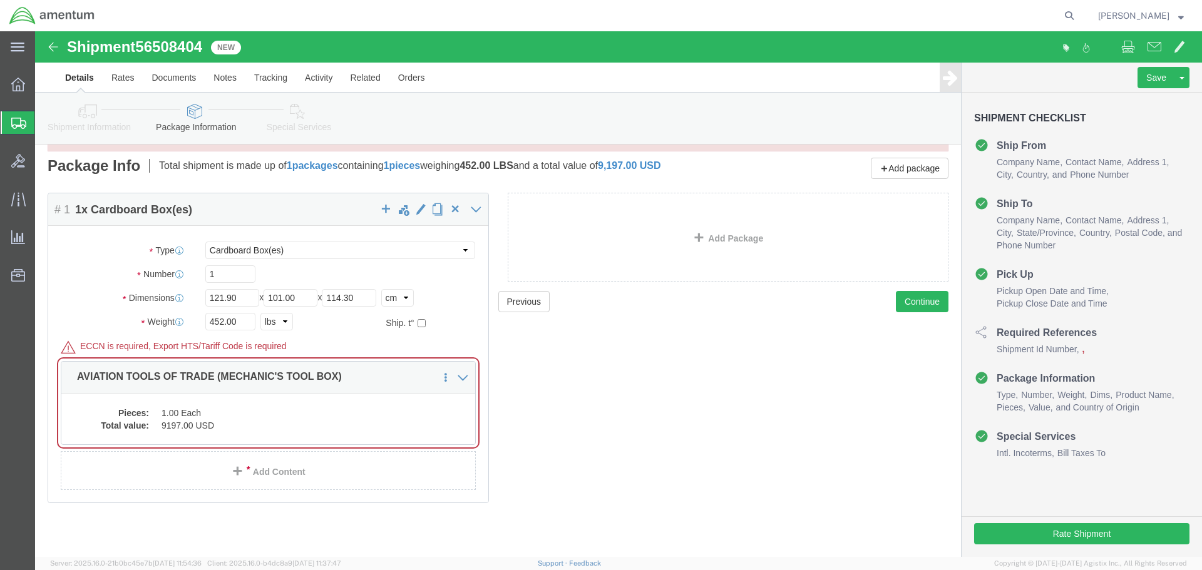
click icon
click span
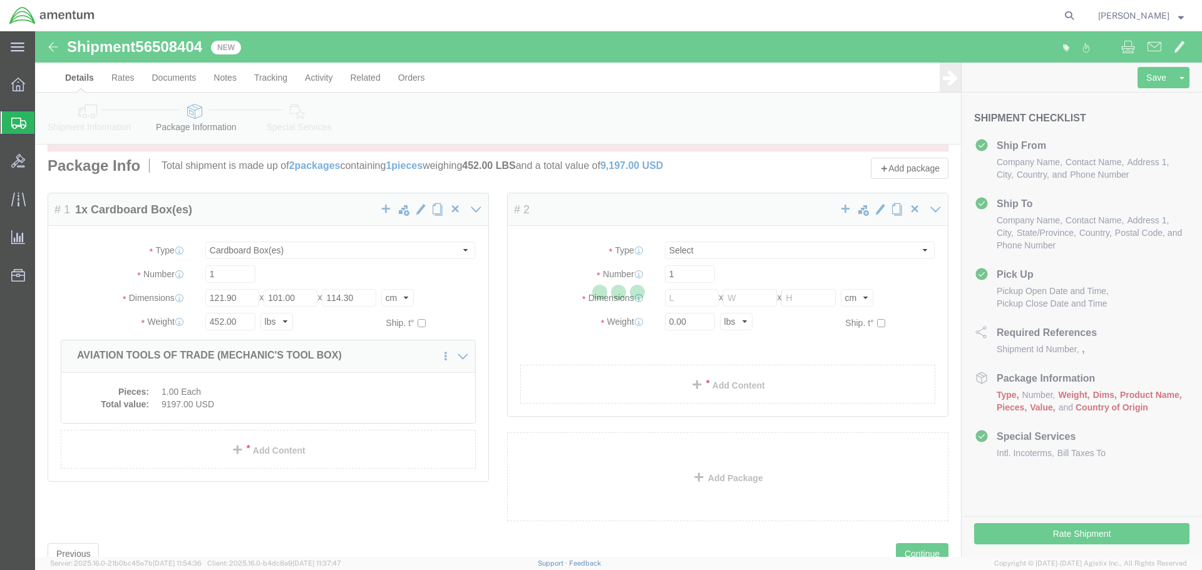
scroll to position [0, 0]
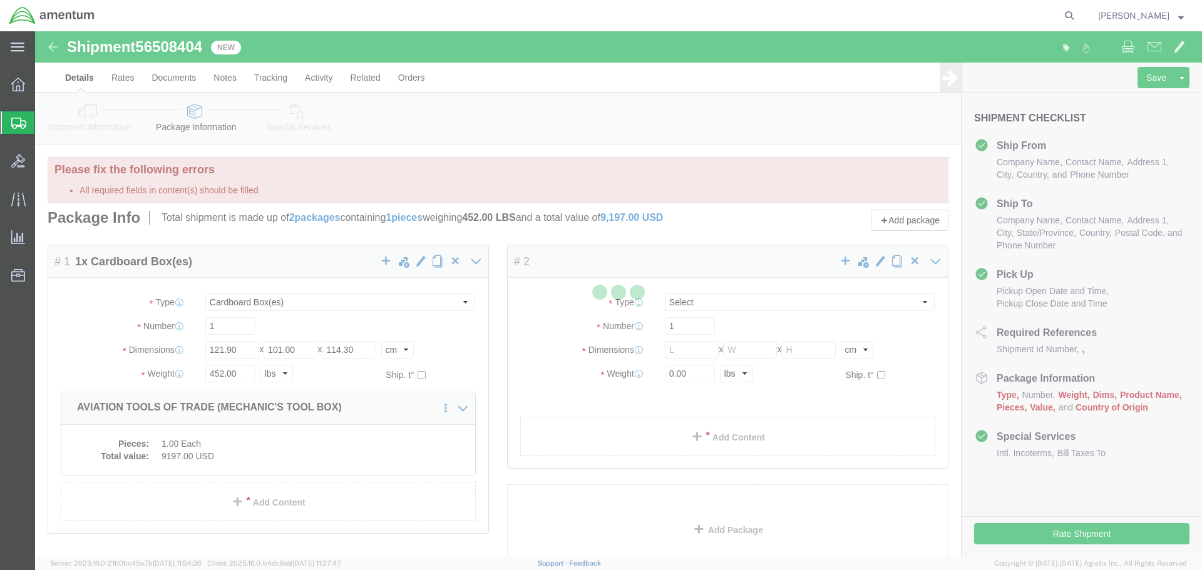
select select "CBOX"
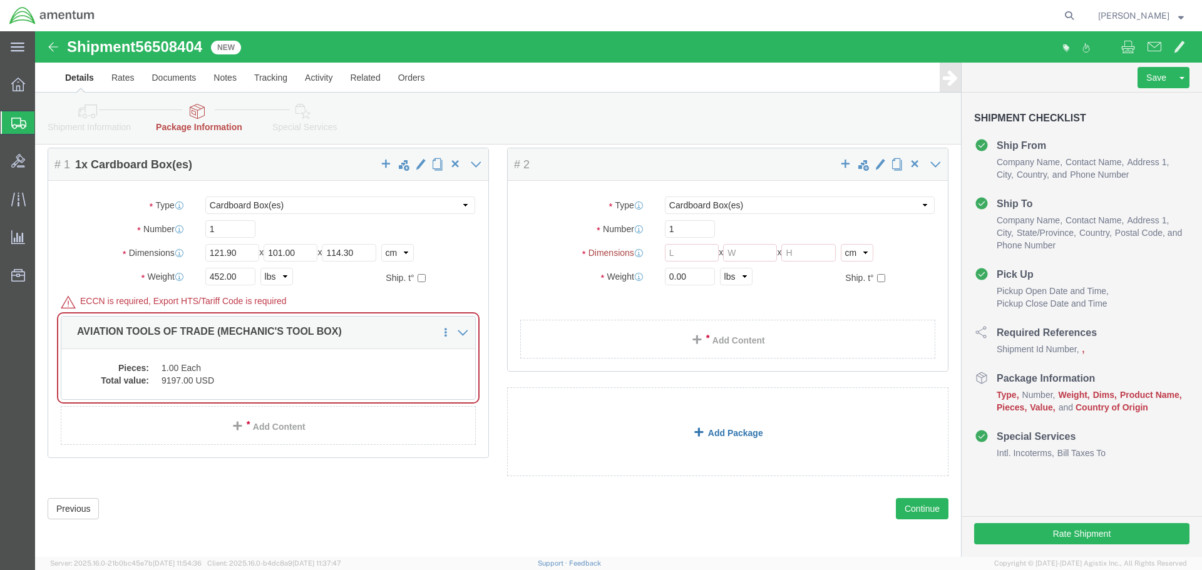
scroll to position [139, 0]
click button "Previous"
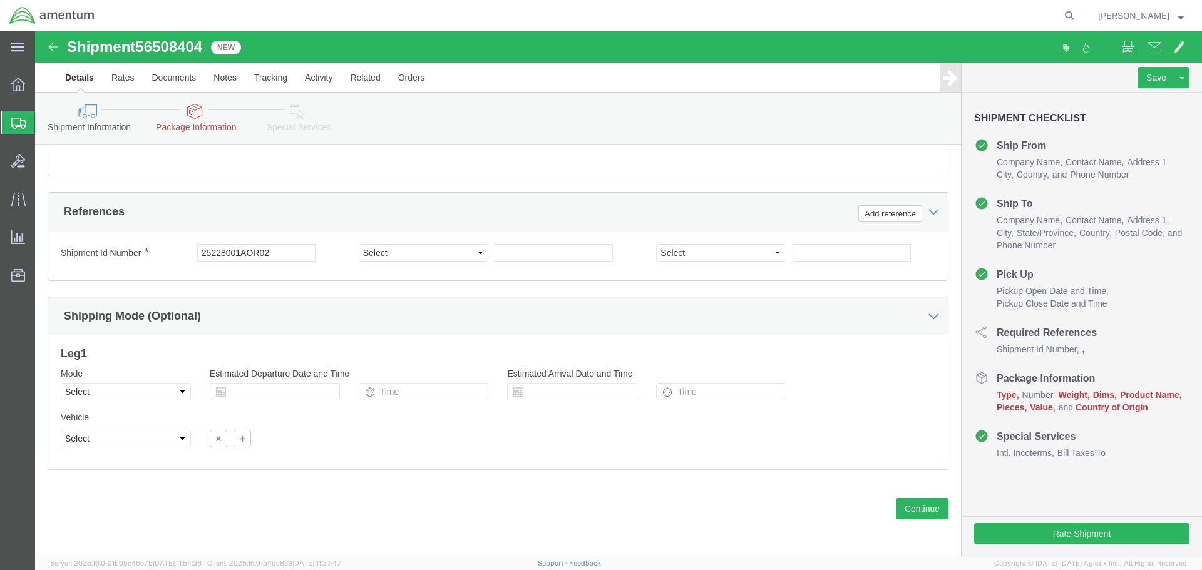
scroll to position [643, 0]
click input "25228001AOR02"
type input "GILMOREAOR02"
click button "Continue"
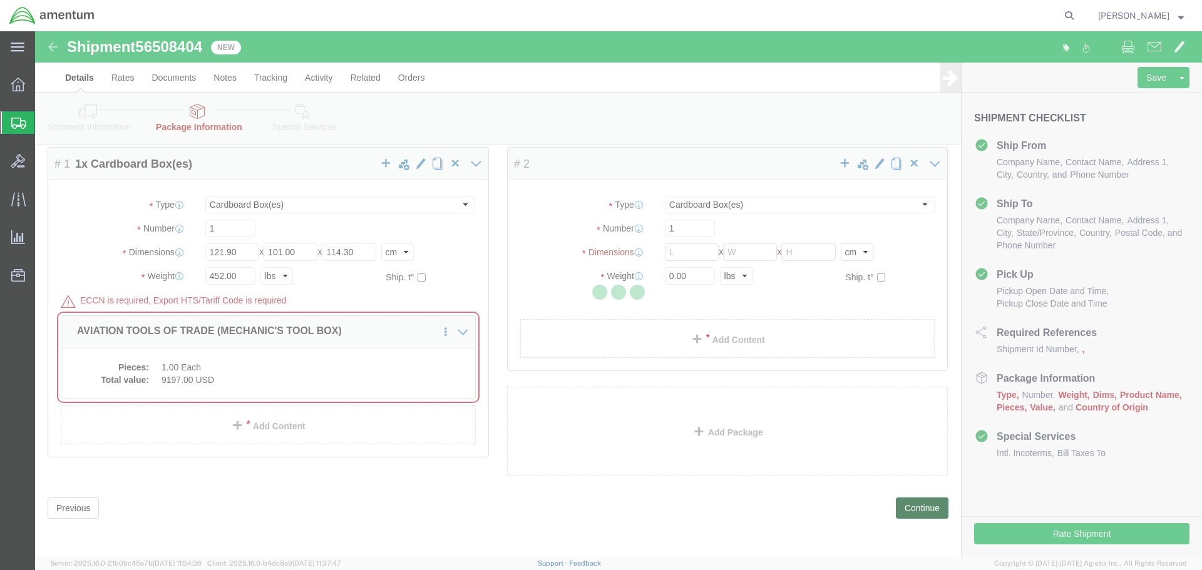
scroll to position [139, 0]
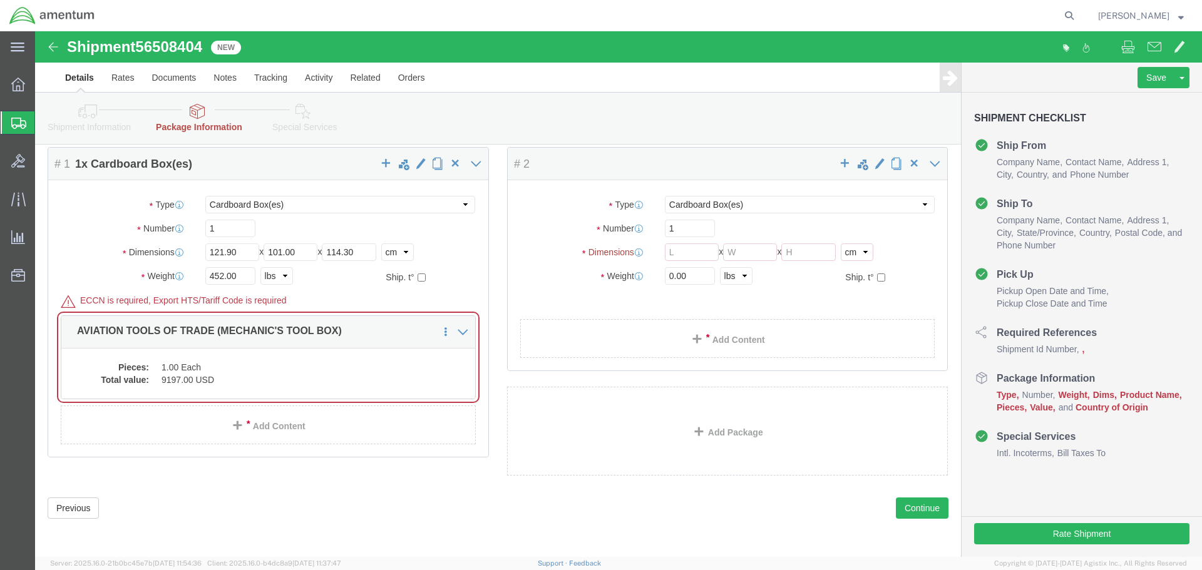
click icon
click at [44, 121] on span "Shipments" at bounding box center [39, 122] width 10 height 25
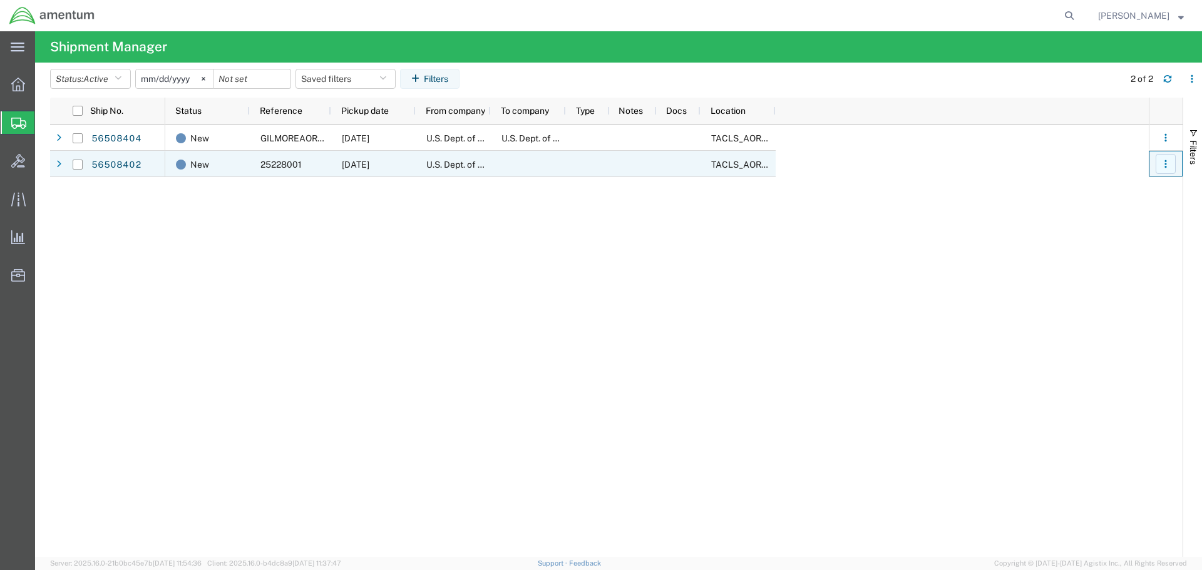
click at [1166, 163] on icon "button" at bounding box center [1165, 164] width 2 height 2
click at [59, 163] on icon at bounding box center [58, 164] width 5 height 9
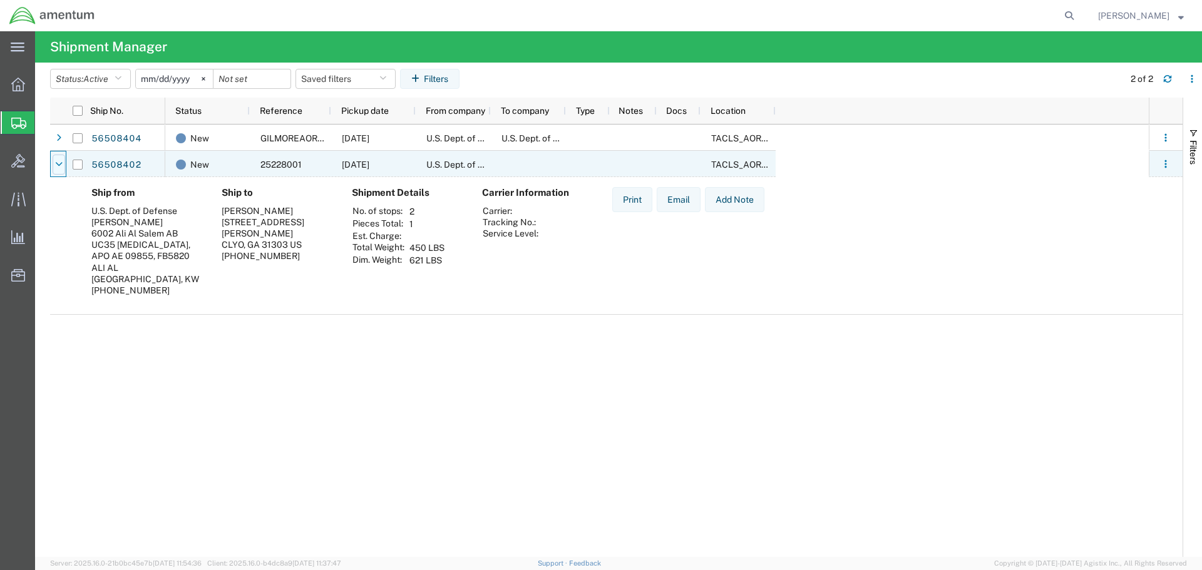
click at [58, 163] on icon at bounding box center [59, 164] width 8 height 9
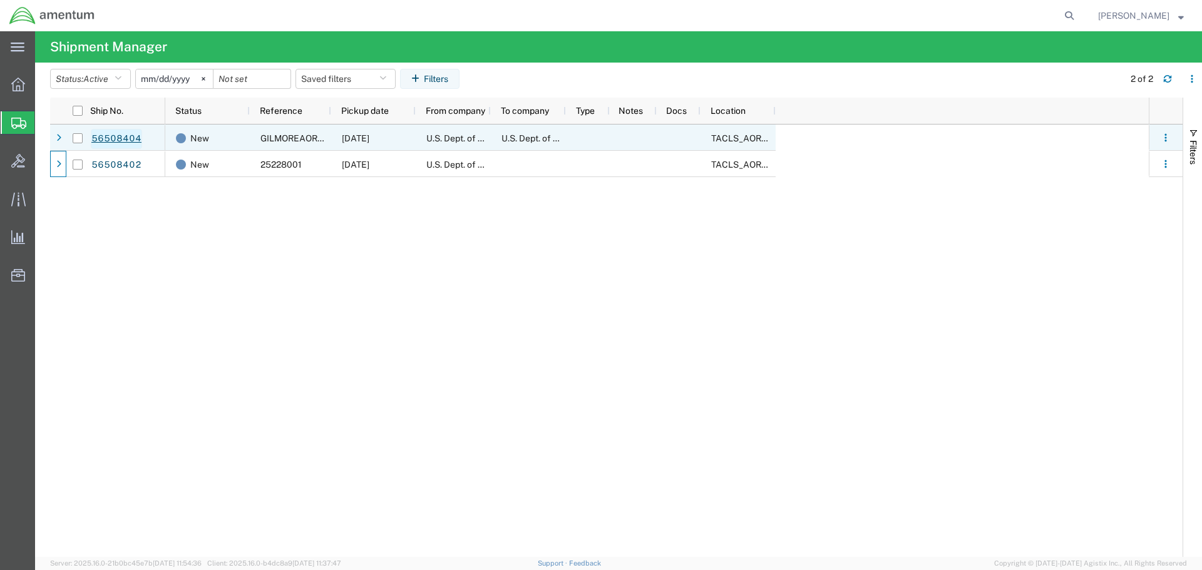
click at [118, 135] on link "56508404" at bounding box center [116, 139] width 51 height 20
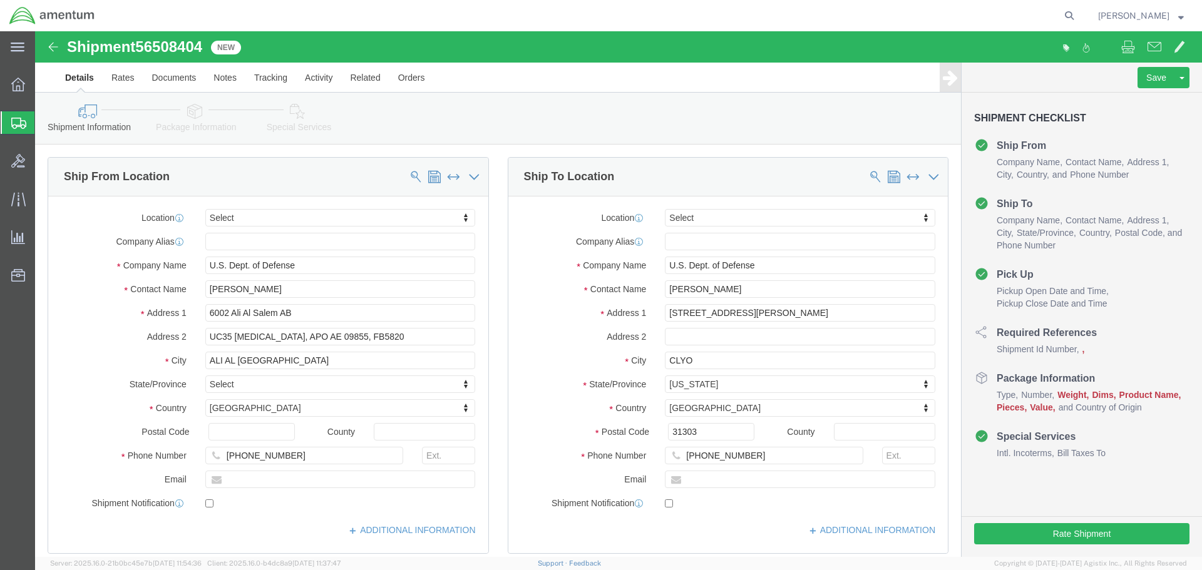
select select
click icon
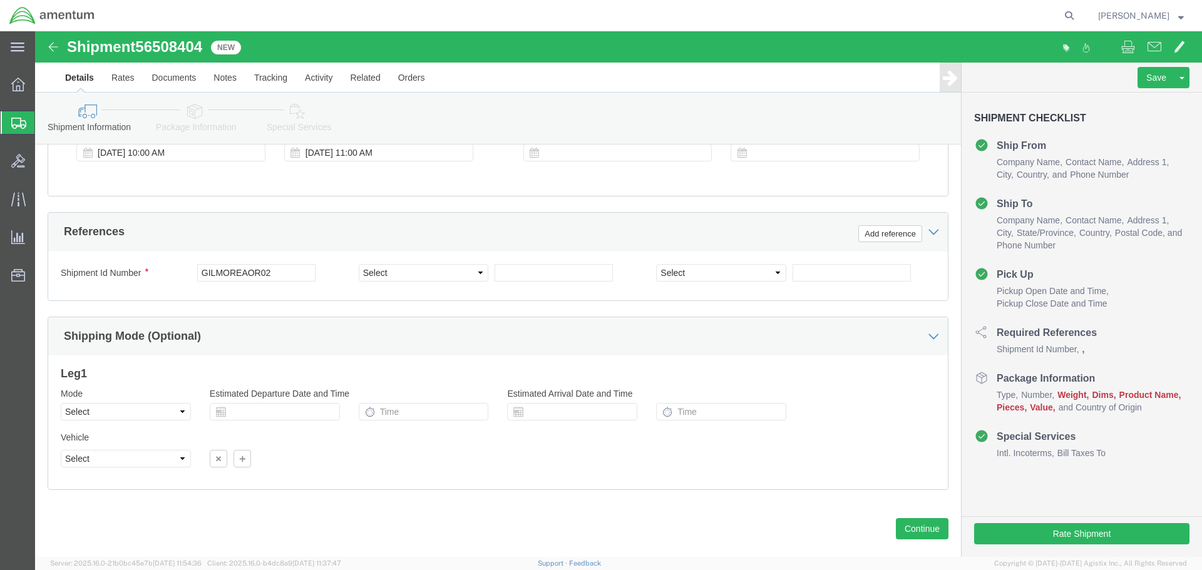
scroll to position [622, 0]
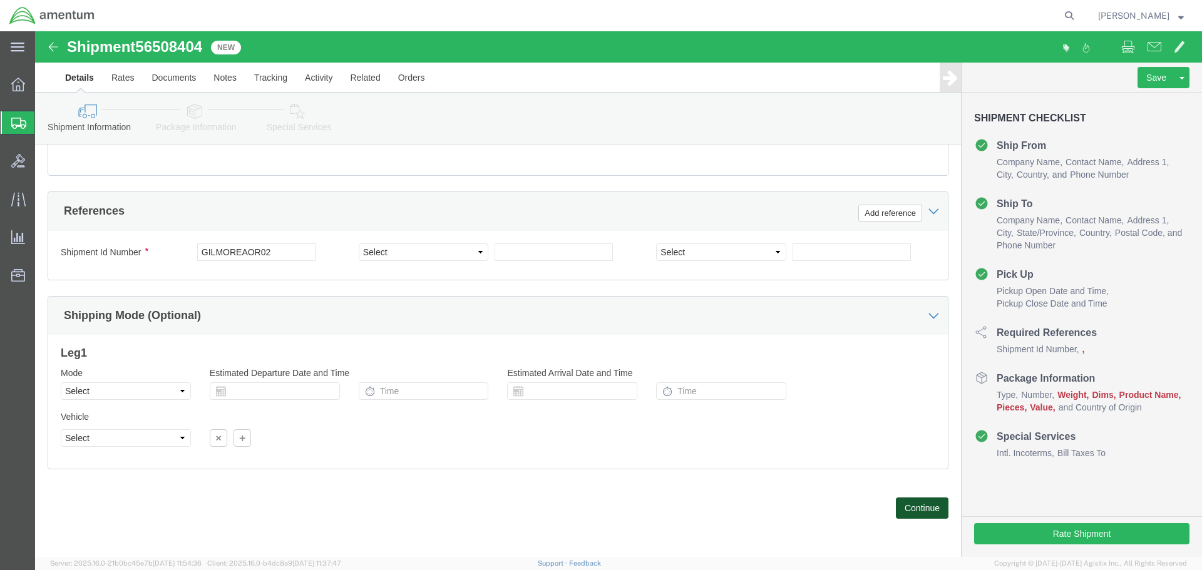
click button "Continue"
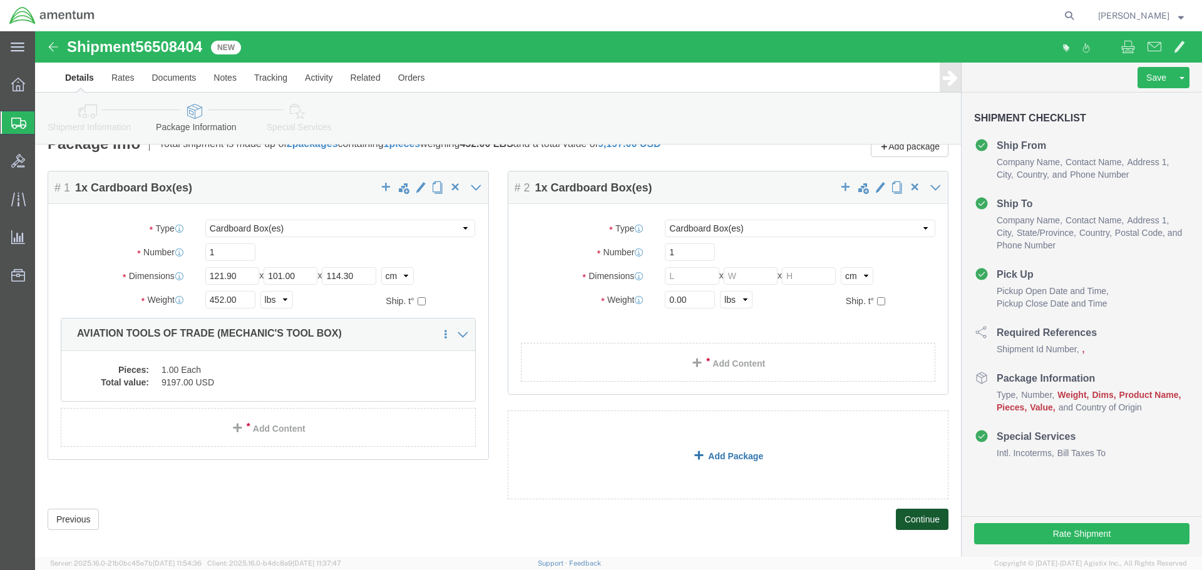
scroll to position [33, 0]
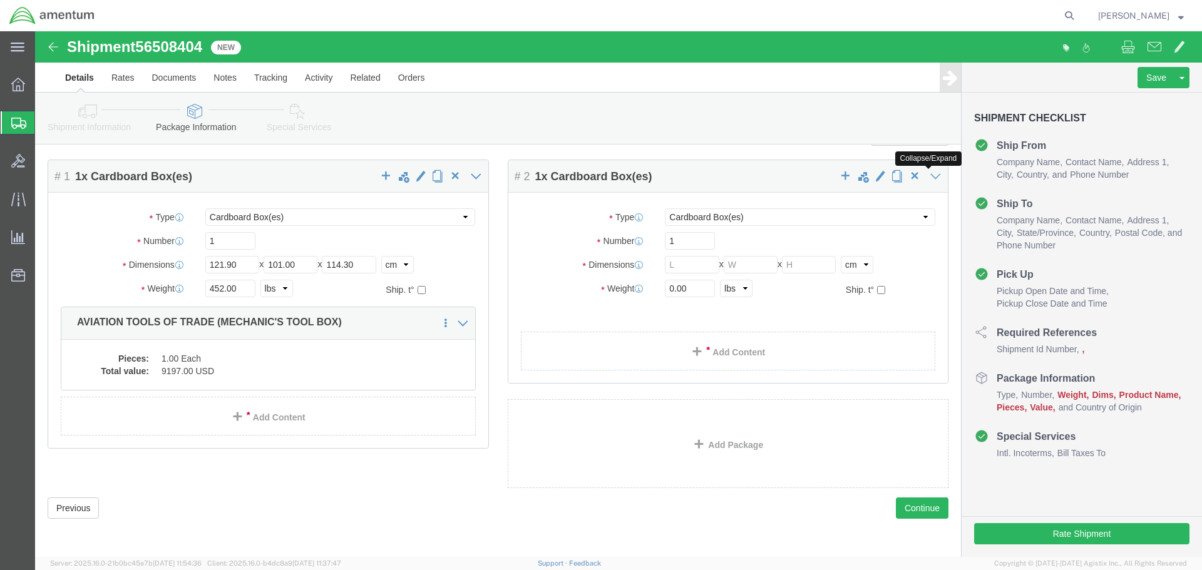
click icon
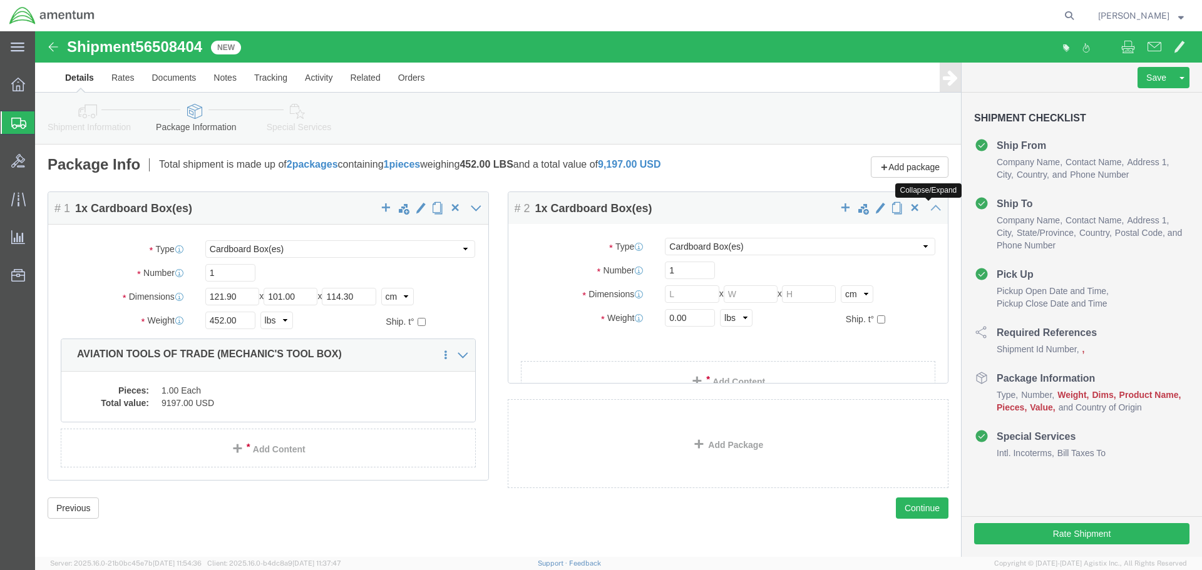
scroll to position [0, 0]
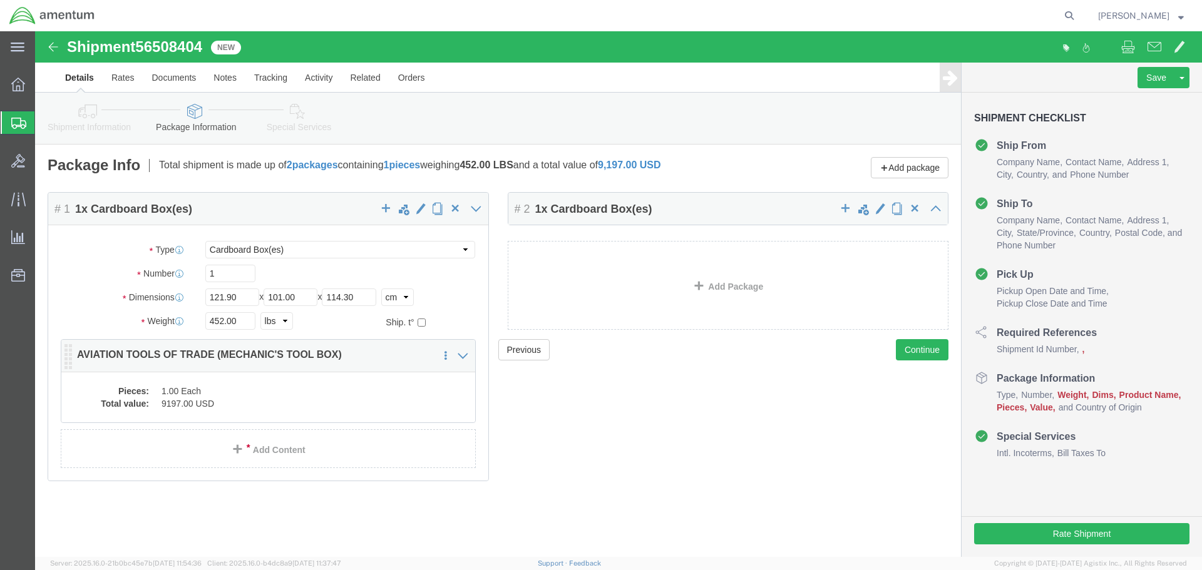
click dd "1.00 Each"
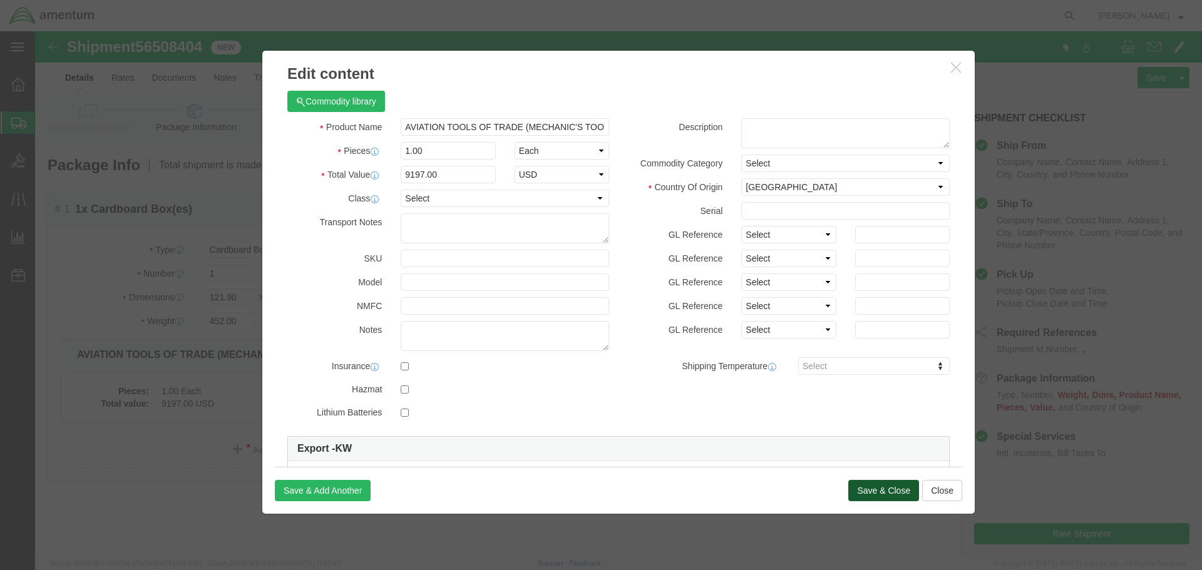
click button "Save & Close"
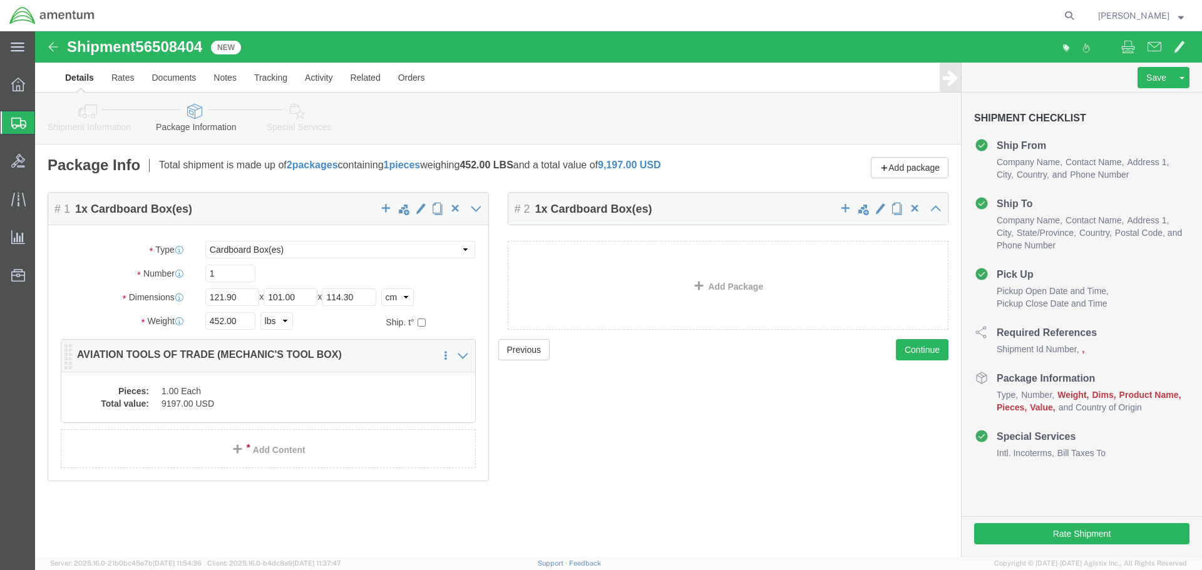
click dd "1.00 Each"
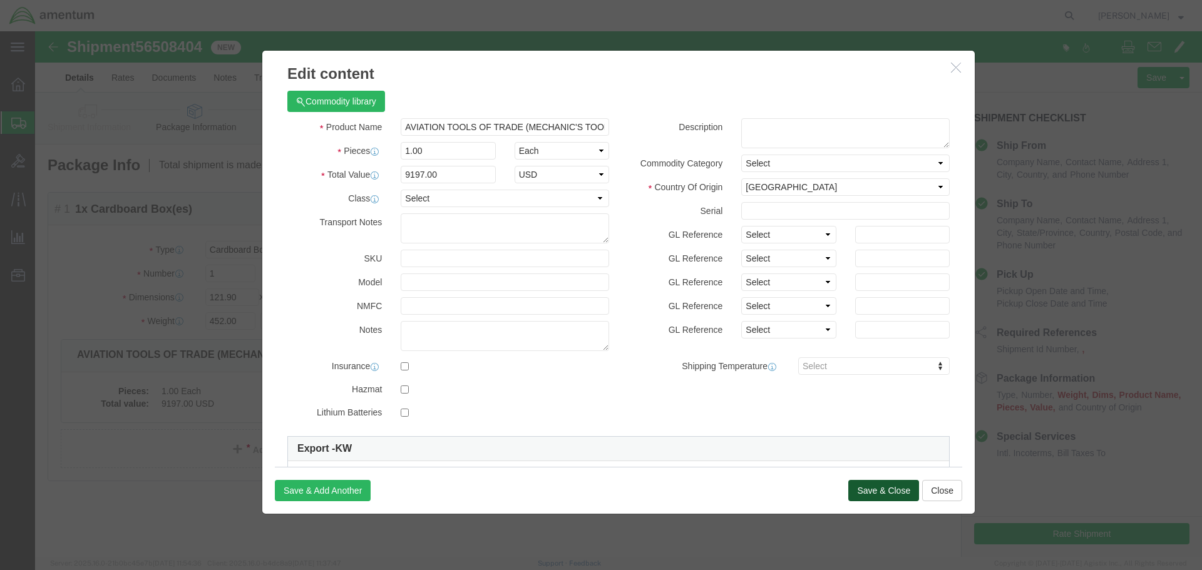
click button "Save & Close"
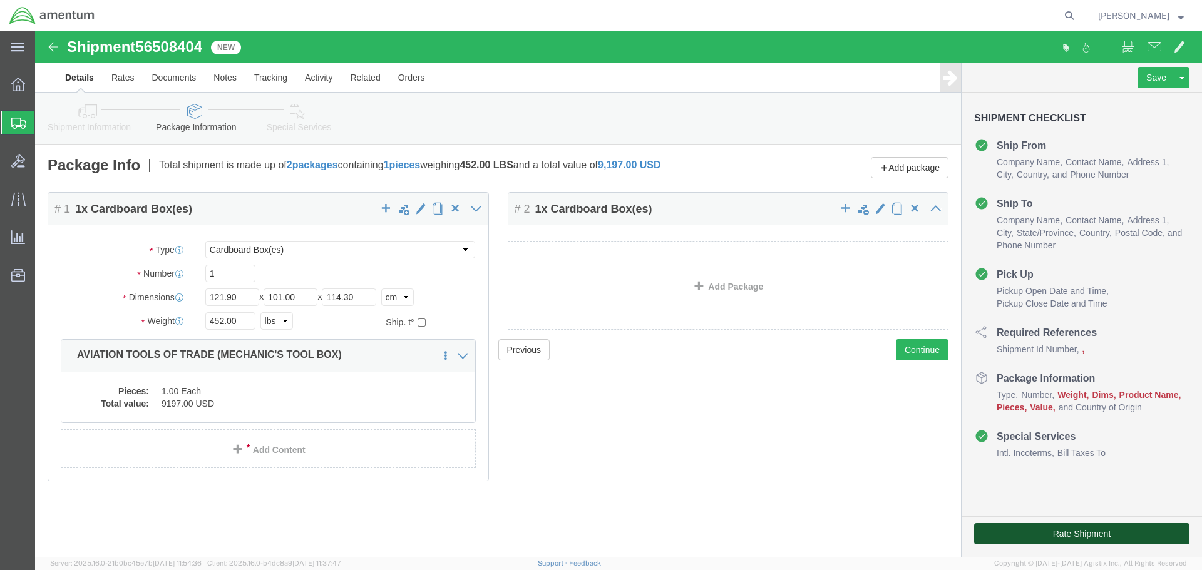
click button "Rate Shipment"
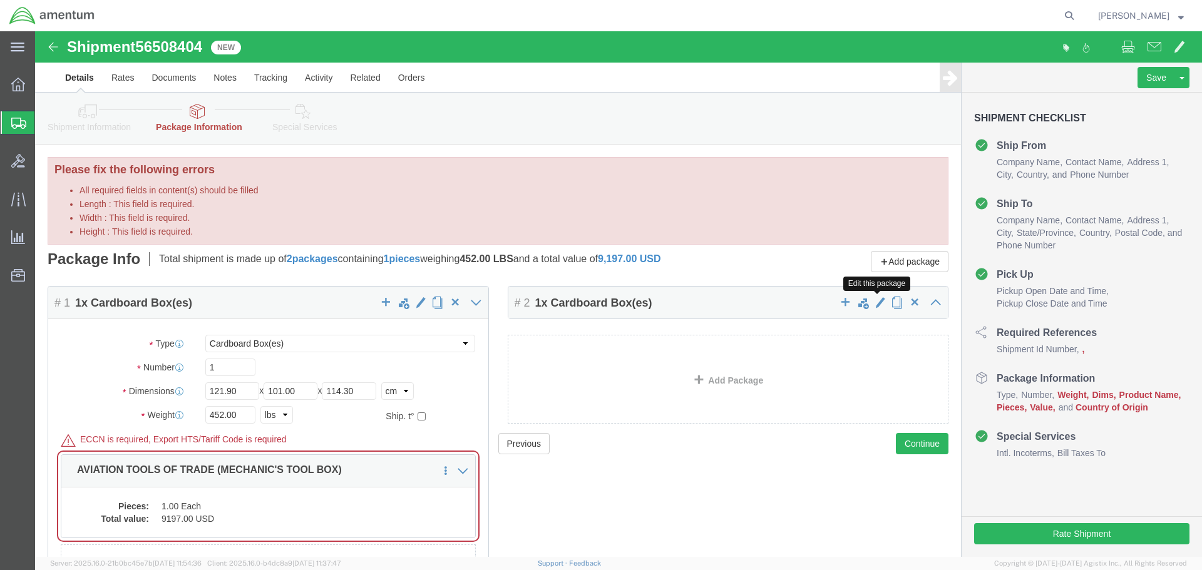
click span "button"
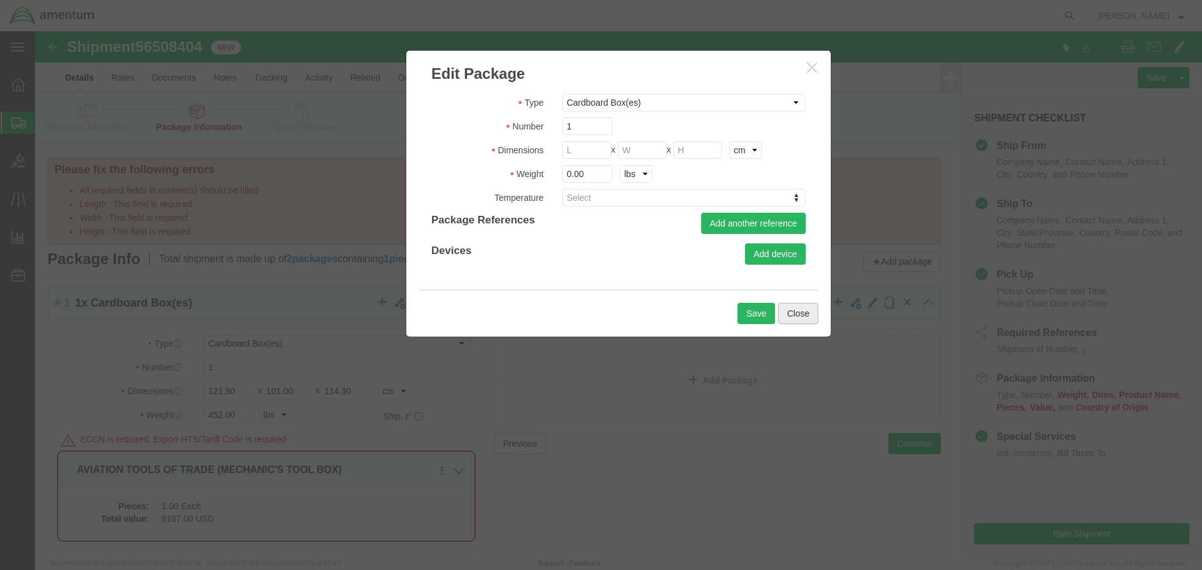
click button "Close"
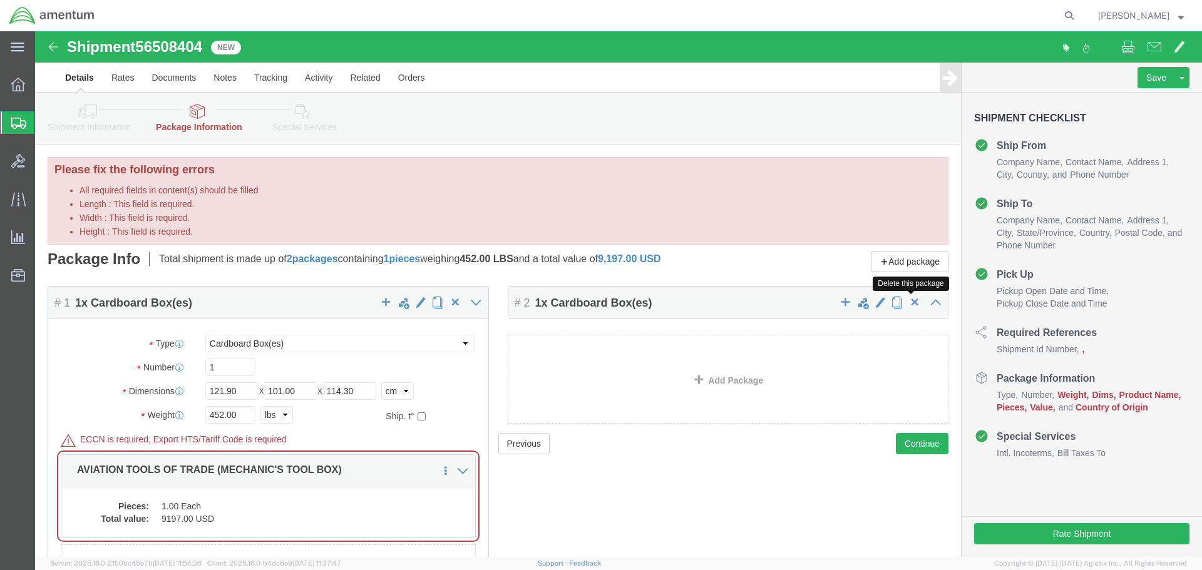
click span "button"
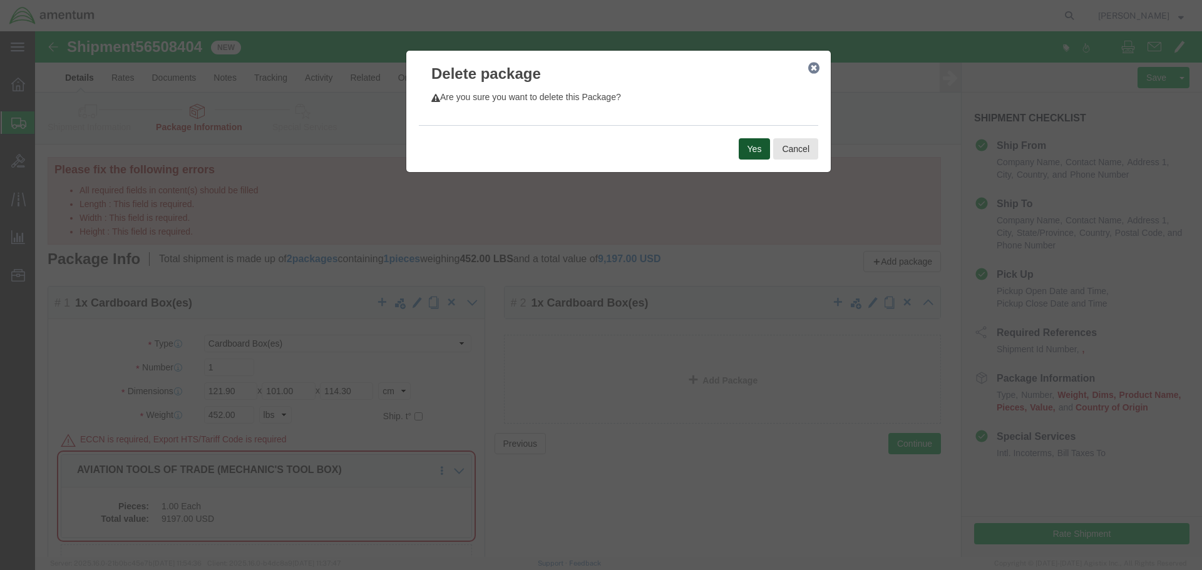
click button "Yes"
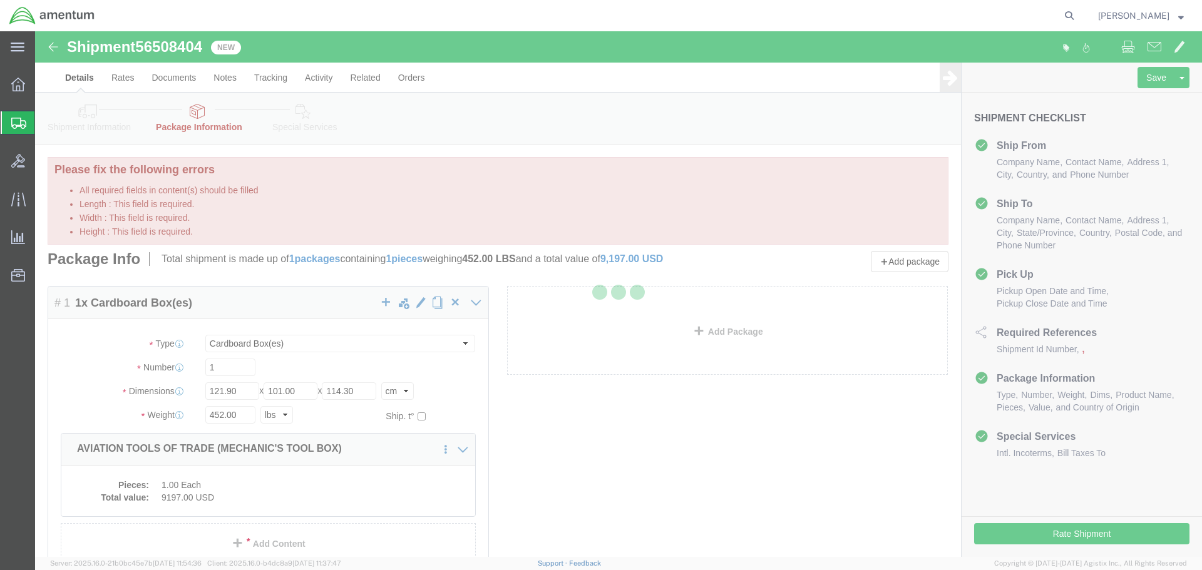
select select "CBOX"
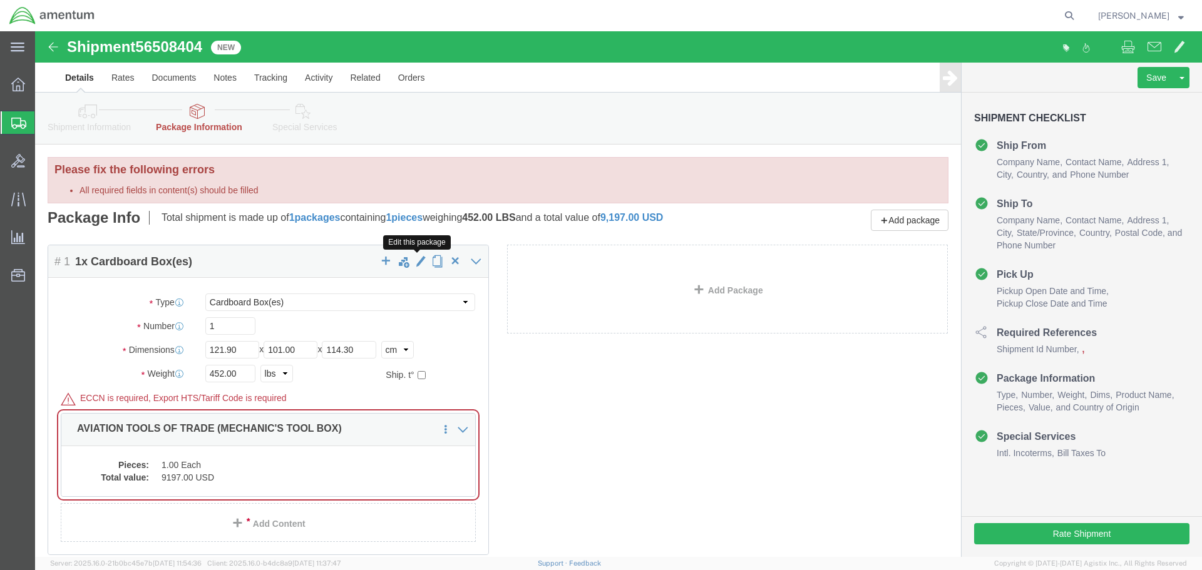
click span "button"
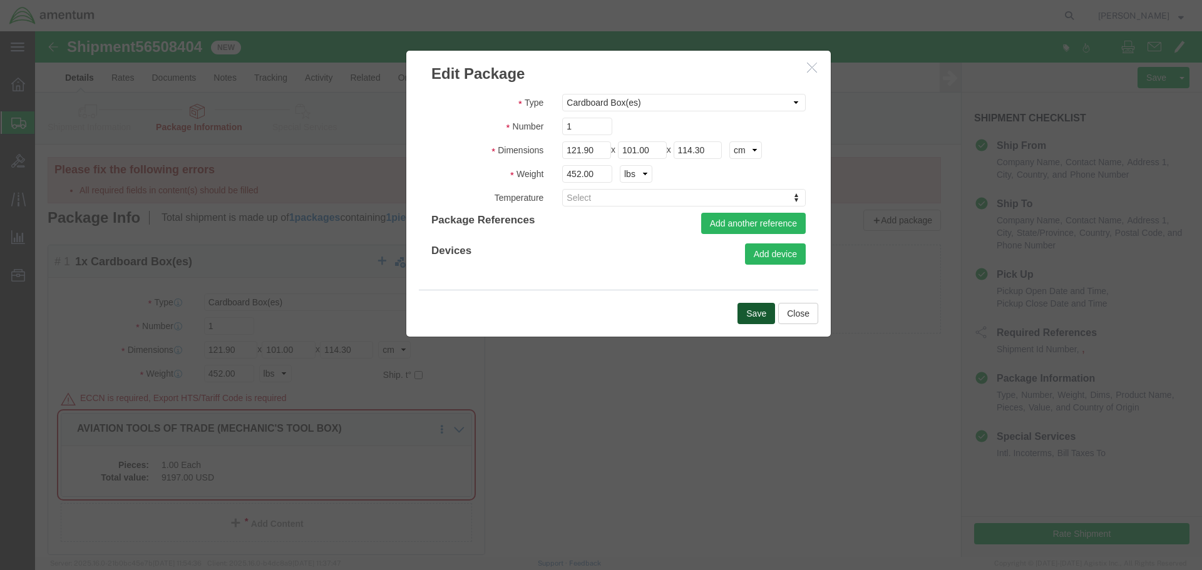
click button "Save"
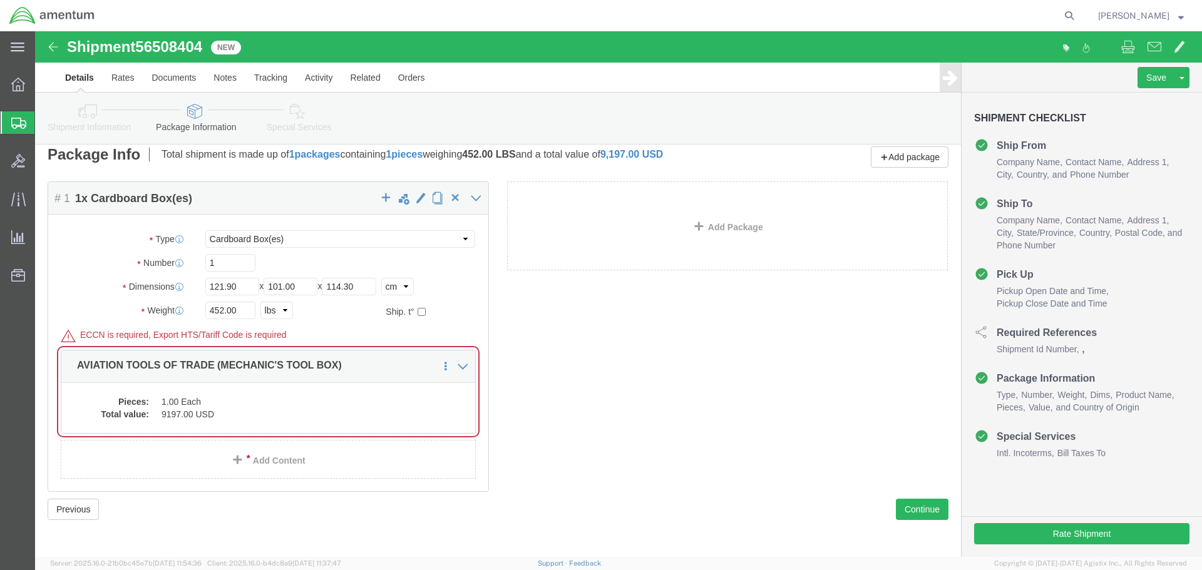
scroll to position [64, 0]
click icon
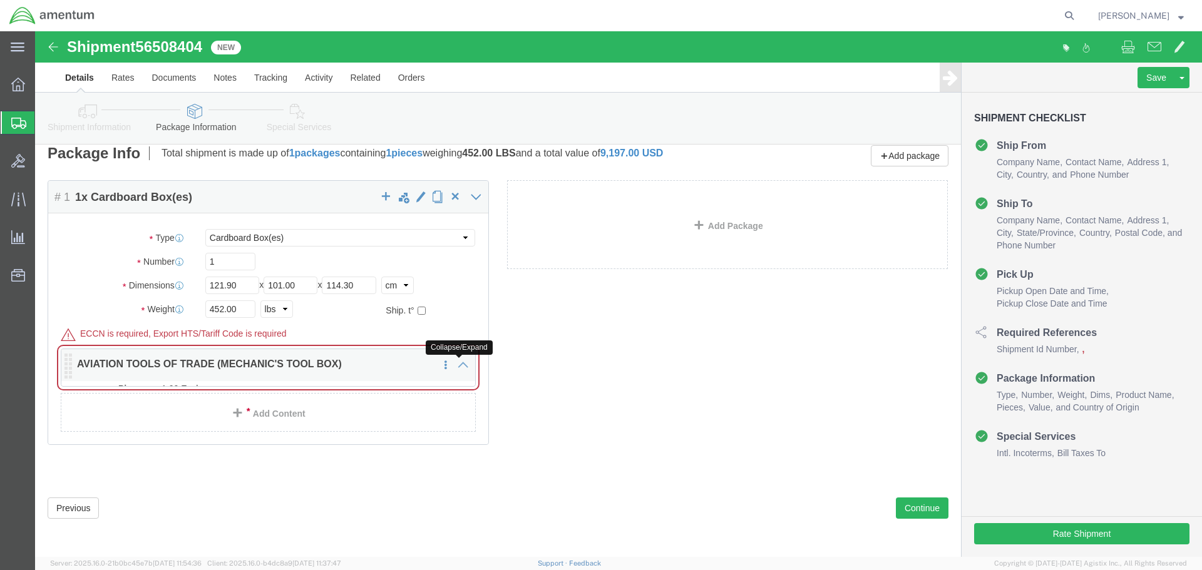
scroll to position [35, 0]
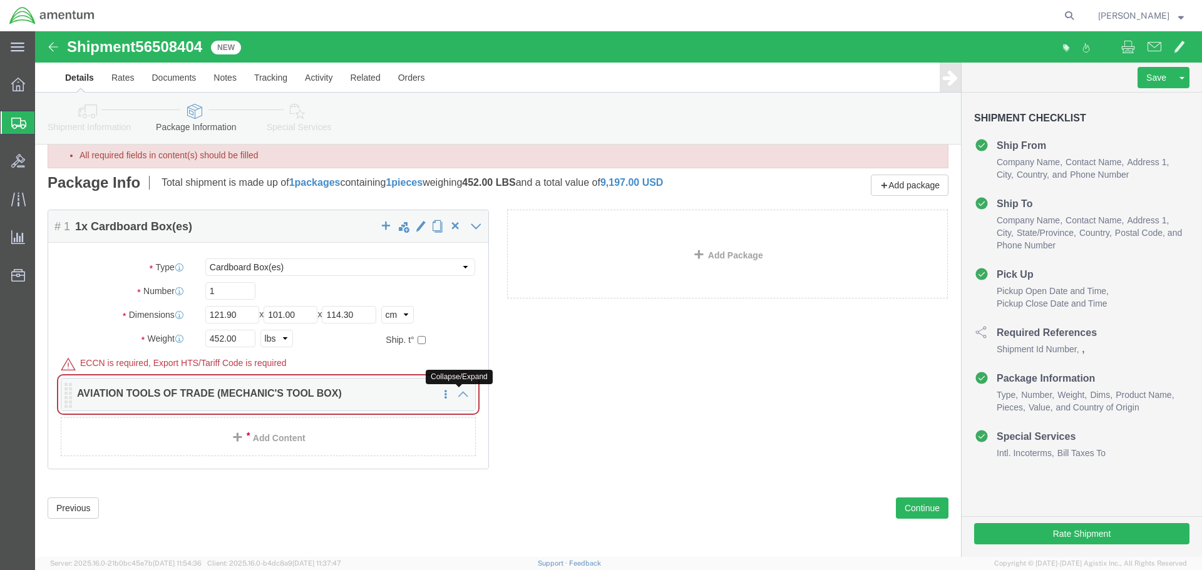
click icon
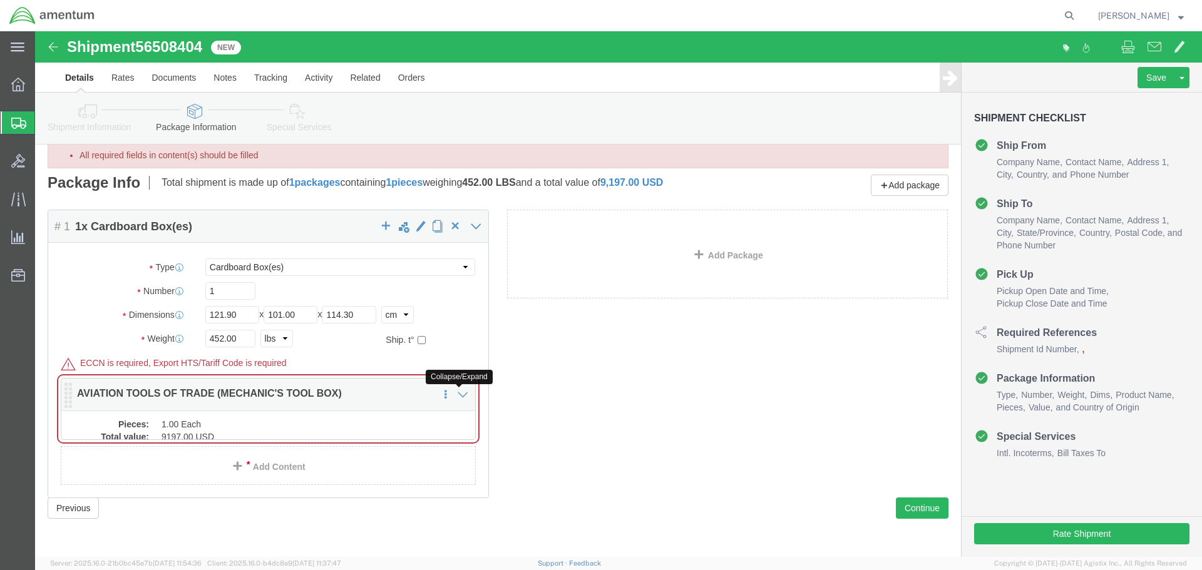
scroll to position [64, 0]
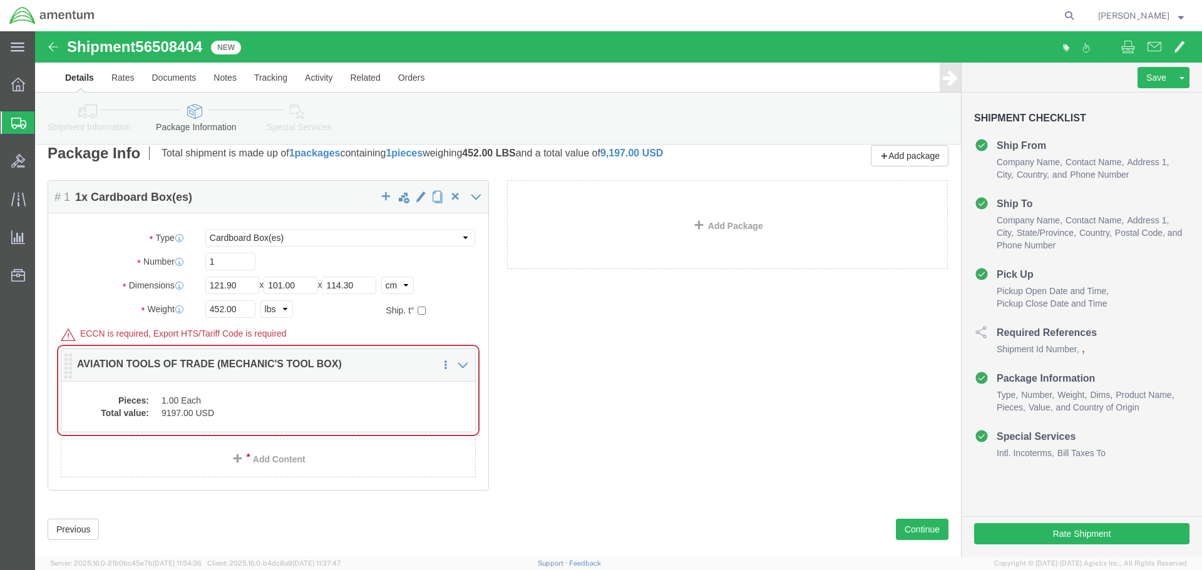
click dd "9197.00 USD"
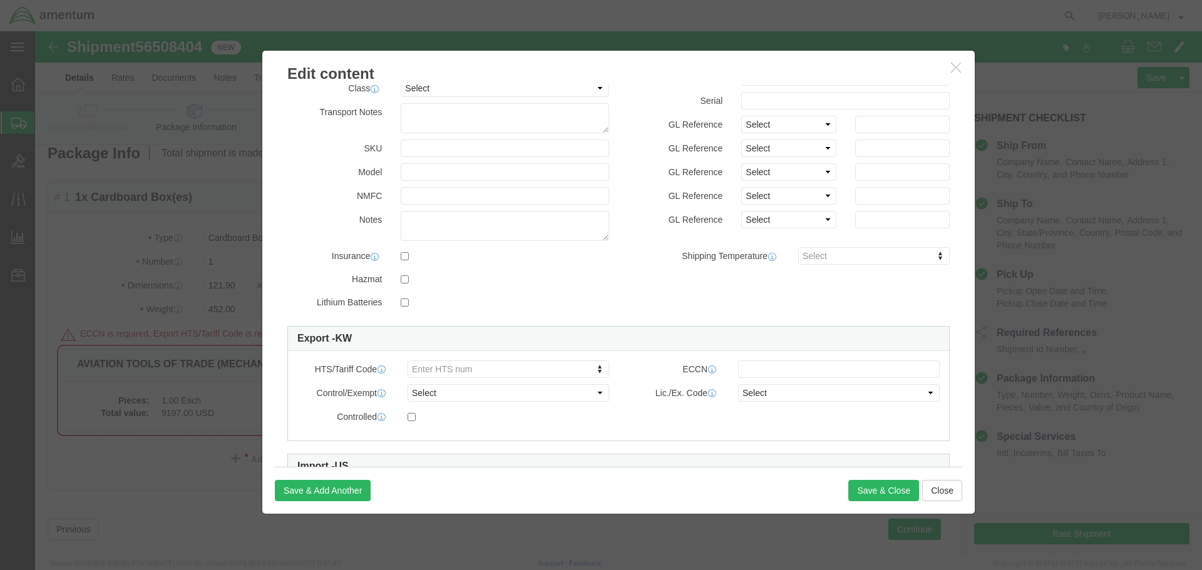
scroll to position [216, 0]
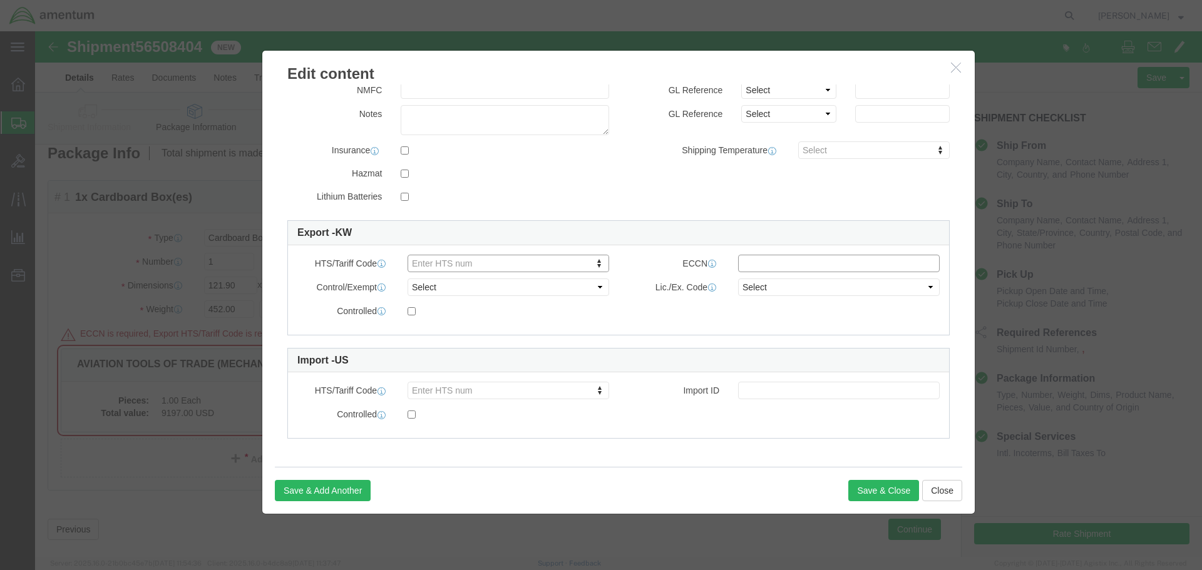
click input "text"
type input "EAR99"
click button "Save & Close"
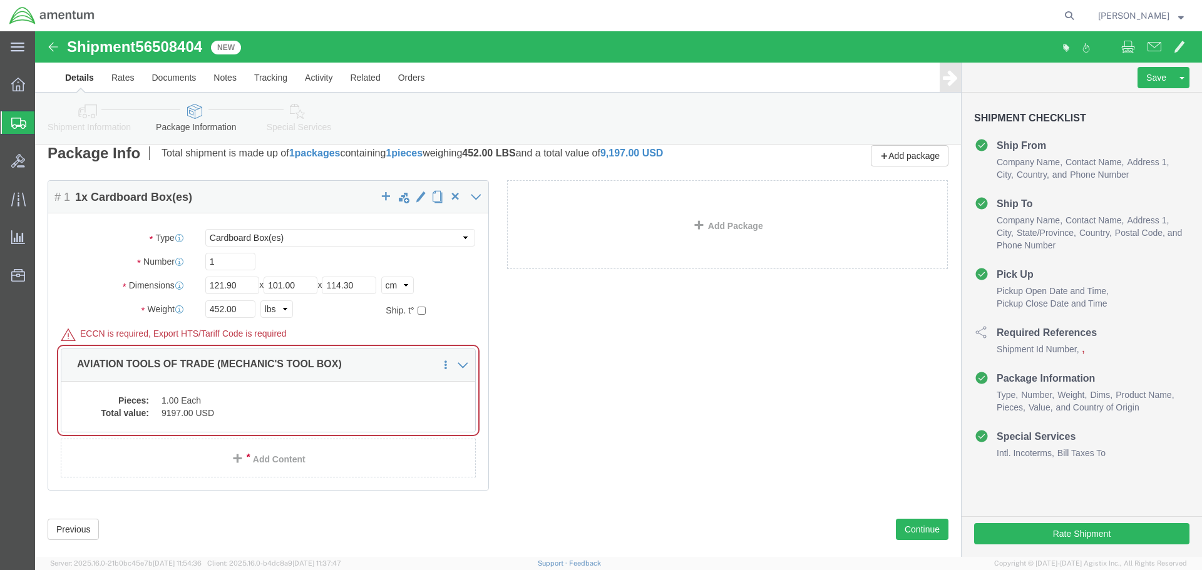
click div "Package Content # 1 1 x Cardboard Box(es) Package Type Select BCK Boxes Bale(s)…"
click button "Continue"
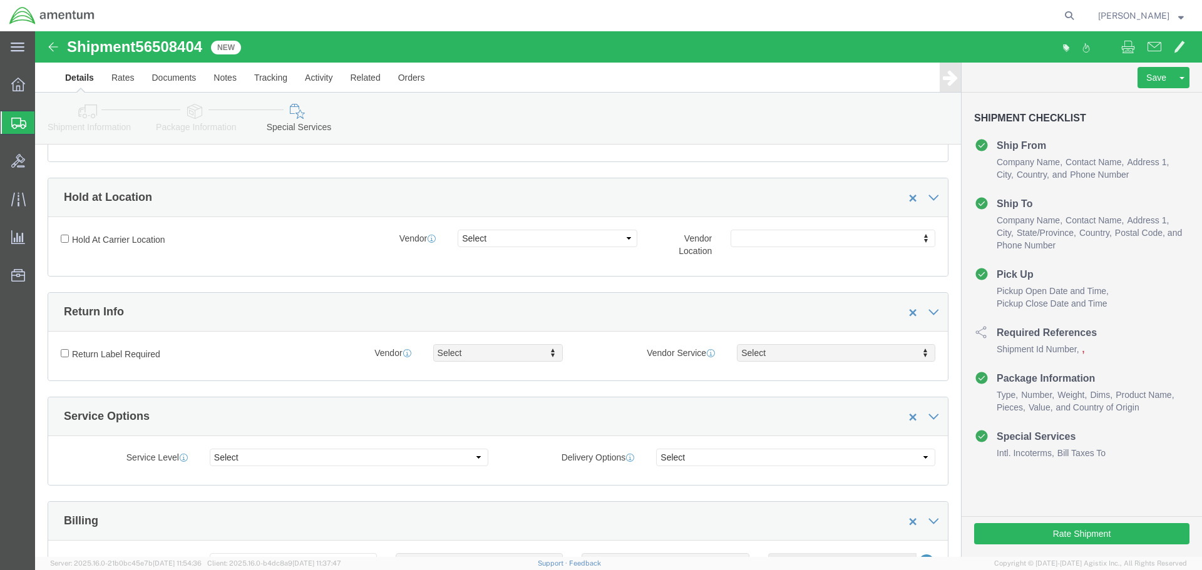
scroll to position [252, 0]
click button "Rate Shipment"
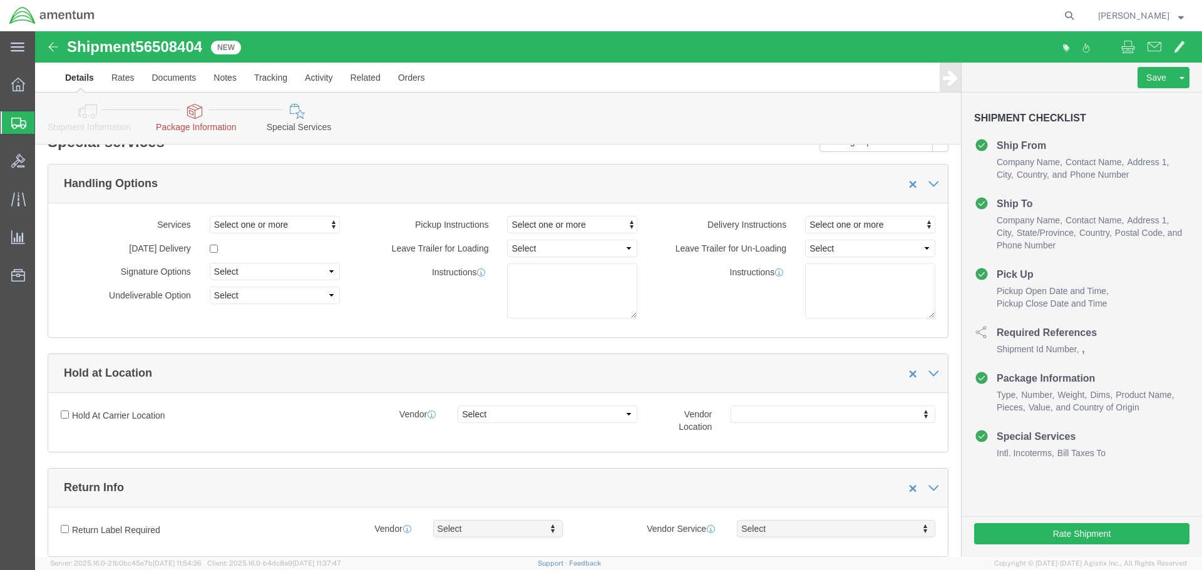
scroll to position [0, 0]
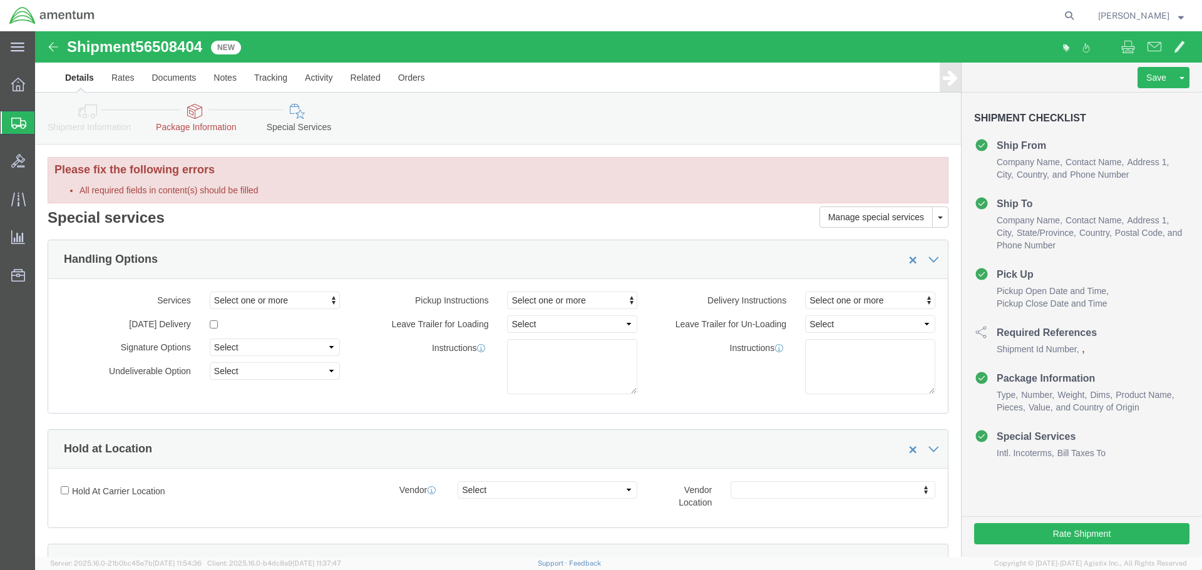
click icon
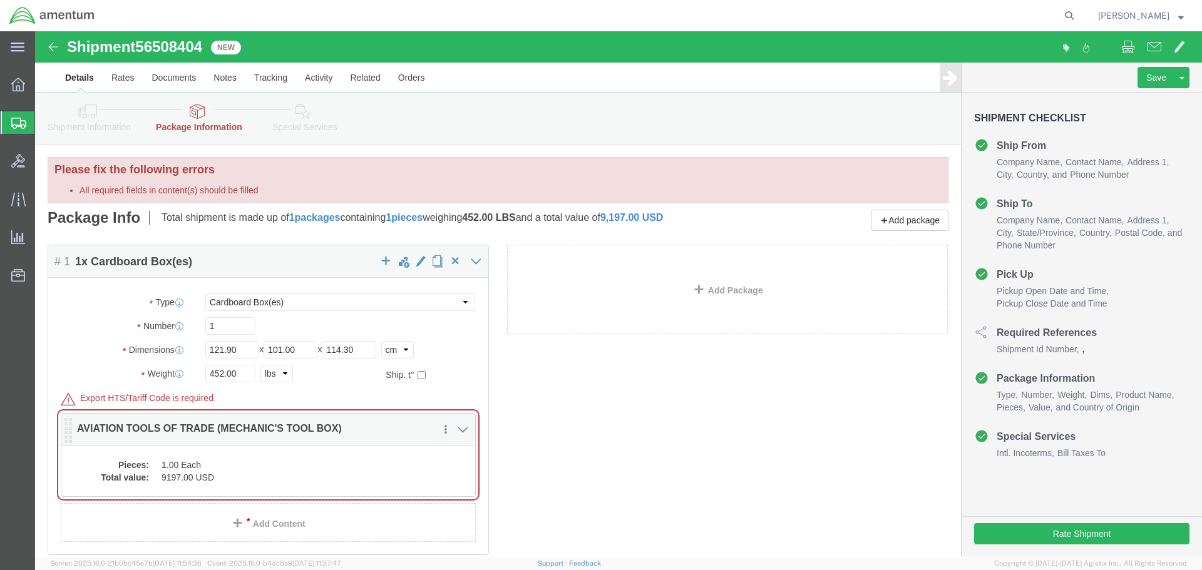
click dd "9197.00 USD"
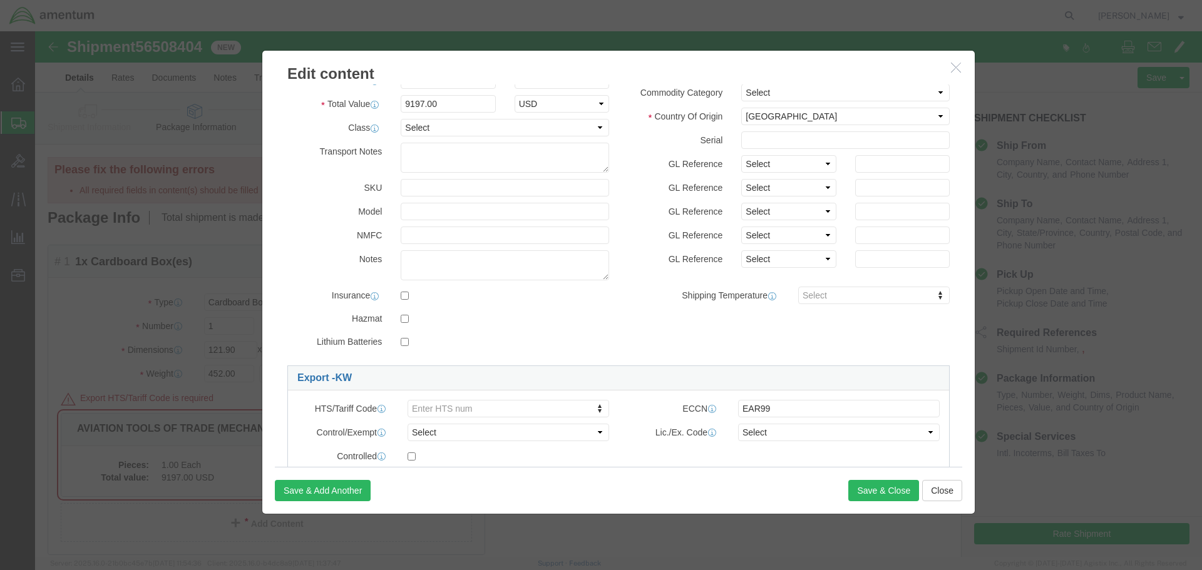
scroll to position [216, 0]
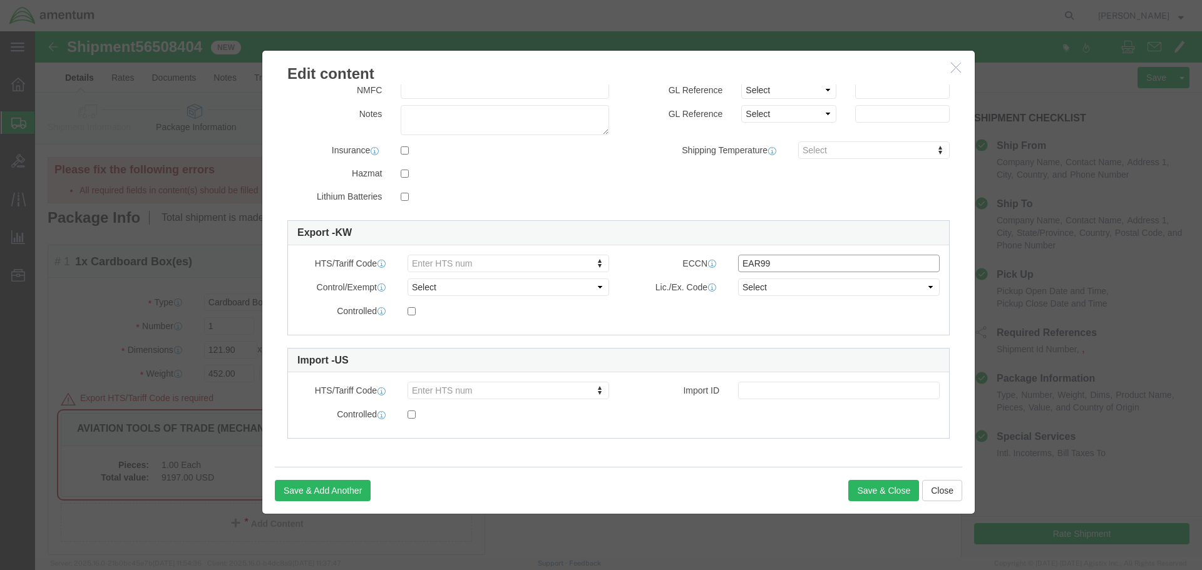
click input "EAR99"
type input "E"
type input "EAR99"
click button "Save & Close"
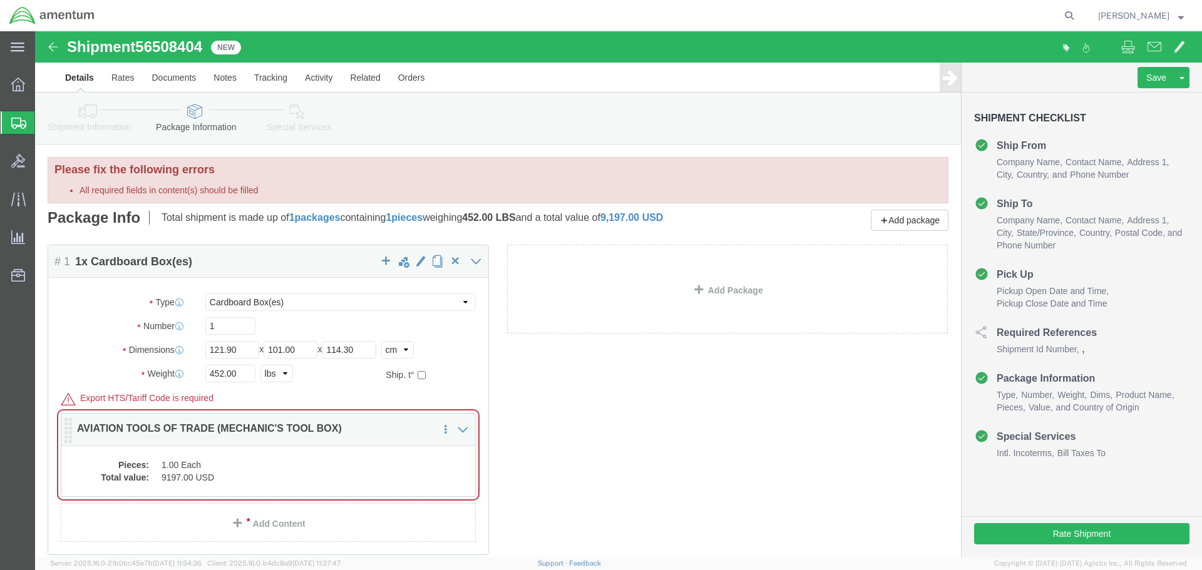
click div "Pieces: 1.00 Each Total value: 9197.00 USD"
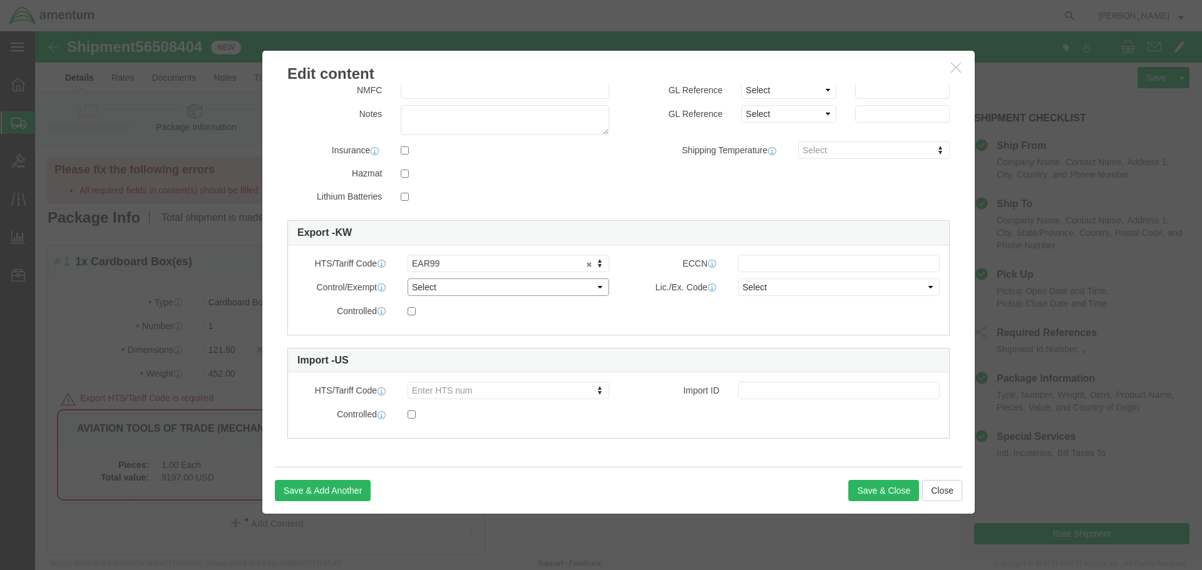
click select "Select ATF BIS DEA EPA FDA FTR ITAR OFAC Other (OPA)"
click button "Save & Close"
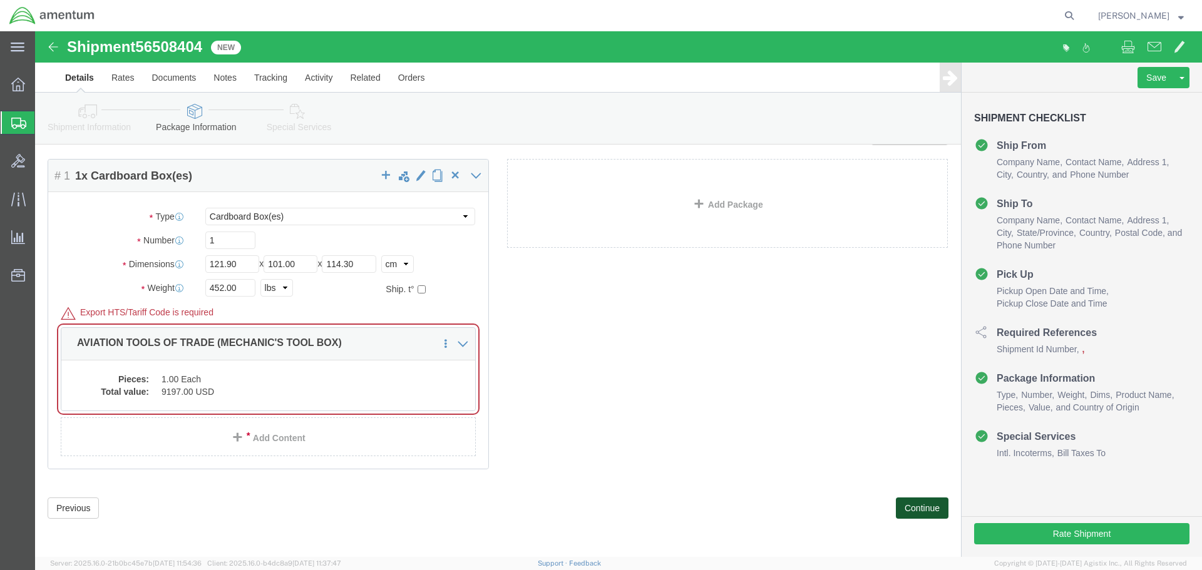
click button "Continue"
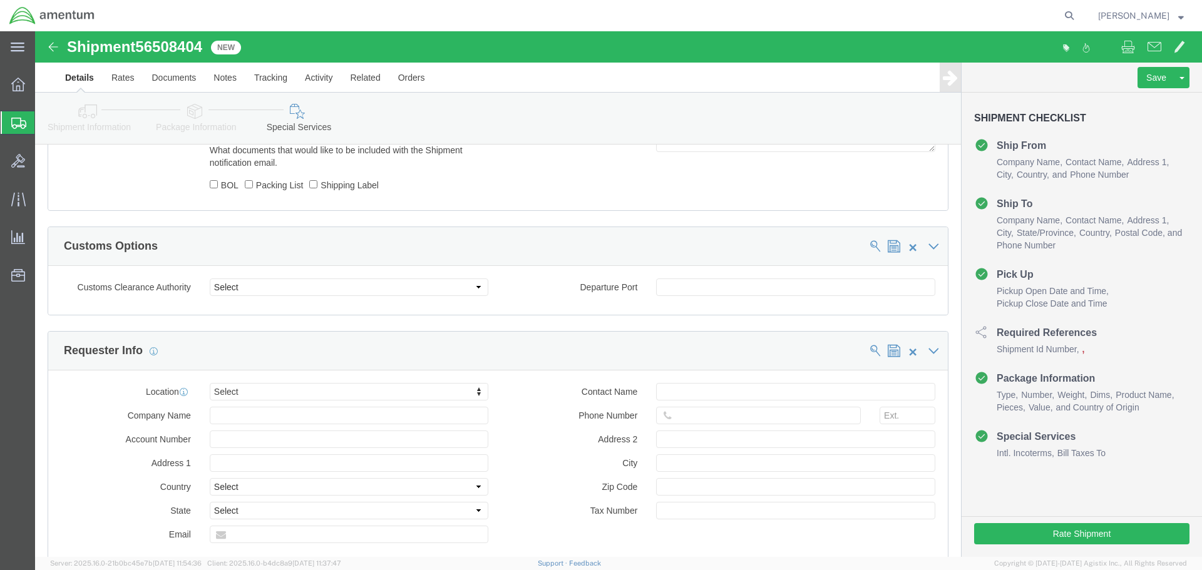
scroll to position [1150, 0]
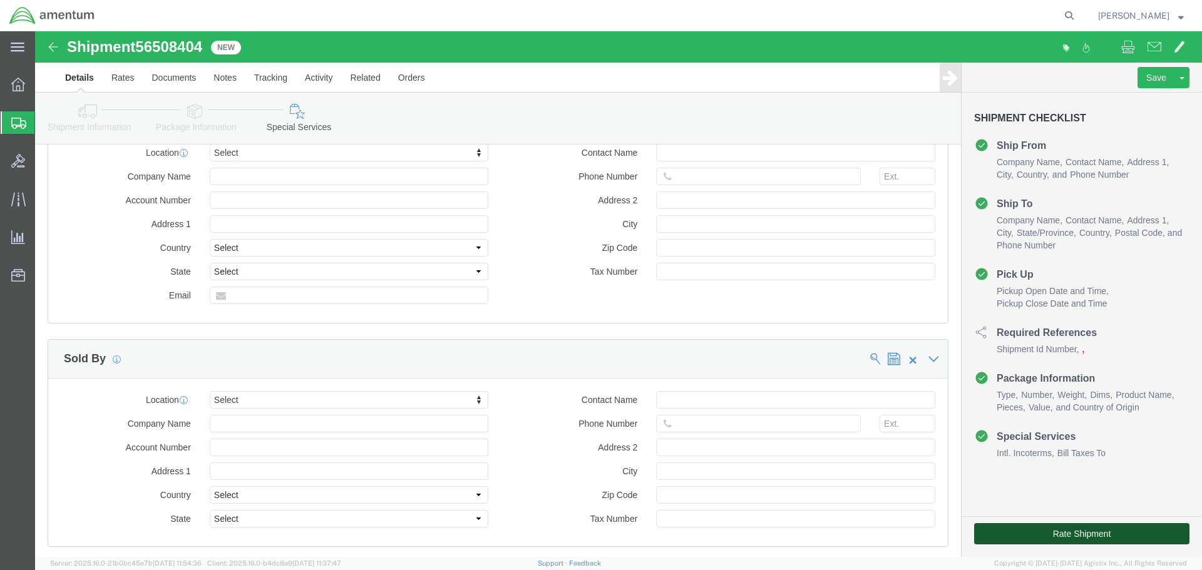
click button "Rate Shipment"
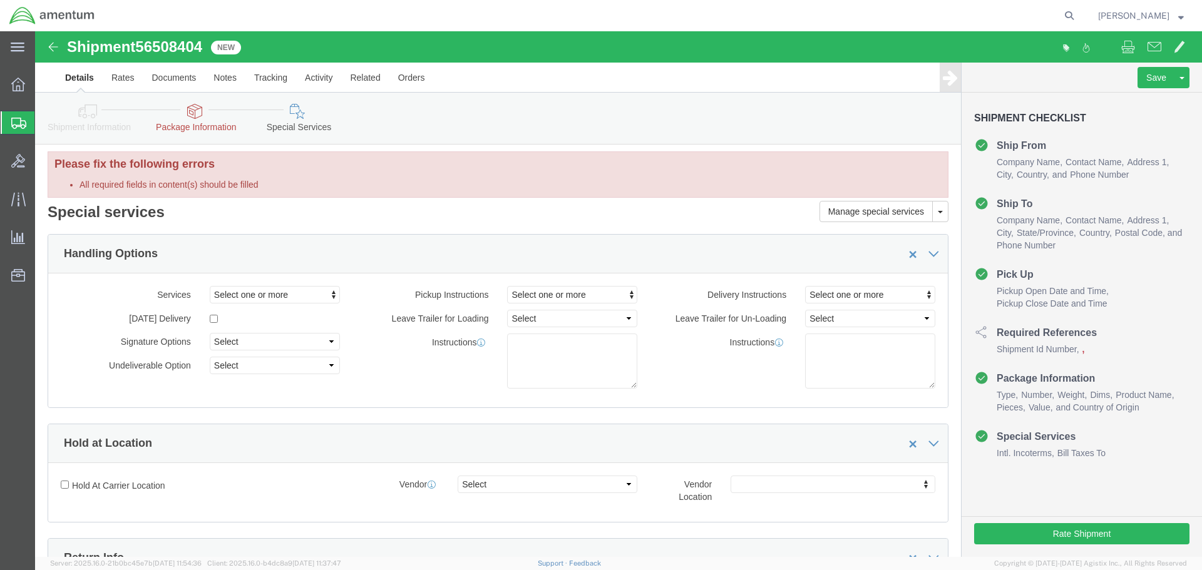
scroll to position [0, 0]
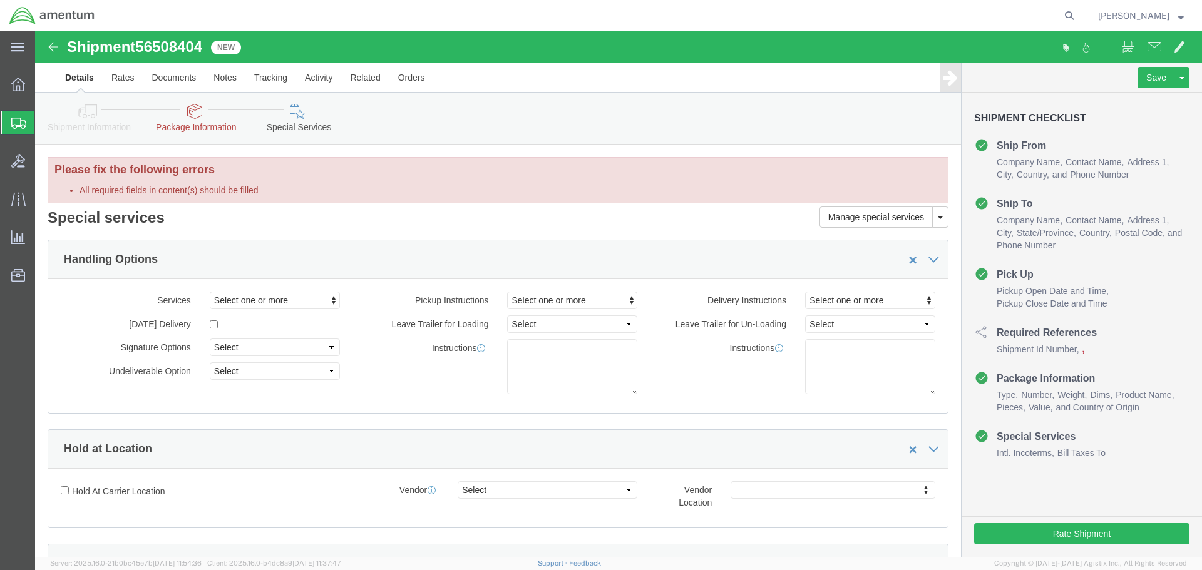
click icon
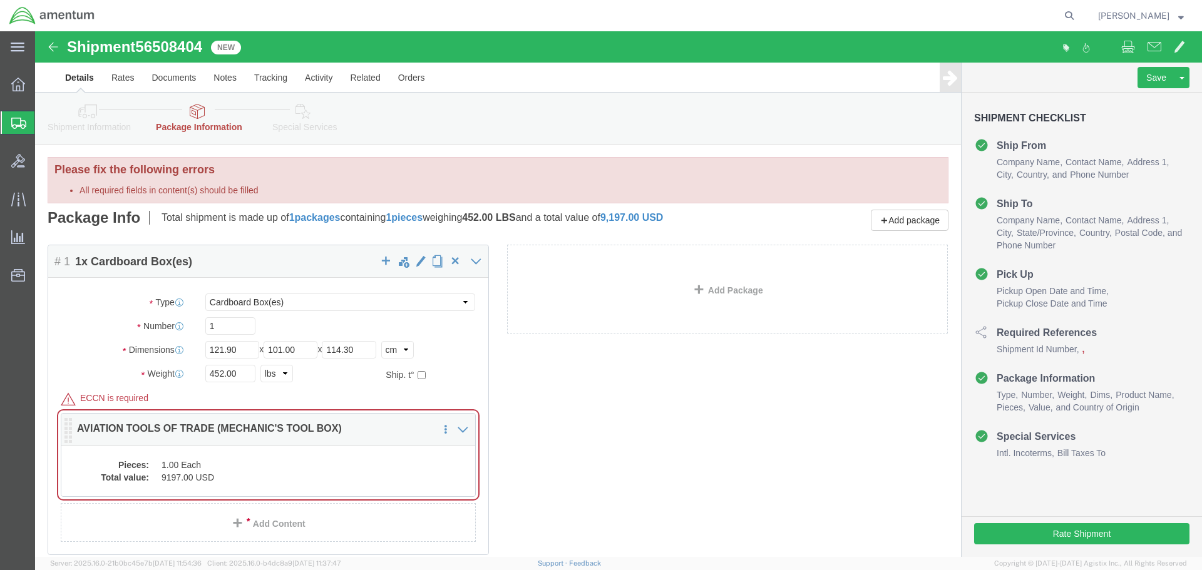
click dd "1.00 Each"
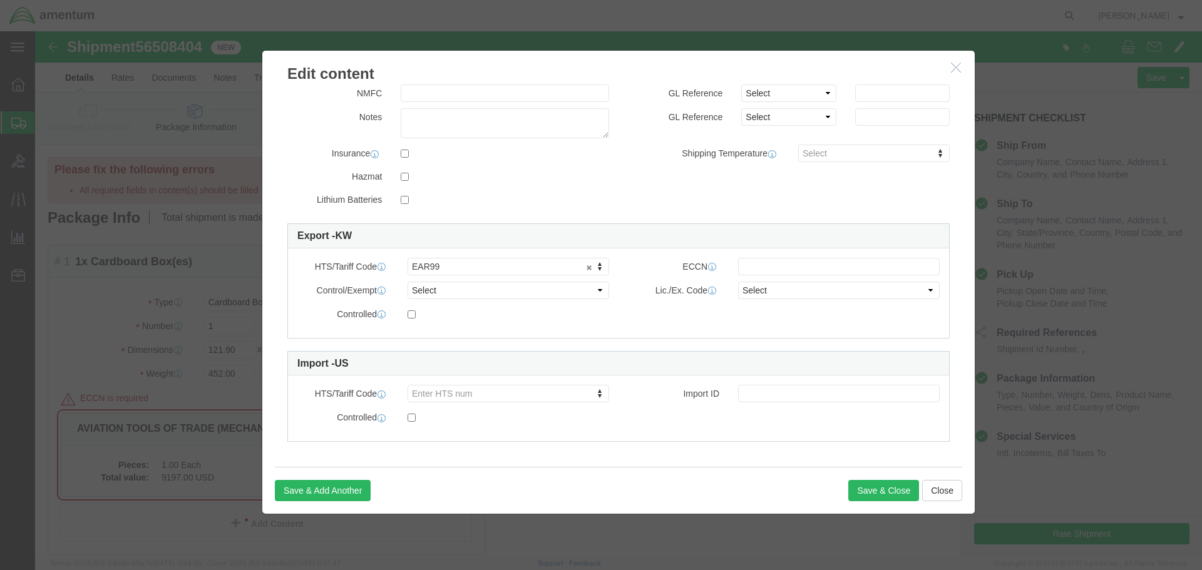
scroll to position [216, 0]
click input "text"
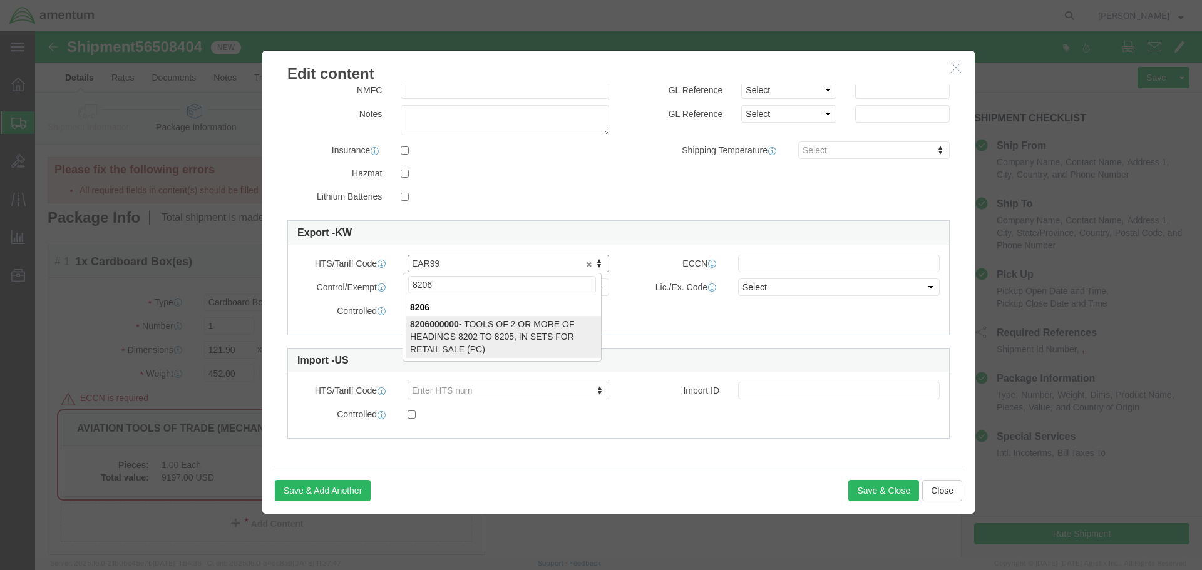
type input "8206"
select select "PC"
type input "8206000000"
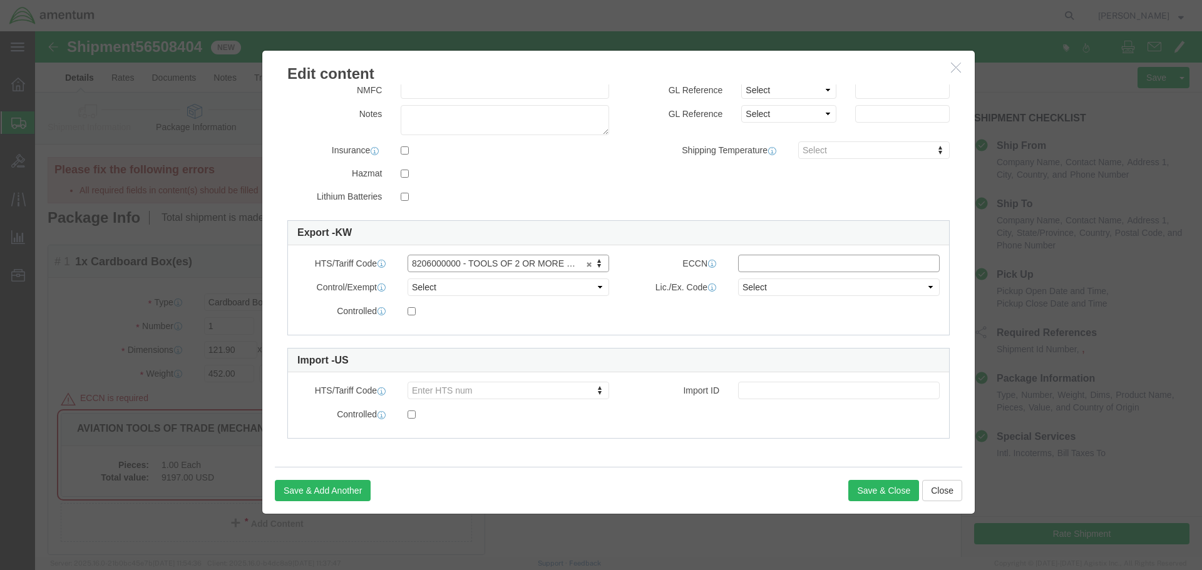
click input "text"
type input "EAR99"
click button "Save & Close"
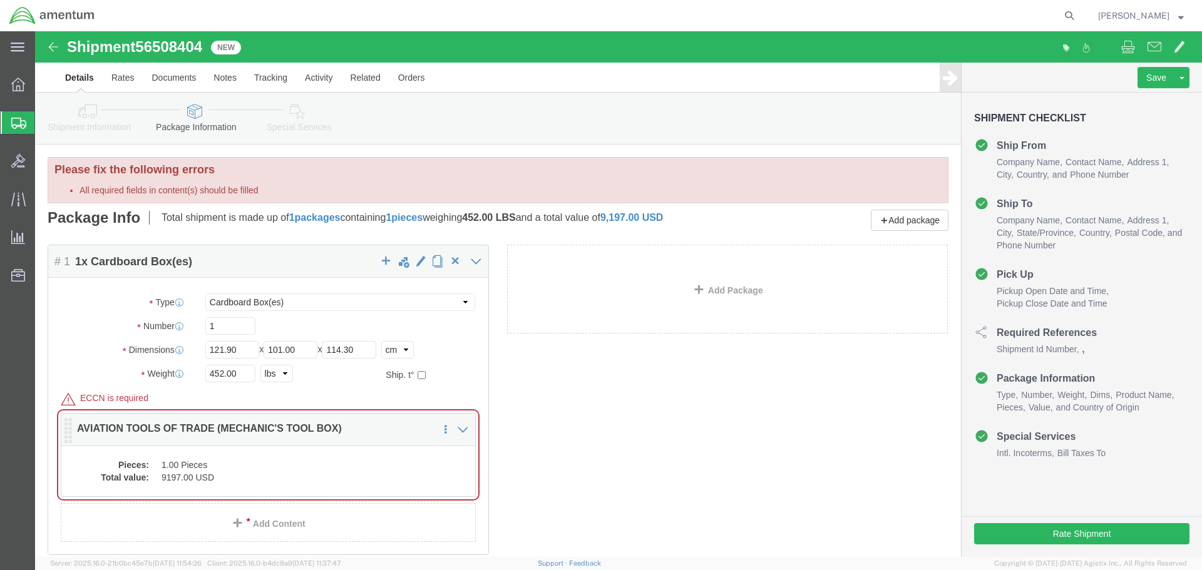
click dd "9197.00 USD"
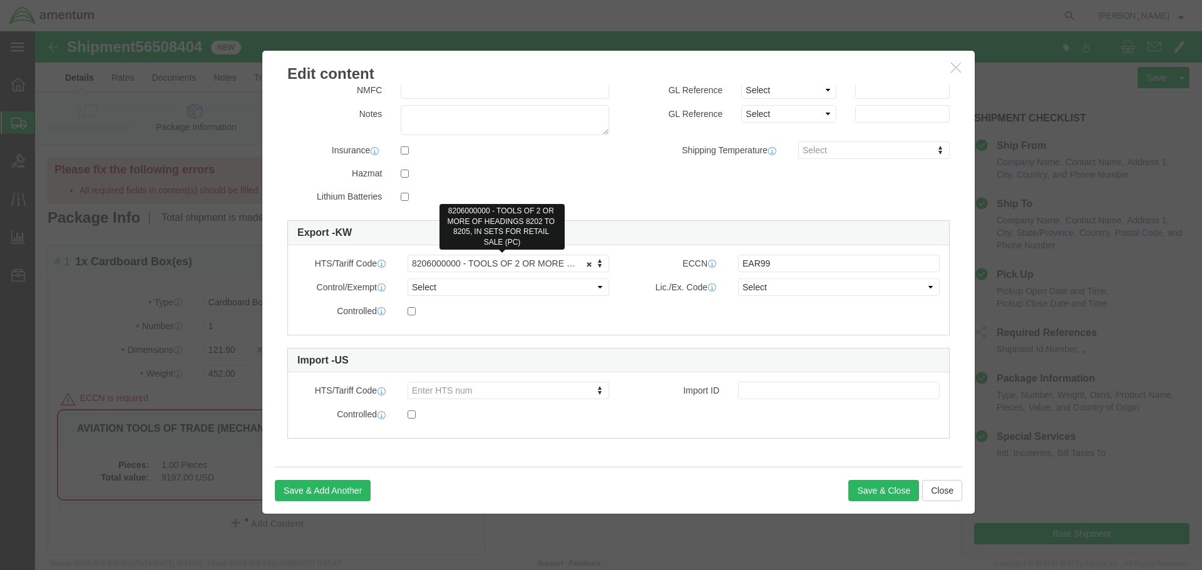
click link "8206000000 - TOOLS OF 2 OR MORE OF HEADINGS 8202 TO 8205, IN SETS FOR RETAIL SA…"
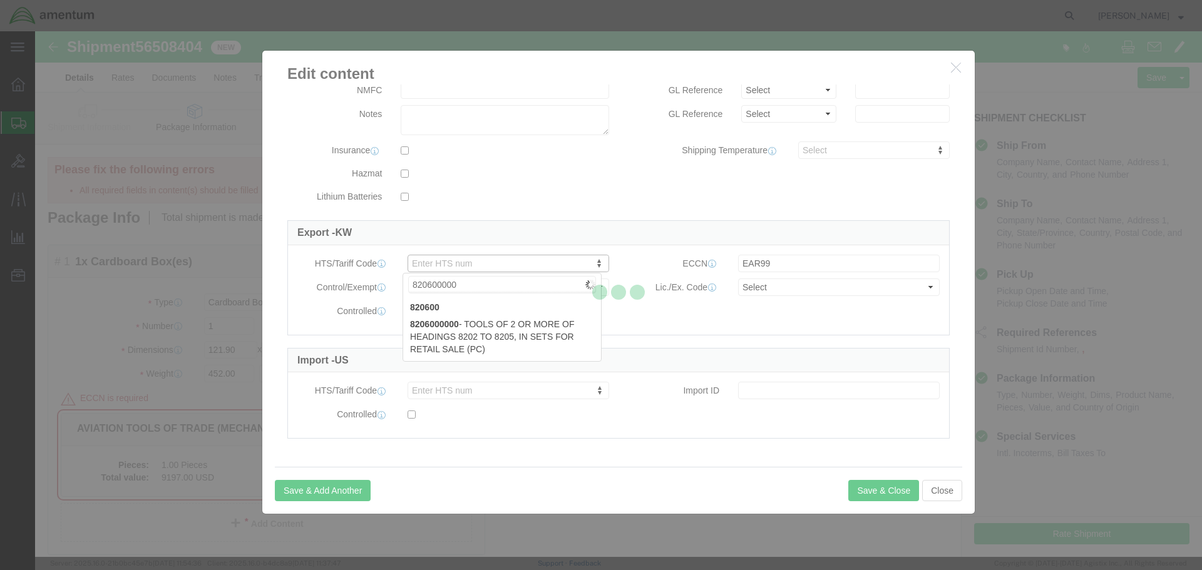
type input "8206000000"
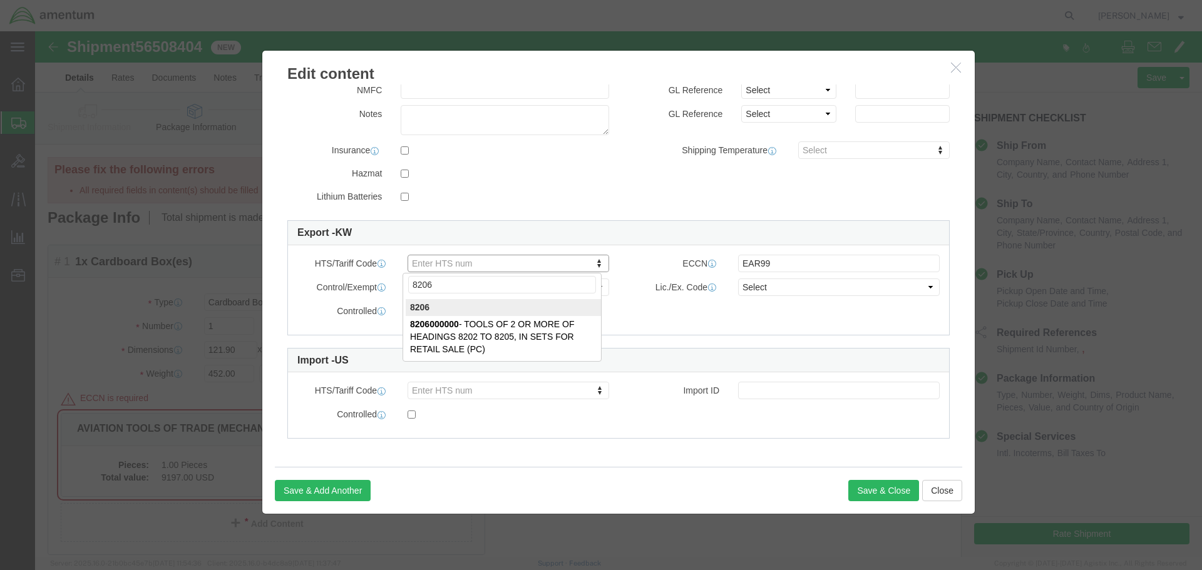
type input "8206"
type input "8206000000"
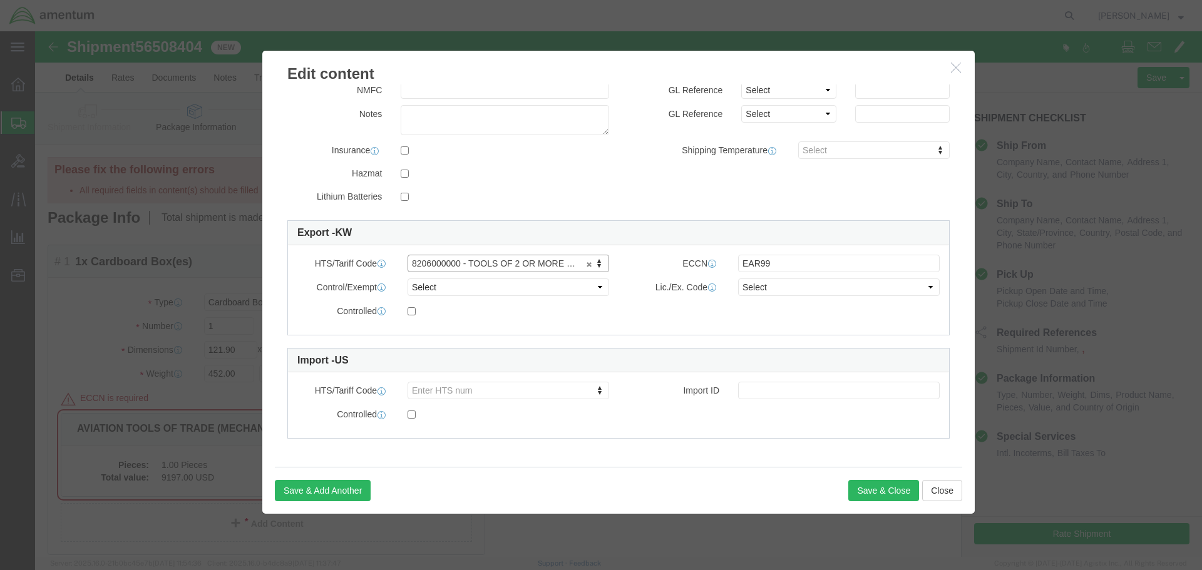
click link "8206000000 - TOOLS OF 2 OR MORE OF HEADINGS 8202 TO 8205, IN SETS FOR RETAIL SA…"
drag, startPoint x: 762, startPoint y: 238, endPoint x: 687, endPoint y: 239, distance: 75.1
click div "EAR99"
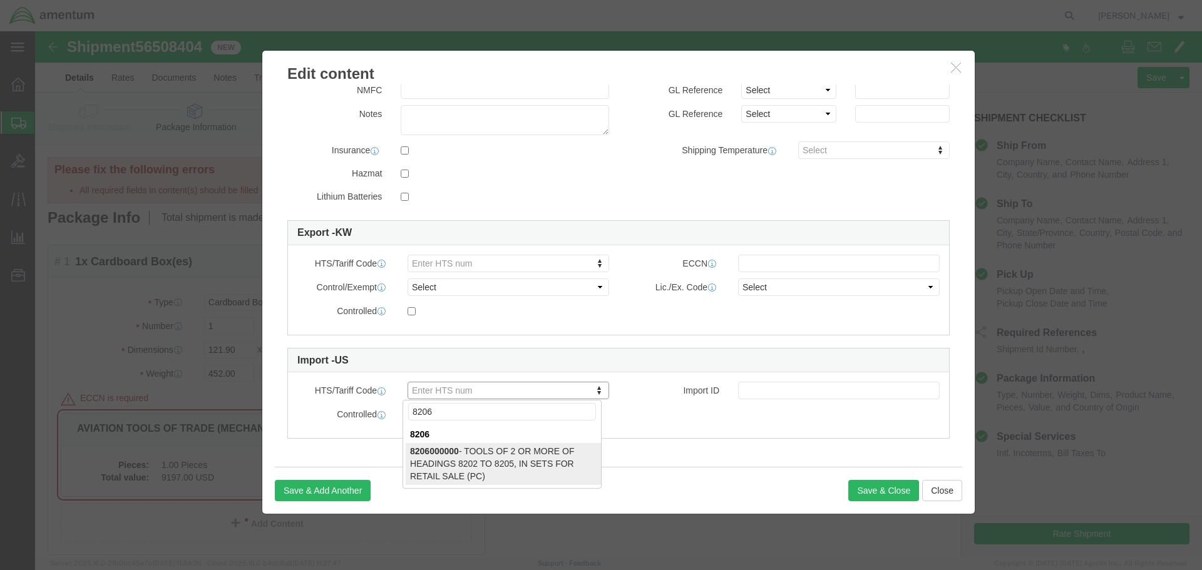
type input "8206"
type input "8206000000"
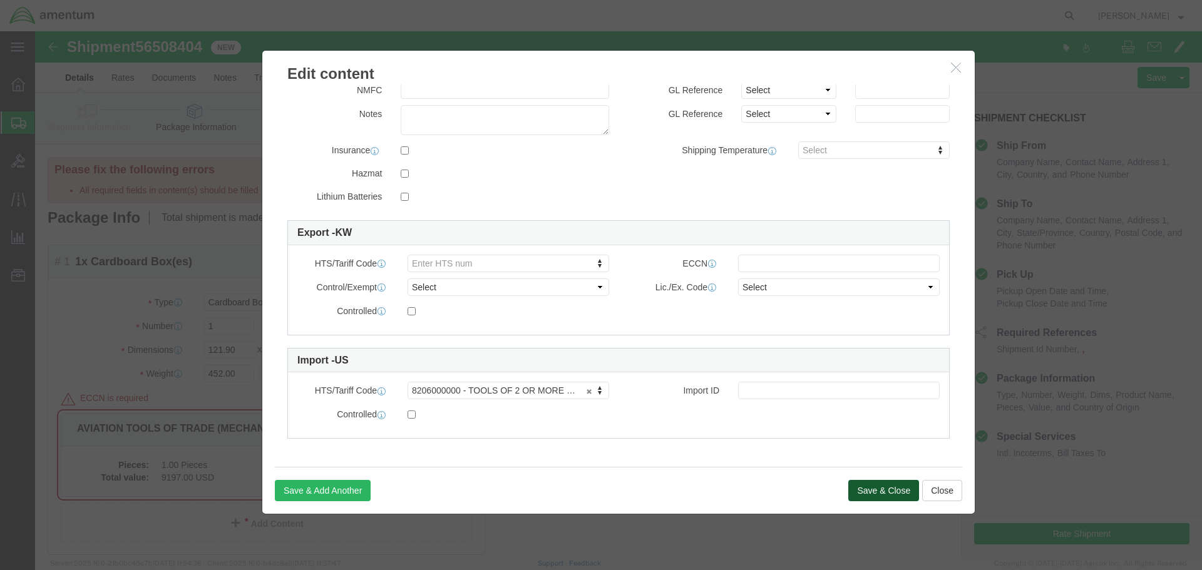
click button "Save & Close"
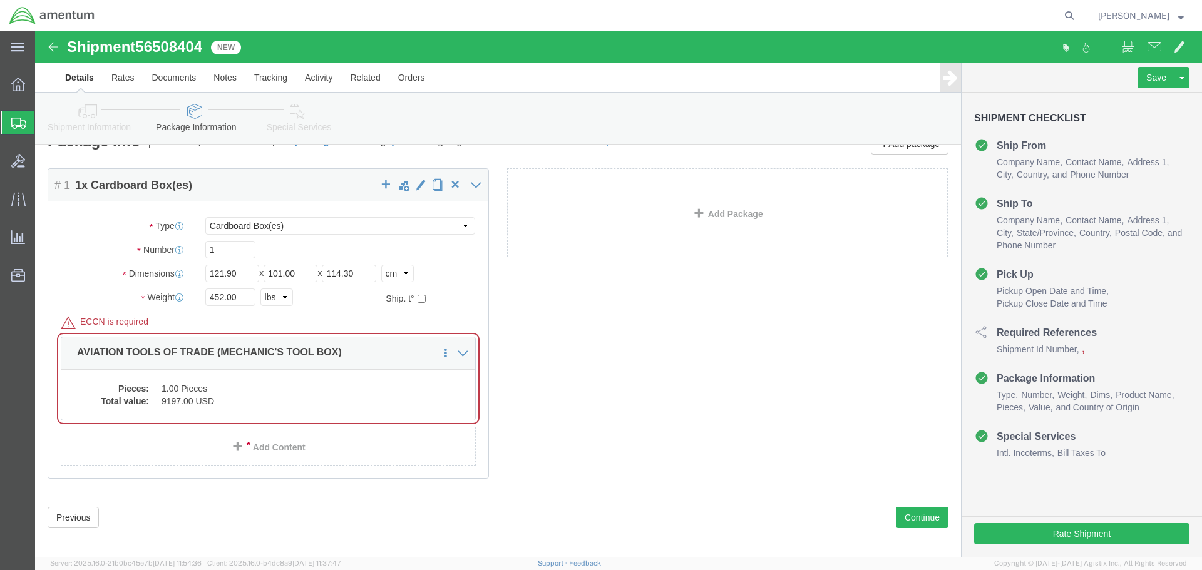
scroll to position [86, 0]
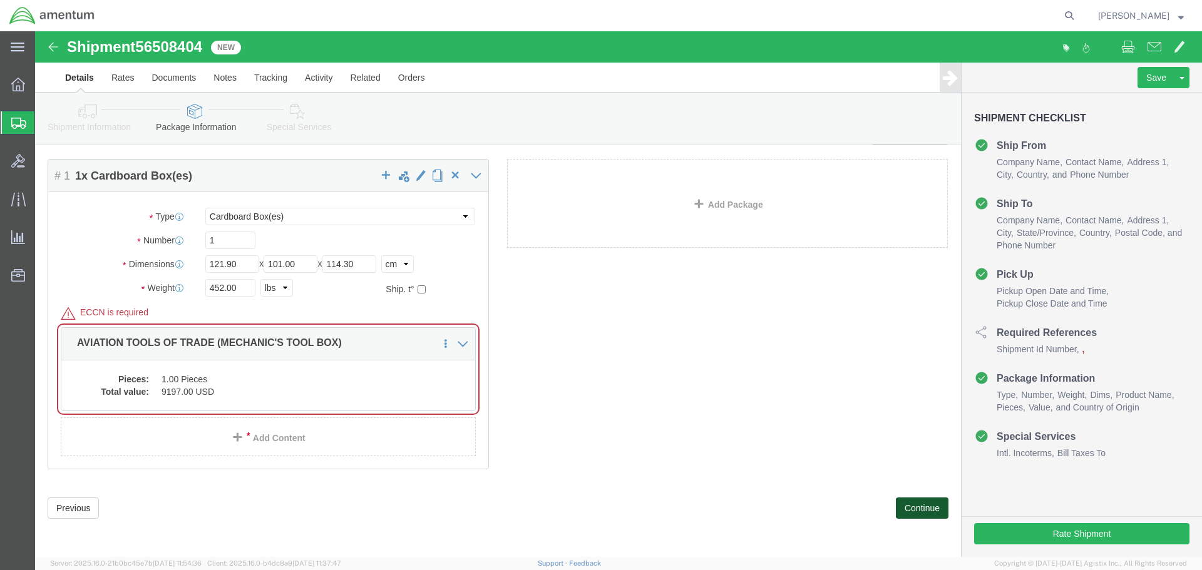
click button "Continue"
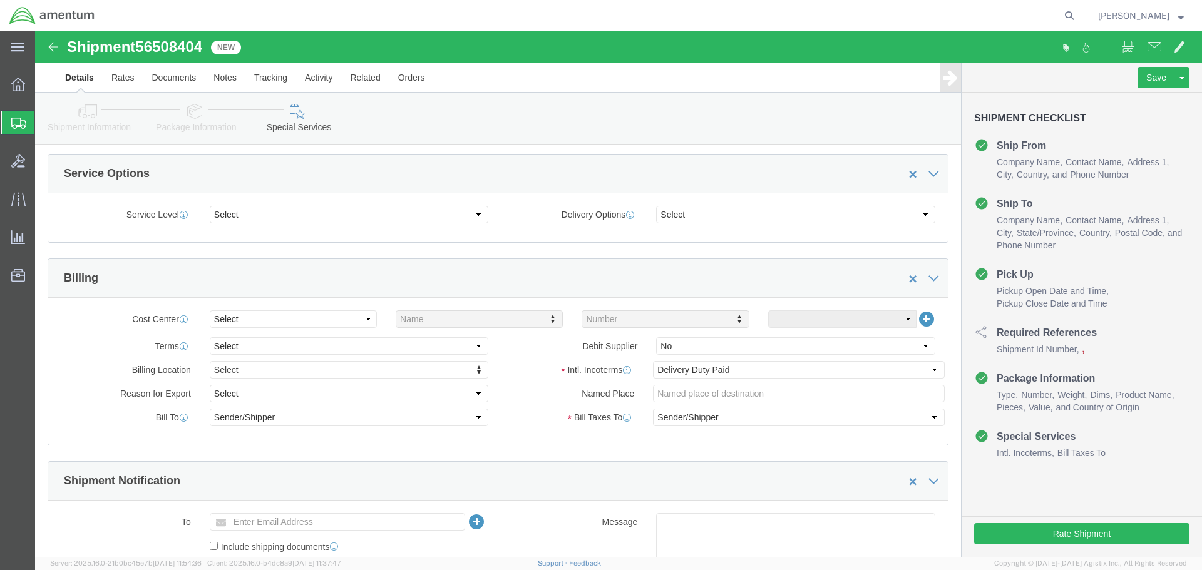
scroll to position [712, 0]
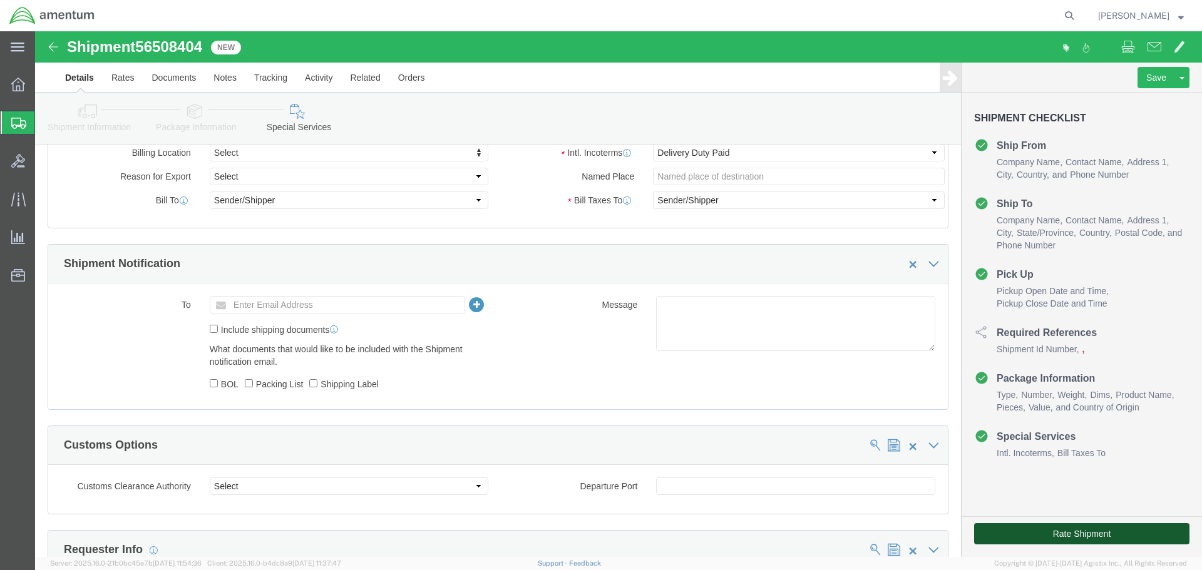
click button "Rate Shipment"
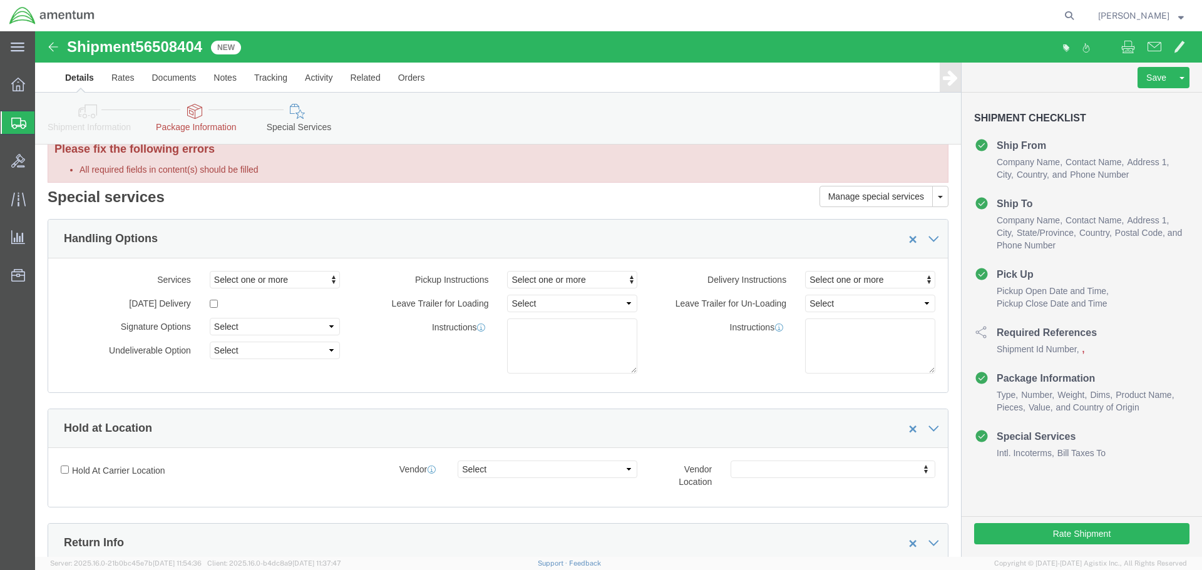
scroll to position [0, 0]
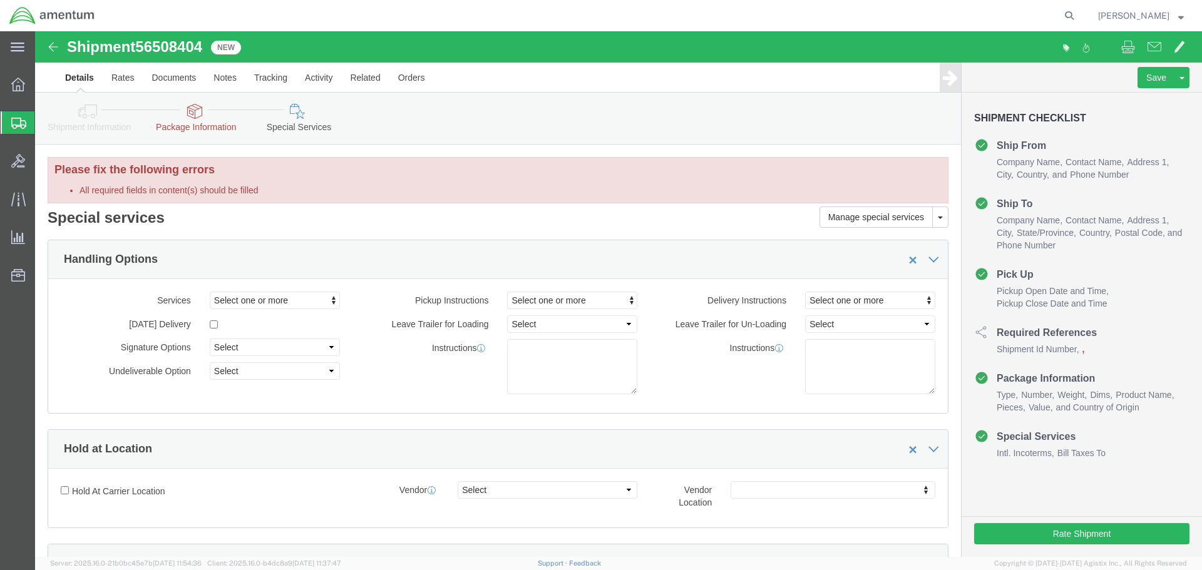
click icon
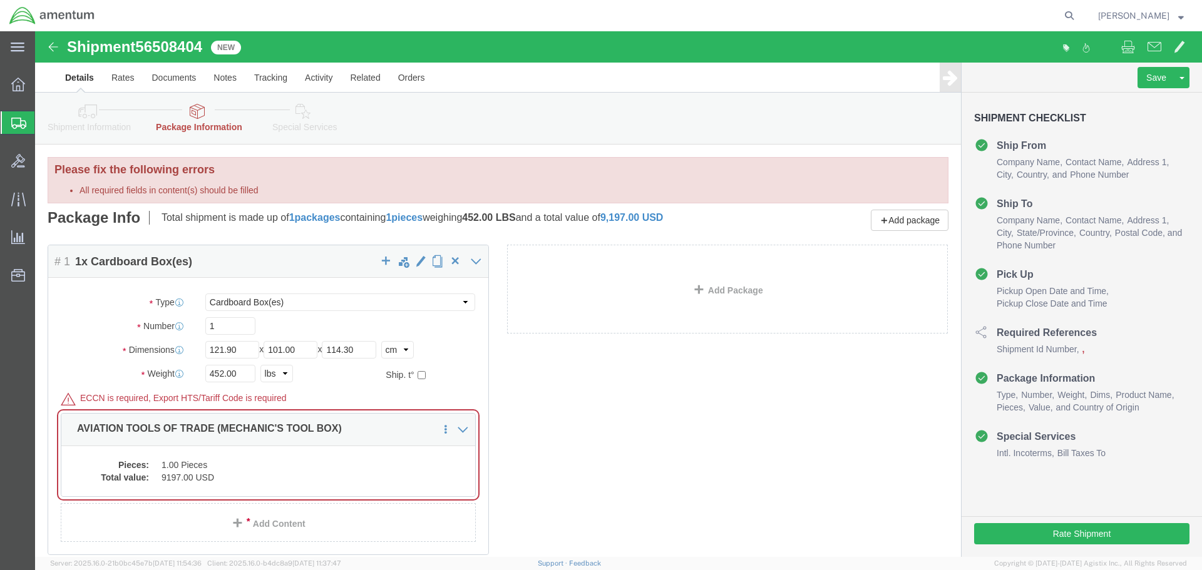
click icon
click div "Package Content # 1 1 x Cardboard Box(es) Package Type Select BCK Boxes Bale(s)…"
click dd "1.00 Pieces"
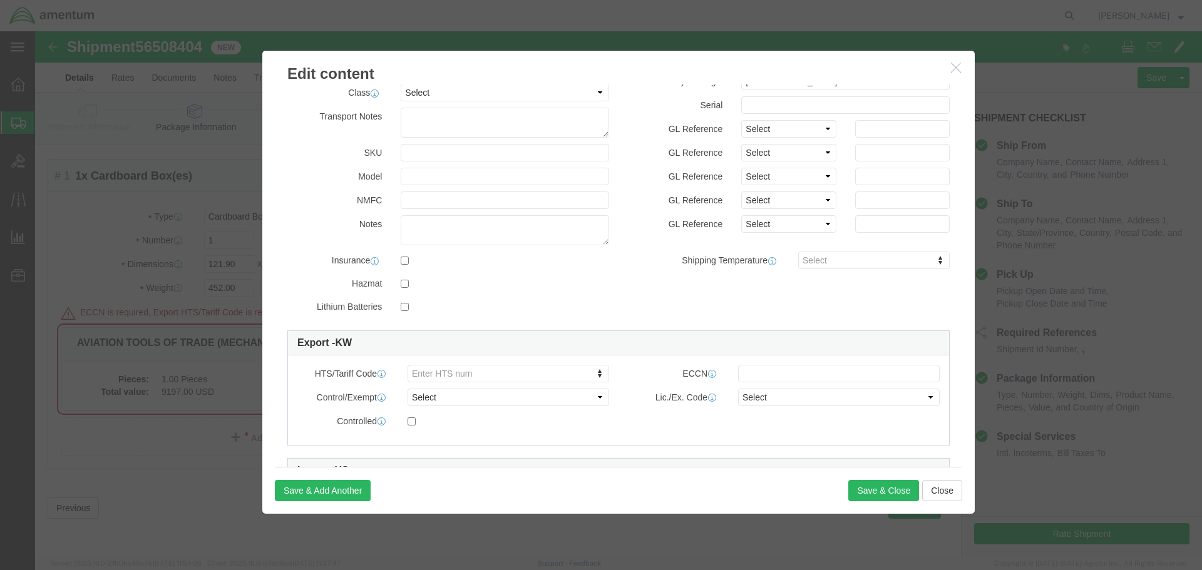
scroll to position [216, 0]
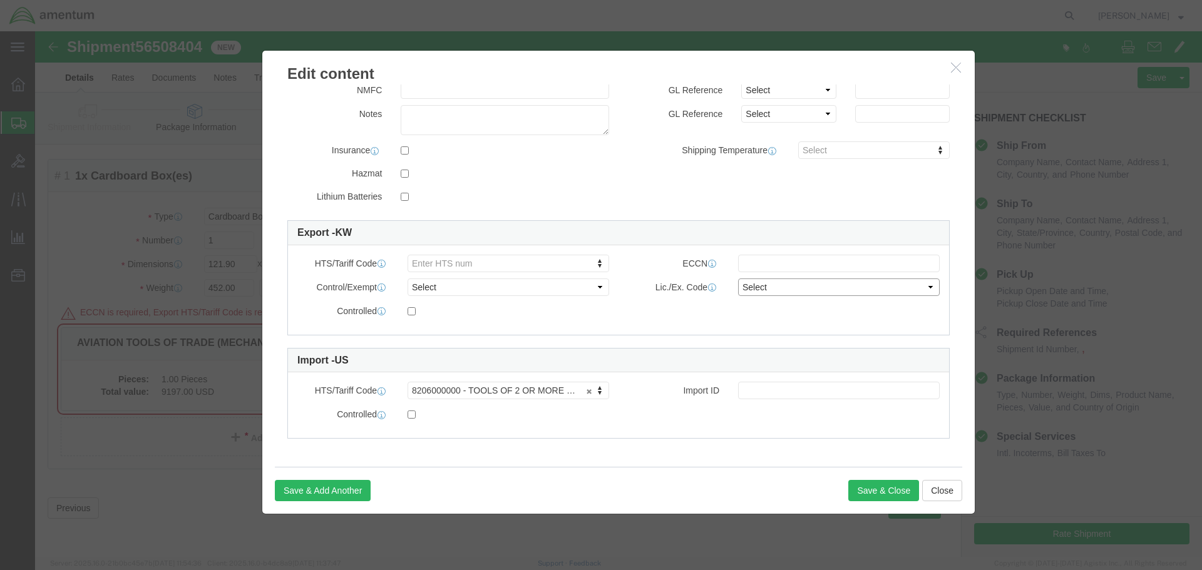
click select "Select"
click input "text"
type input "EAR99"
drag, startPoint x: 785, startPoint y: 287, endPoint x: 798, endPoint y: 284, distance: 13.4
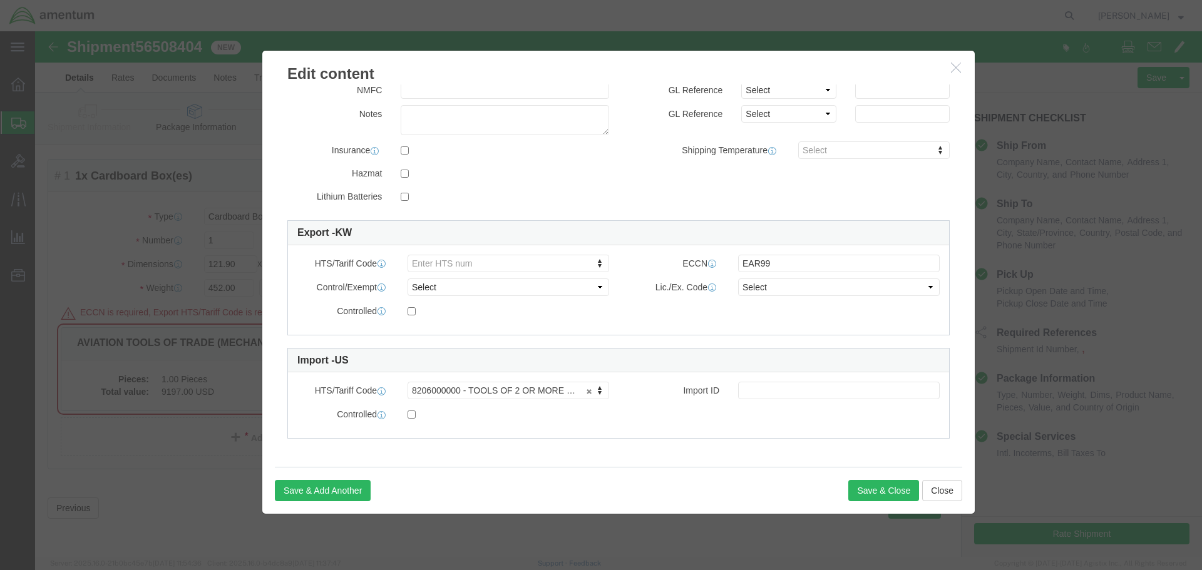
click div "Controlled"
click select "Select"
click div "Controlled"
click select "Select ATF BIS DEA EPA FDA FTR ITAR OFAC Other (OPA)"
click div "Controlled"
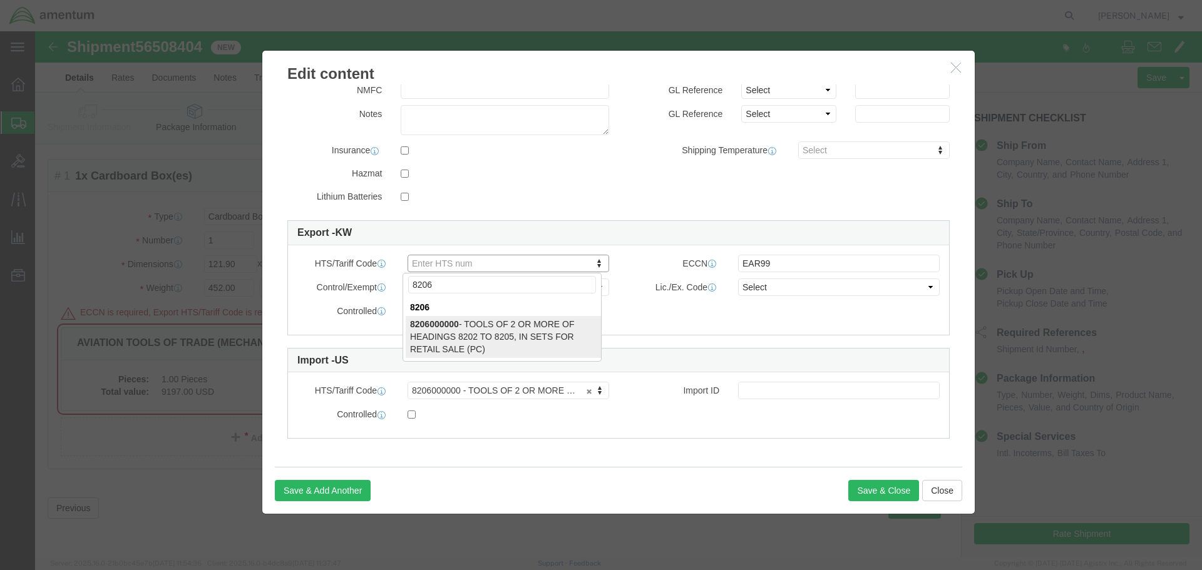
type input "8206"
type input "8206000000"
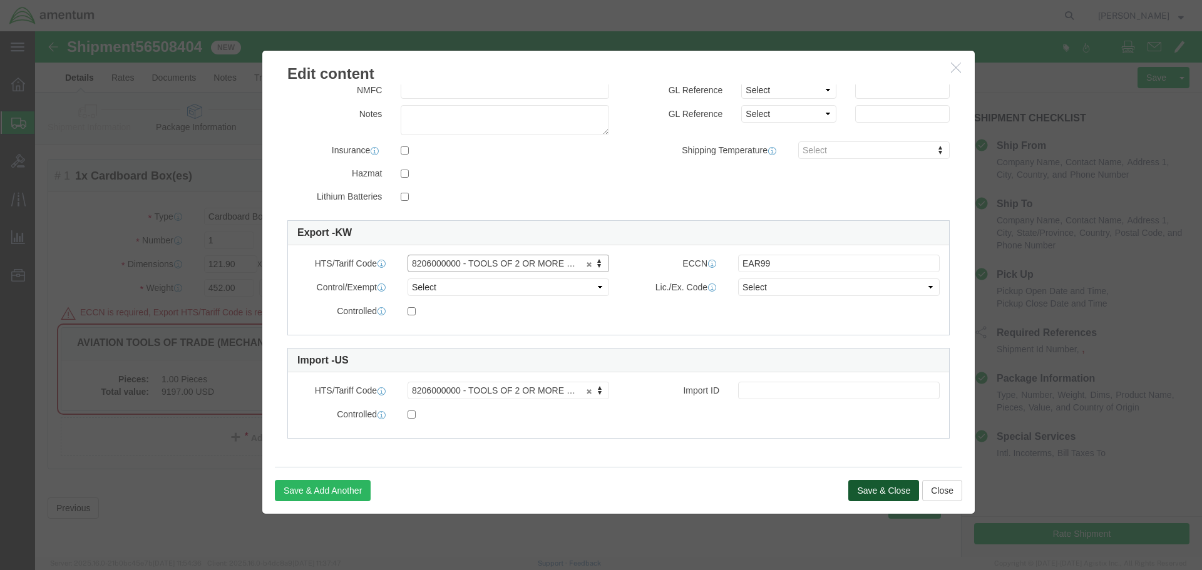
click button "Save & Close"
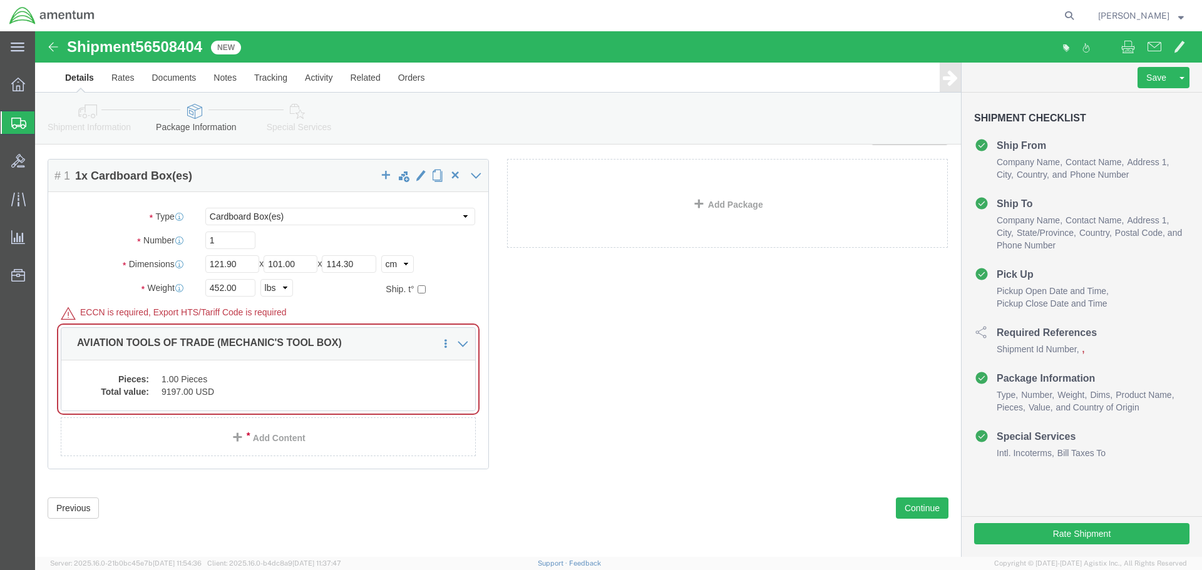
click icon
click div "Package Content # 1 1 x Cardboard Box(es) Package Type Select BCK Boxes Bale(s)…"
click dd "1.00 Pieces"
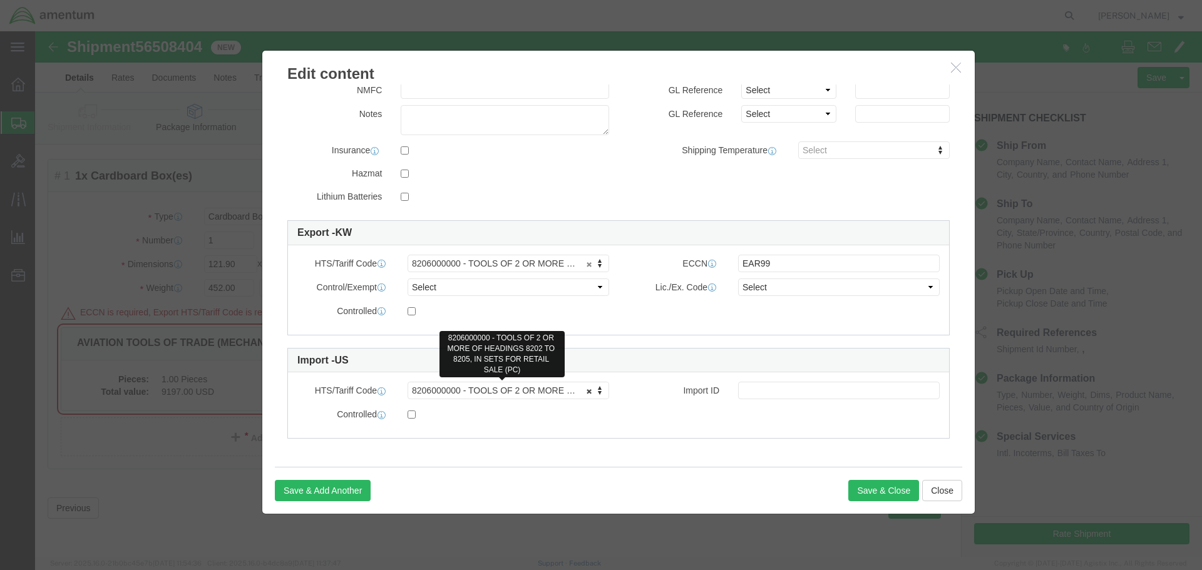
click link "8206000000 - TOOLS OF 2 OR MORE OF HEADINGS 8202 TO 8205, IN SETS FOR RETAIL SA…"
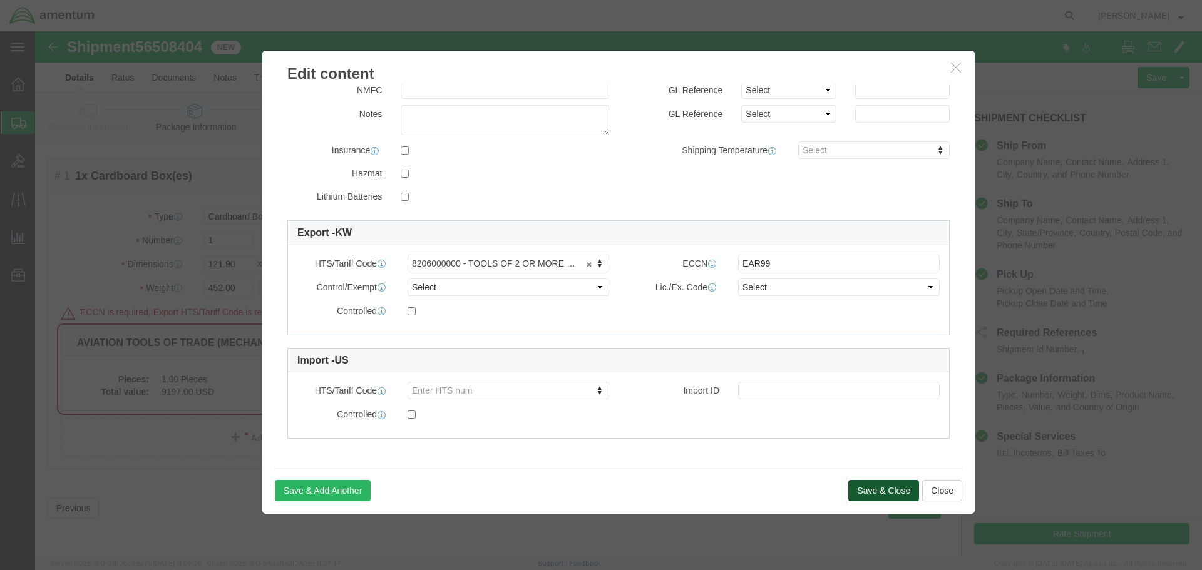
click button "Save & Close"
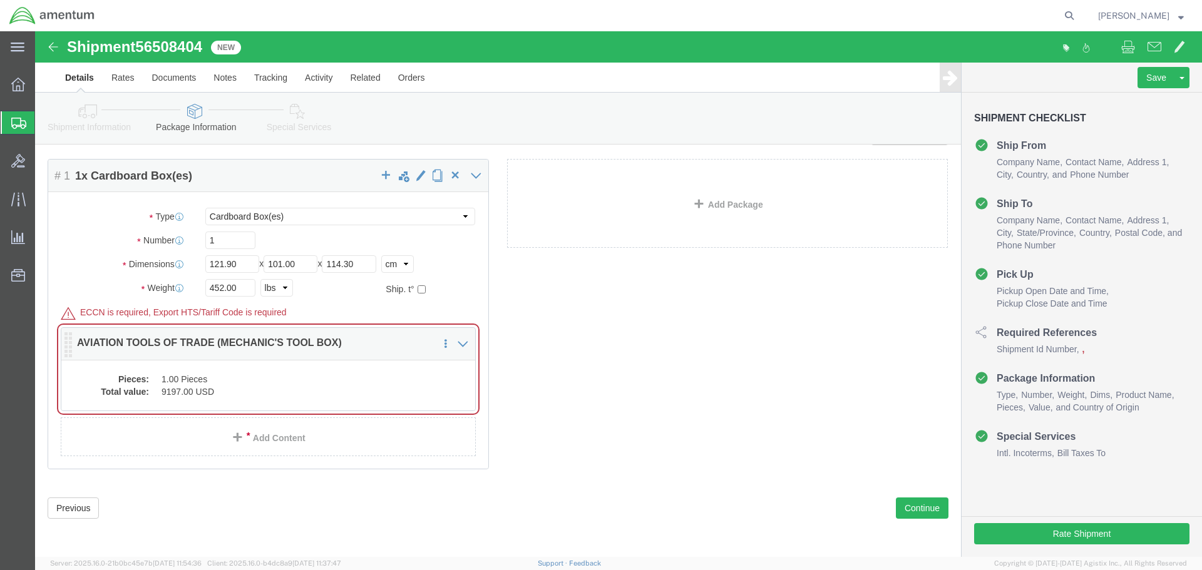
click dd "9197.00 USD"
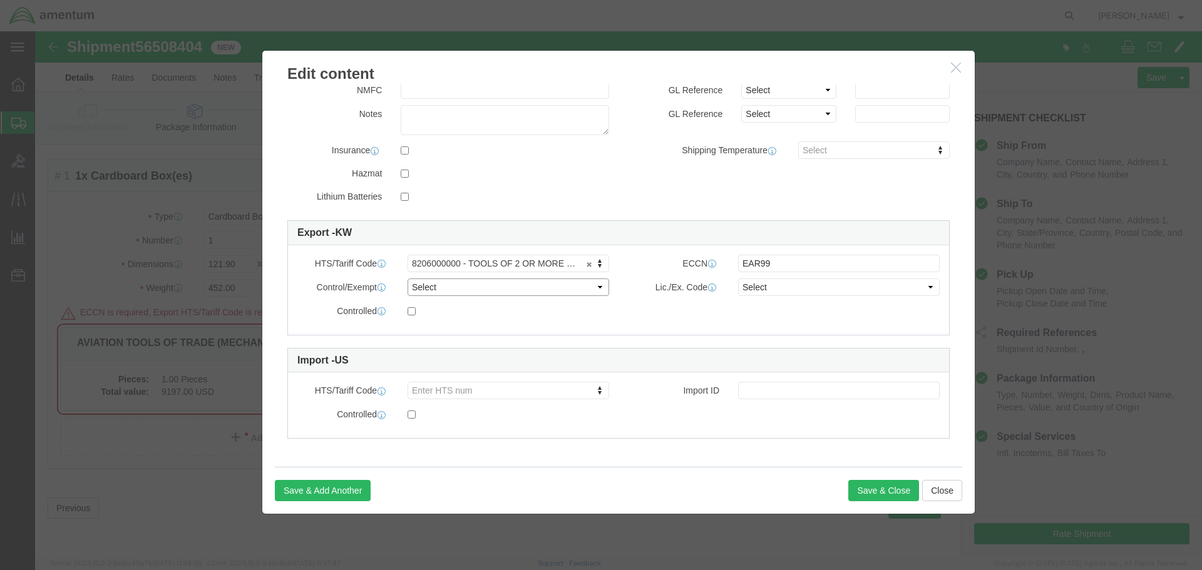
click select "Select ATF BIS DEA EPA FDA FTR ITAR OFAC Other (OPA)"
click link "8206000000 - TOOLS OF 2 OR MORE OF HEADINGS 8202 TO 8205, IN SETS FOR RETAIL SA…"
click button "Save & Close"
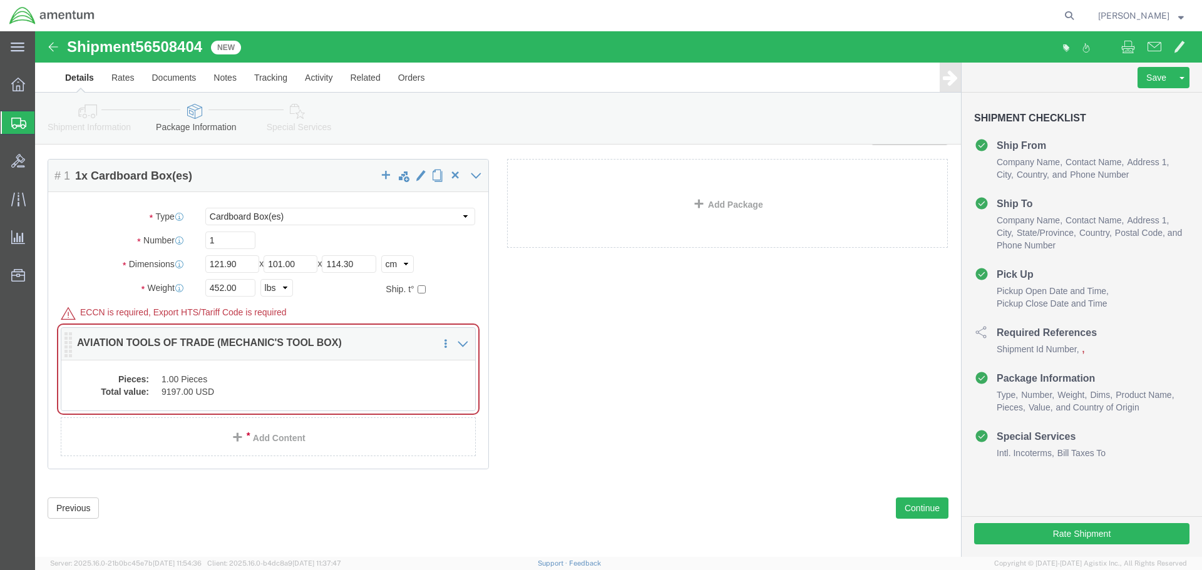
click dd "1.00 Pieces"
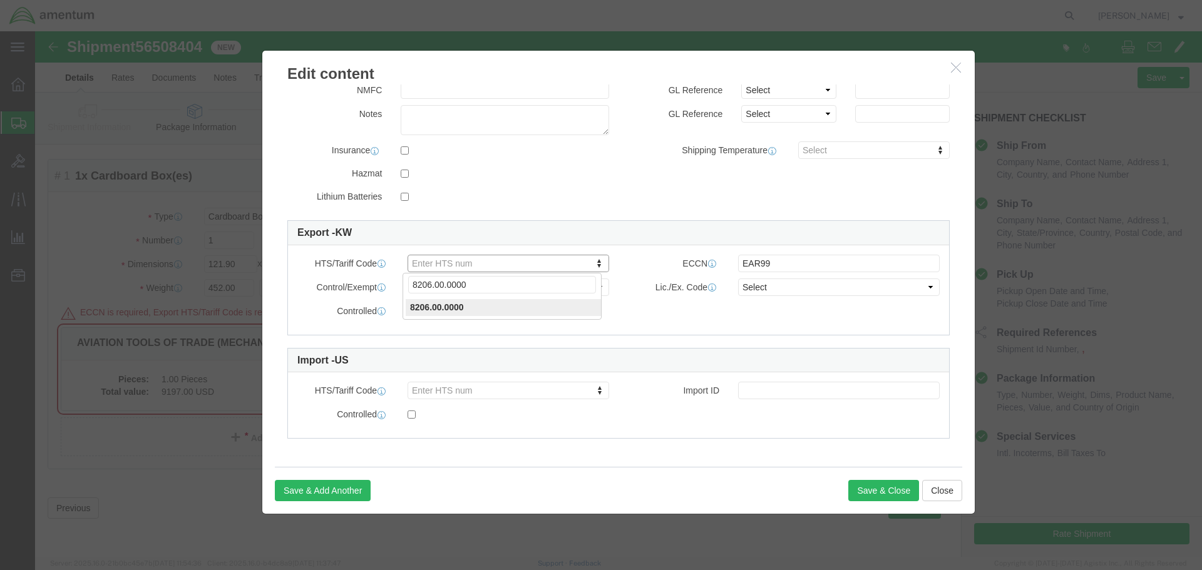
type input "8206.00.0000"
click button "Save & Close"
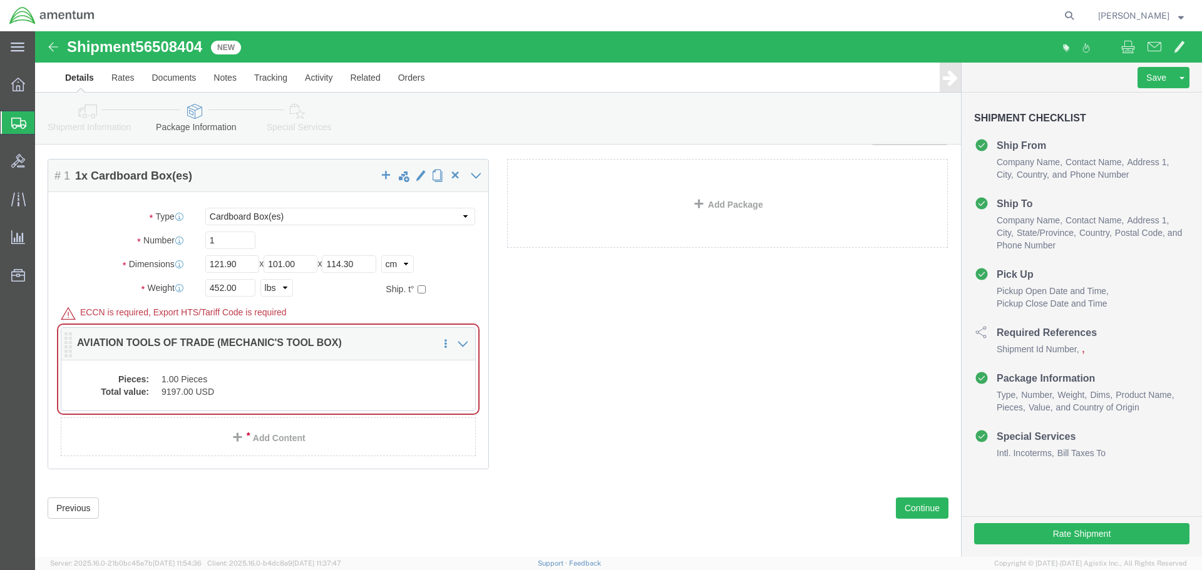
click dd "9197.00 USD"
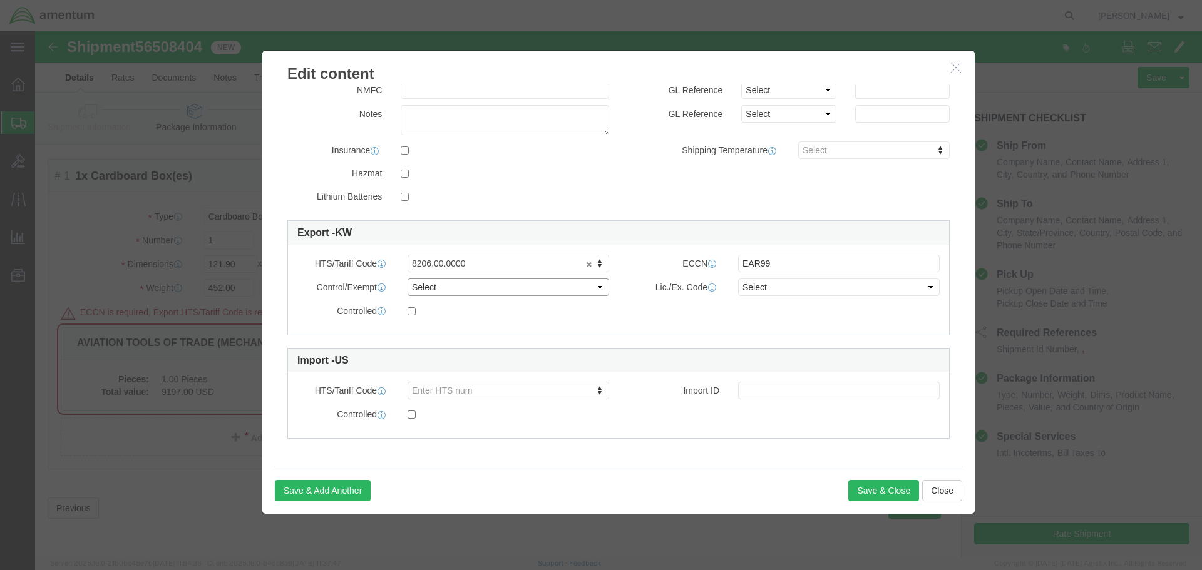
click select "Select ATF BIS DEA EPA FDA FTR ITAR OFAC Other (OPA)"
click label "Controlled"
click icon "button"
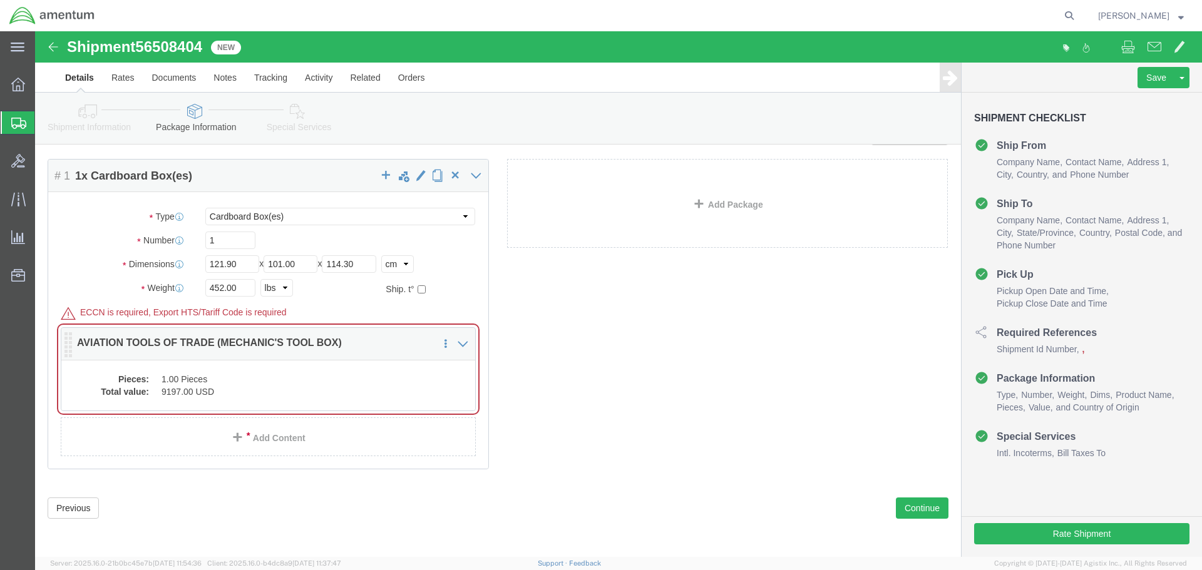
click dd "1.00 Pieces"
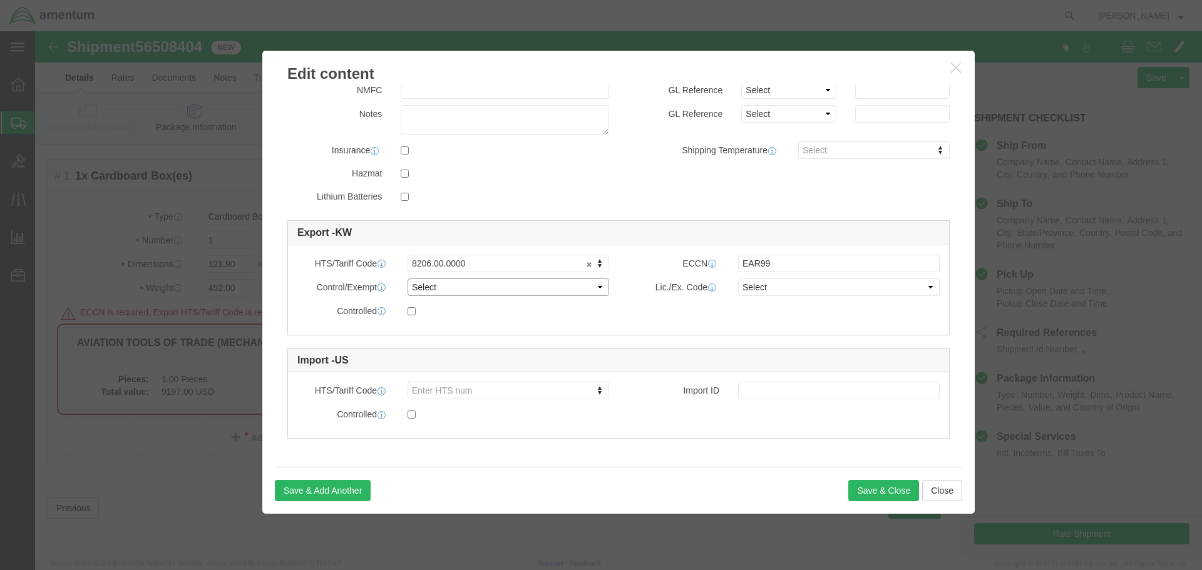
click select "Select ATF BIS DEA EPA FDA FTR ITAR OFAC Other (OPA)"
select select "OPA"
click select "Select ATF BIS DEA EPA FDA FTR ITAR OFAC Other (OPA)"
click button "Save & Close"
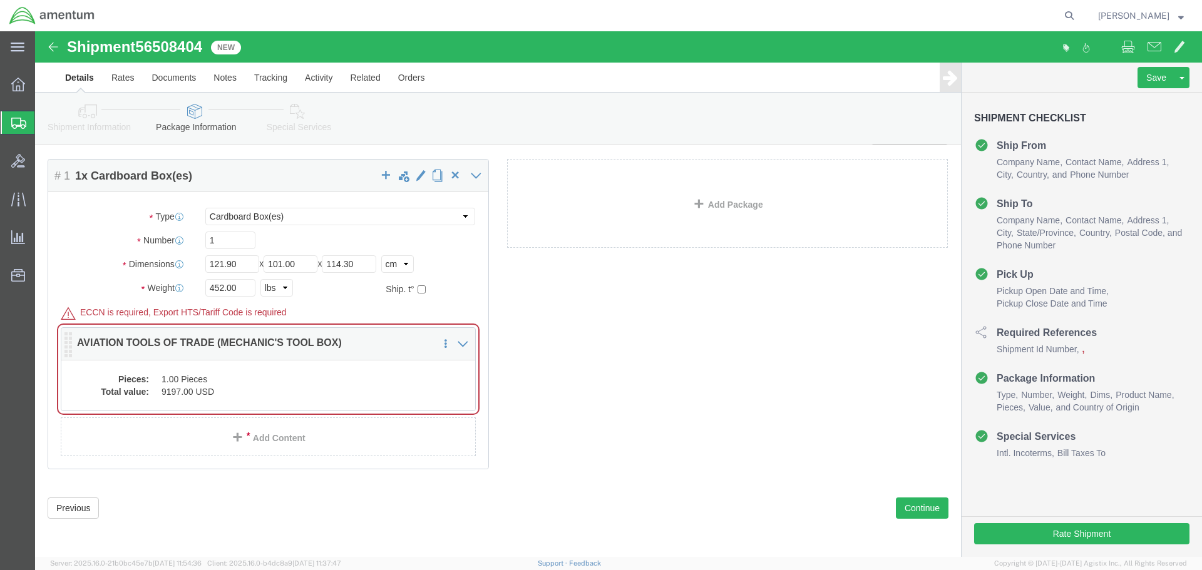
click div "Package Content # 1 1 x Cardboard Box(es) Package Type Select BCK Boxes Bale(s)…"
click dd "1.00 Pieces"
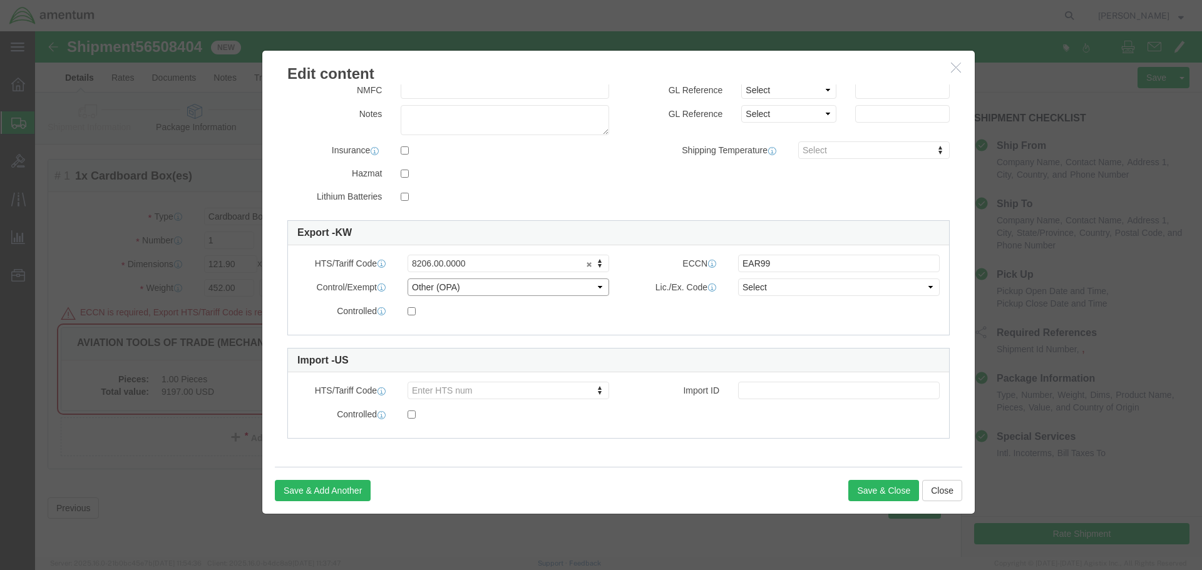
click select "Select ATF BIS DEA EPA FDA FTR ITAR OFAC Other (OPA)"
select select "OPA"
click select "Select ATF BIS DEA EPA FDA FTR ITAR OFAC Other (OPA)"
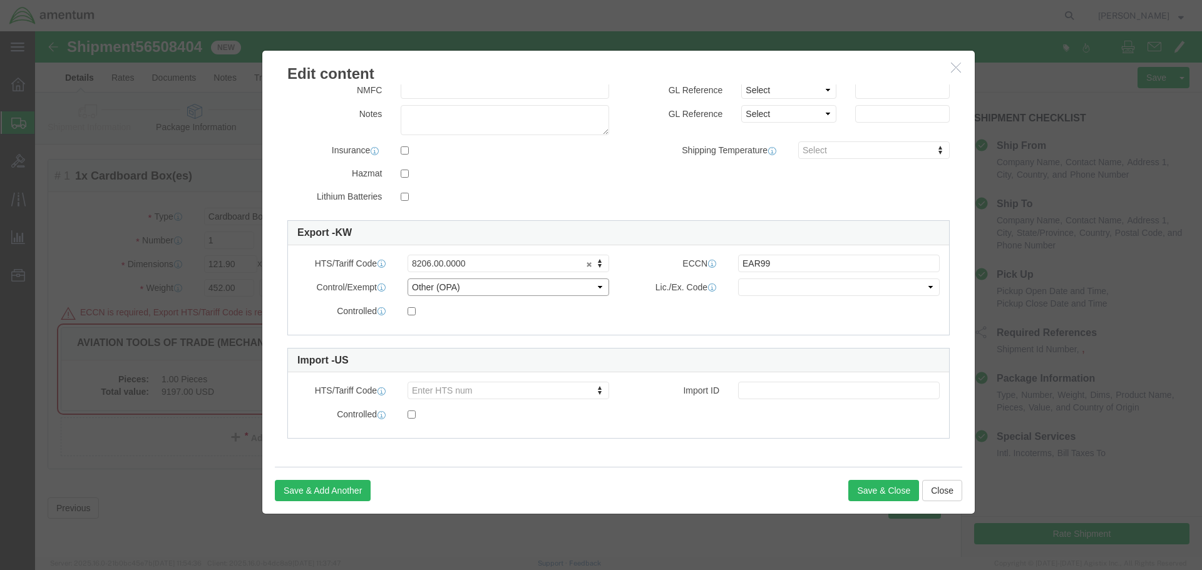
click select "Select ATF BIS DEA EPA FDA FTR ITAR OFAC Other (OPA)"
select select
click select "Select ATF BIS DEA EPA FDA FTR ITAR OFAC Other (OPA)"
click label
click input "checkbox"
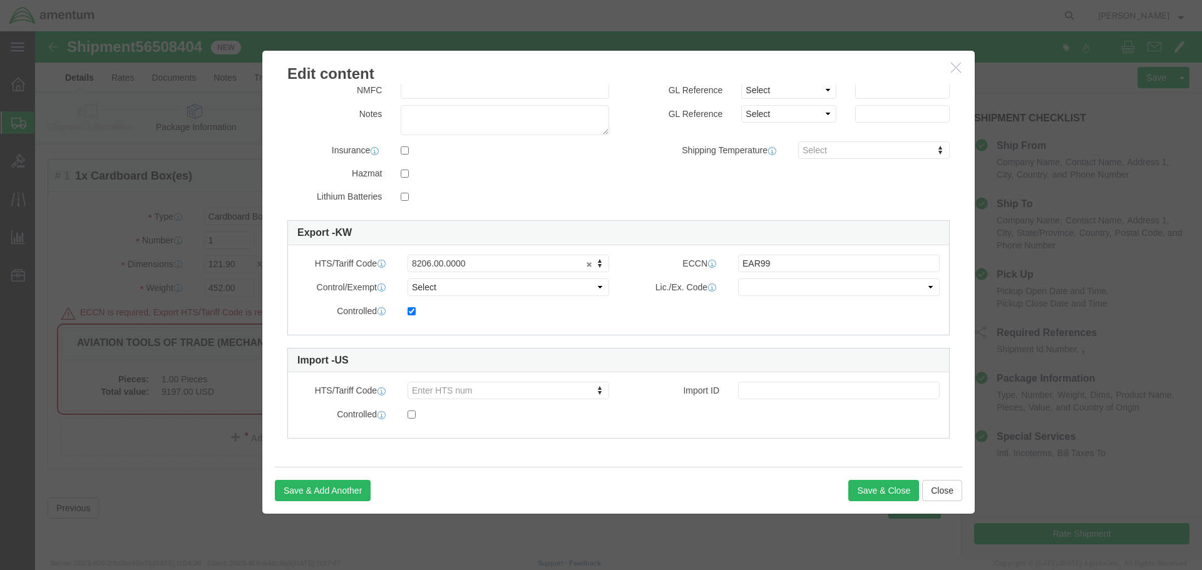
click label
click input "checkbox"
checkbox input "false"
click button "Save & Close"
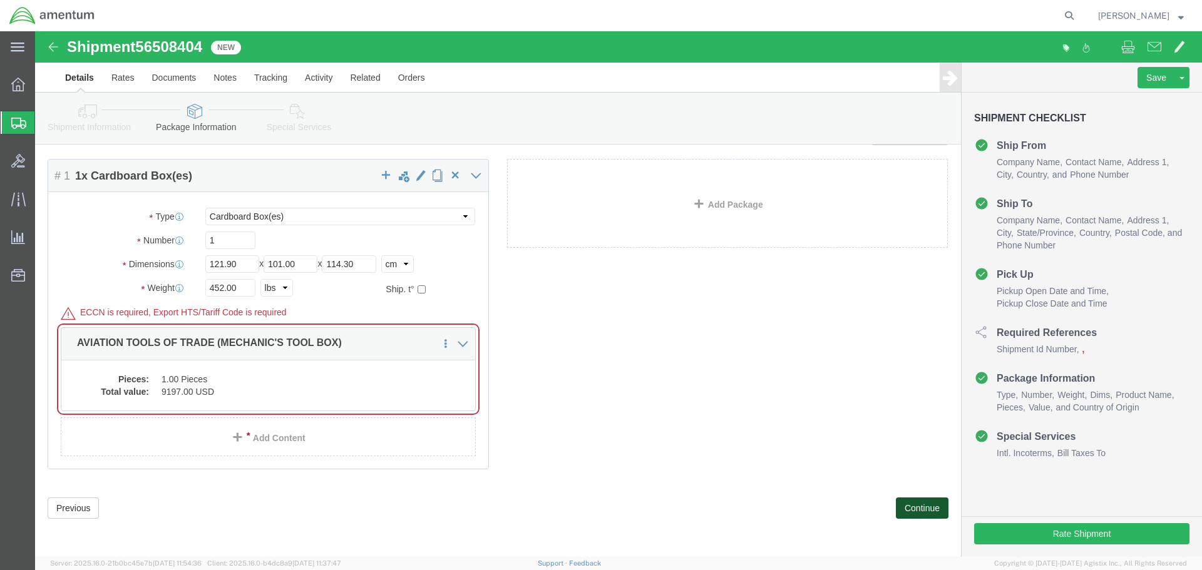
click button "Continue"
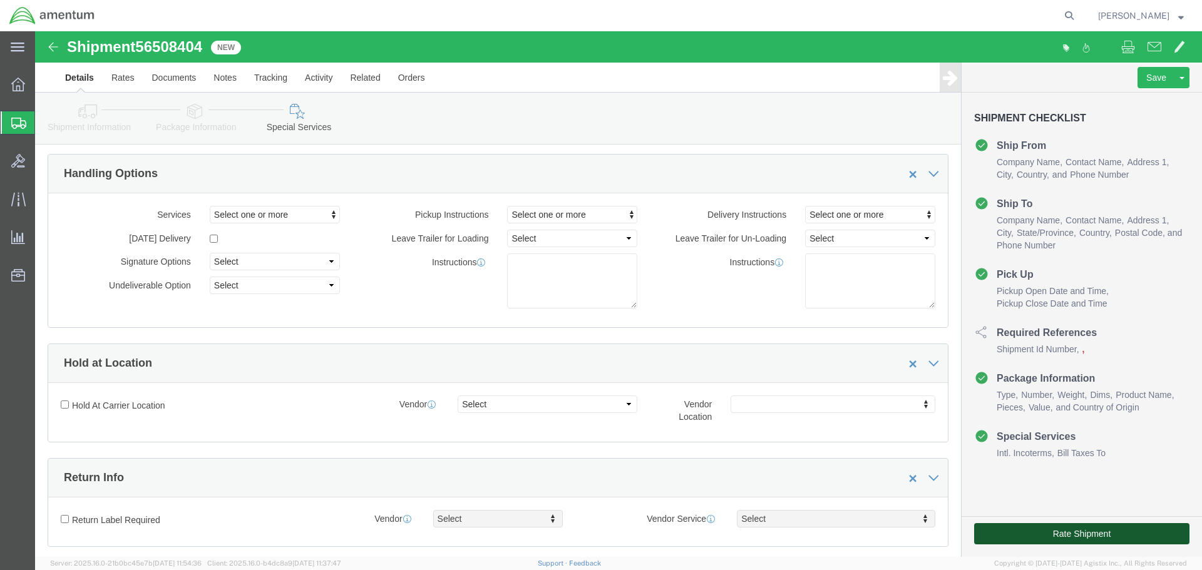
click button "Rate Shipment"
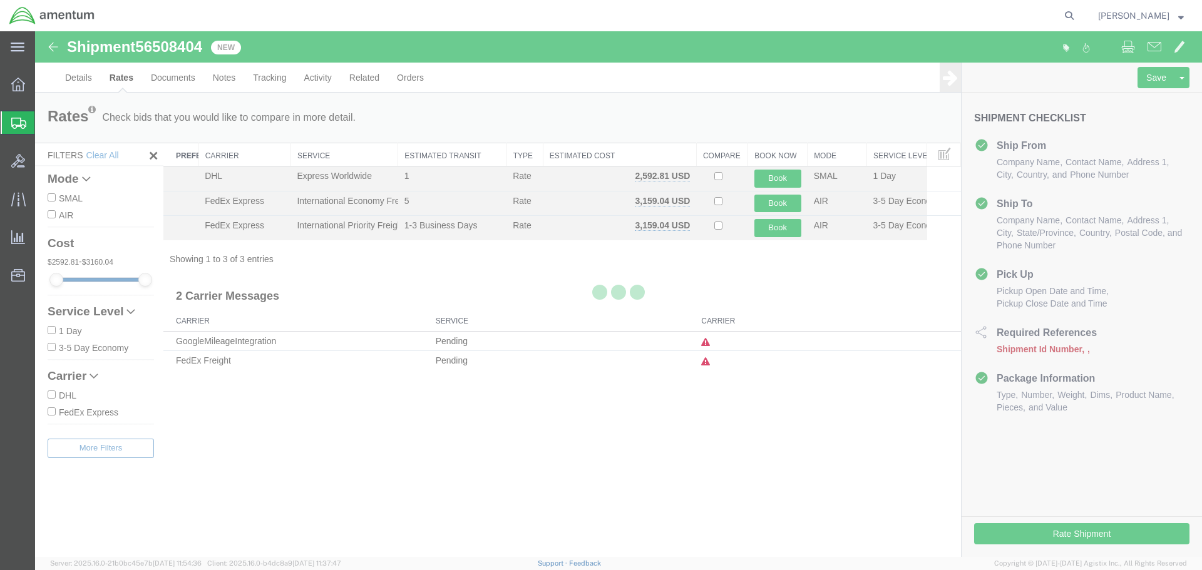
scroll to position [0, 0]
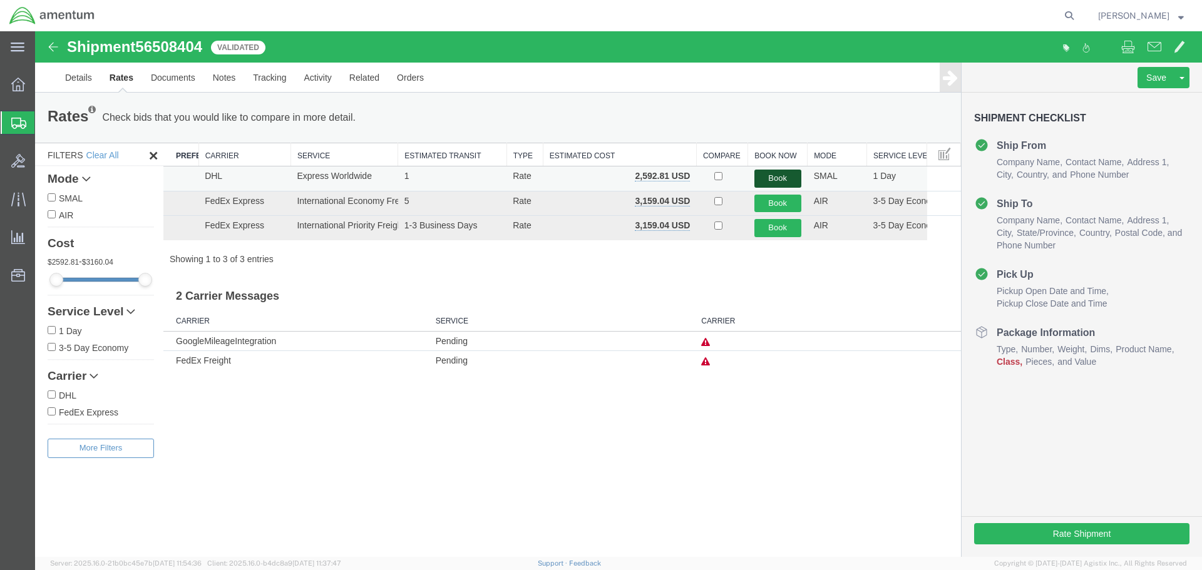
click at [782, 175] on button "Book" at bounding box center [777, 179] width 47 height 18
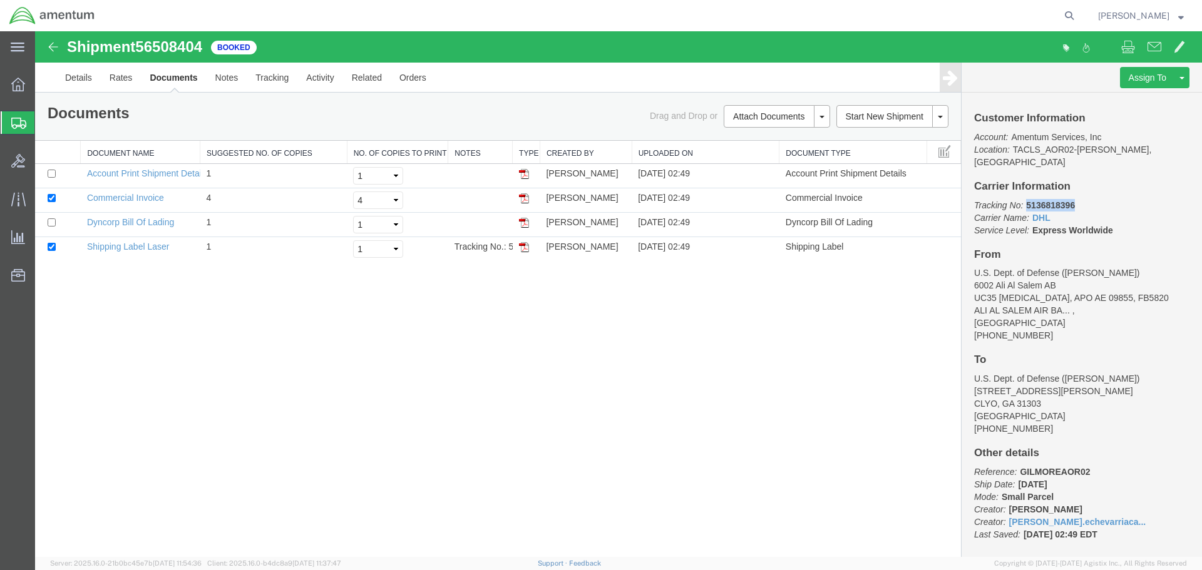
drag, startPoint x: 1087, startPoint y: 192, endPoint x: 1025, endPoint y: 195, distance: 61.5
click at [1025, 199] on p "Tracking No: 5136818396 Carrier Name: DHL DHL Service Level: Express Worldwide" at bounding box center [1081, 218] width 215 height 38
copy b "5136818396"
drag, startPoint x: 523, startPoint y: 199, endPoint x: 518, endPoint y: 323, distance: 124.1
click at [523, 199] on img at bounding box center [524, 198] width 10 height 10
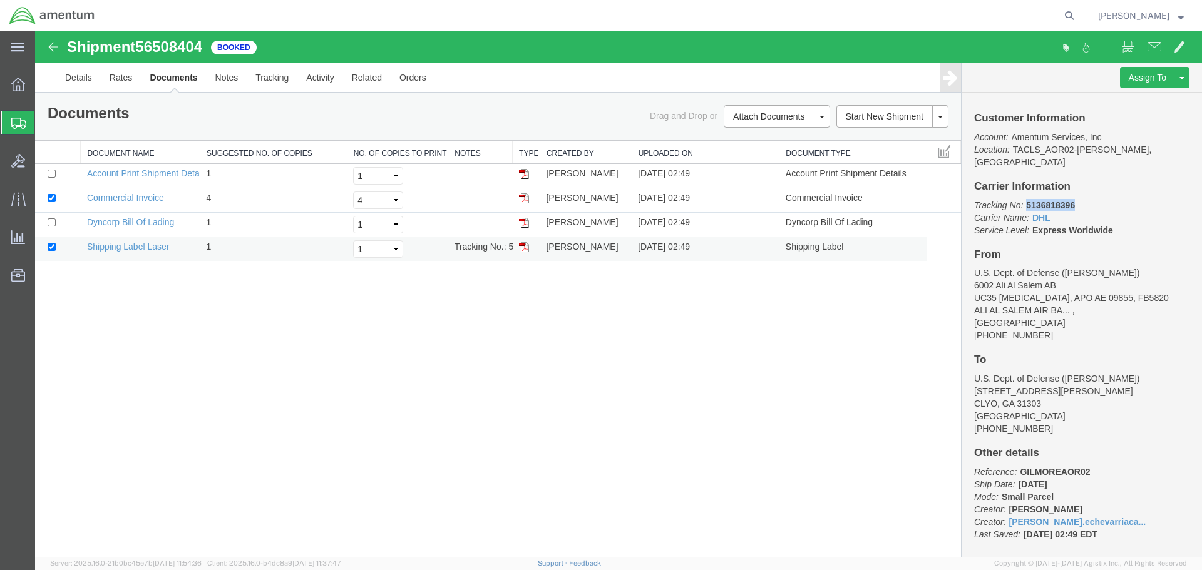
click at [527, 249] on img at bounding box center [524, 247] width 10 height 10
click at [44, 120] on span "Shipments" at bounding box center [39, 122] width 10 height 25
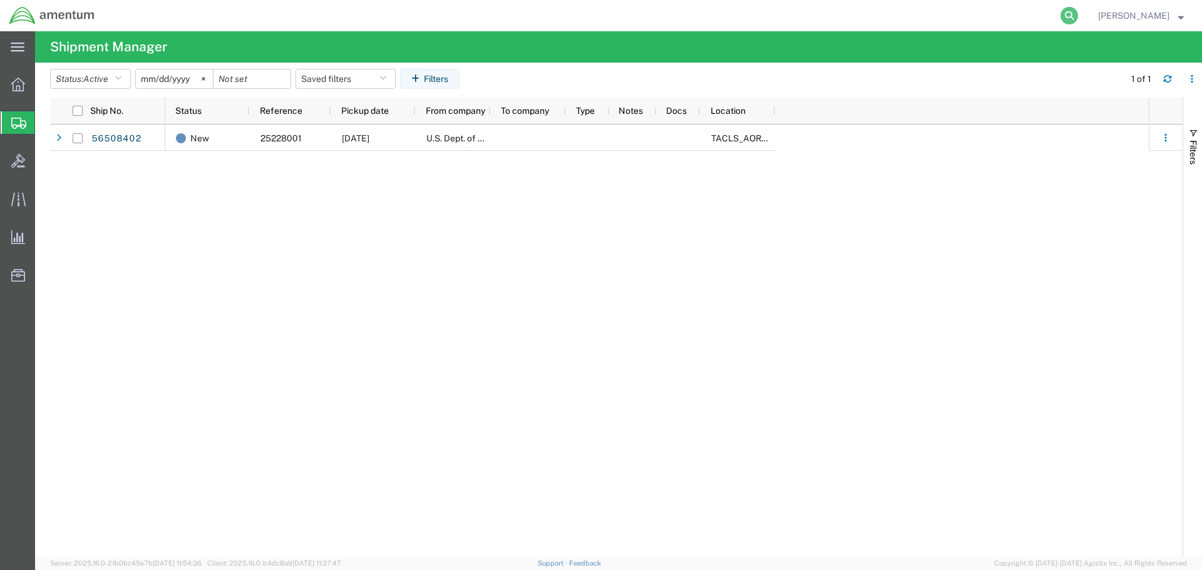
click at [1064, 18] on icon at bounding box center [1070, 16] width 18 height 18
click at [926, 21] on input "search" at bounding box center [870, 16] width 381 height 30
type input "5136818396"
click at [1070, 14] on icon at bounding box center [1070, 16] width 18 height 18
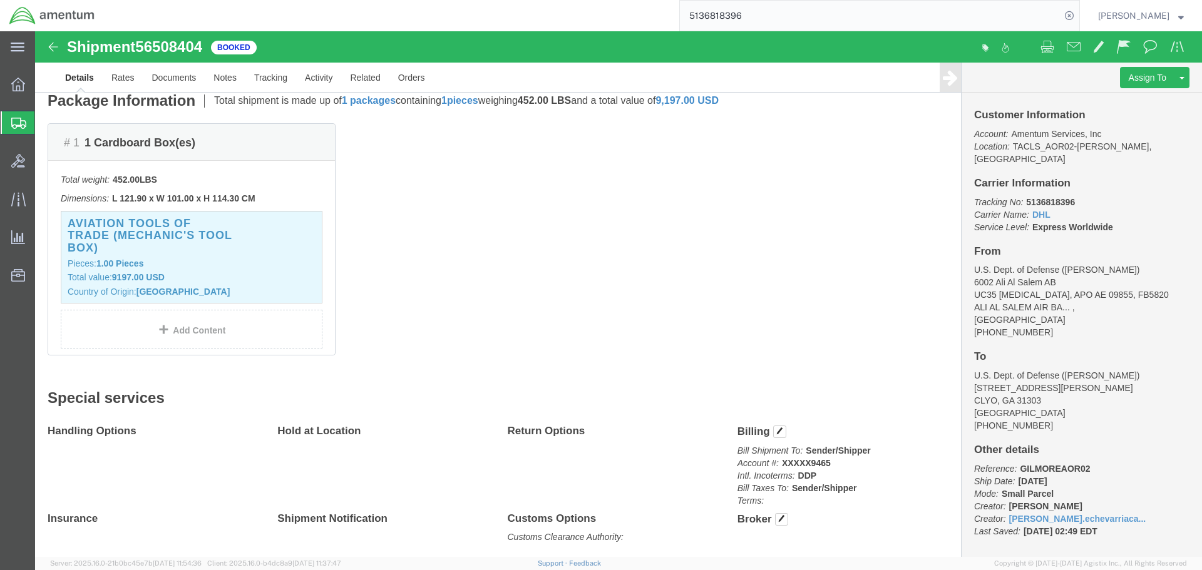
scroll to position [250, 0]
